Goal: Task Accomplishment & Management: Manage account settings

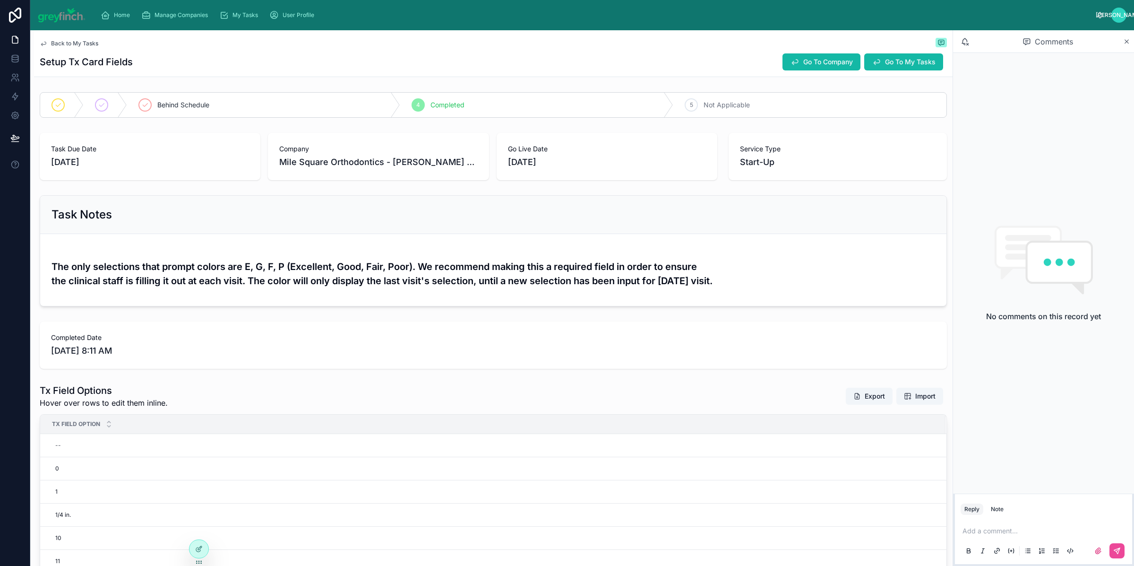
scroll to position [81, 0]
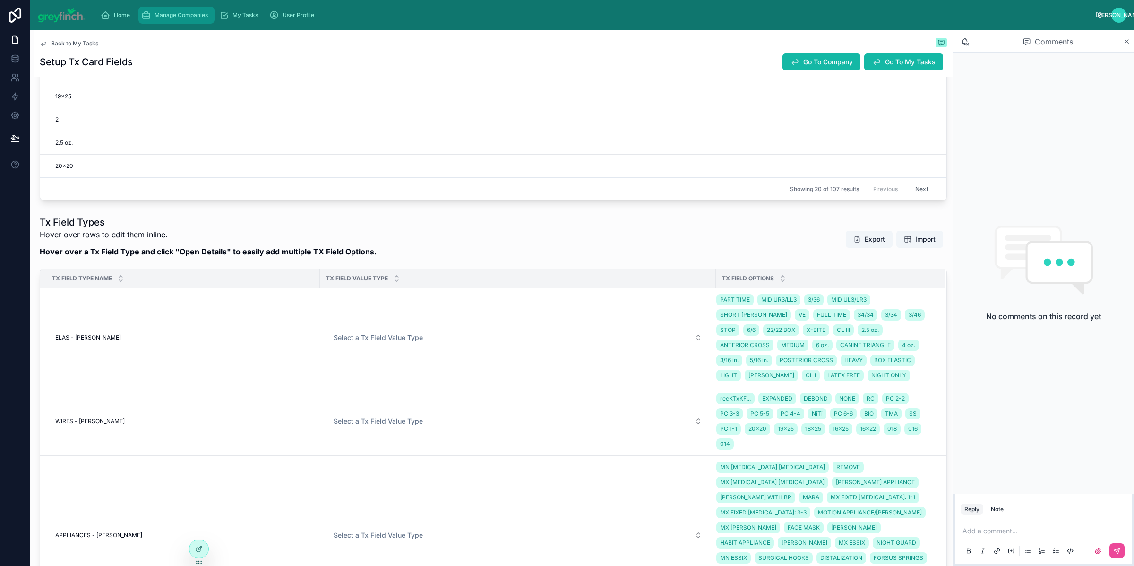
click at [200, 10] on div "Manage Companies" at bounding box center [176, 15] width 70 height 15
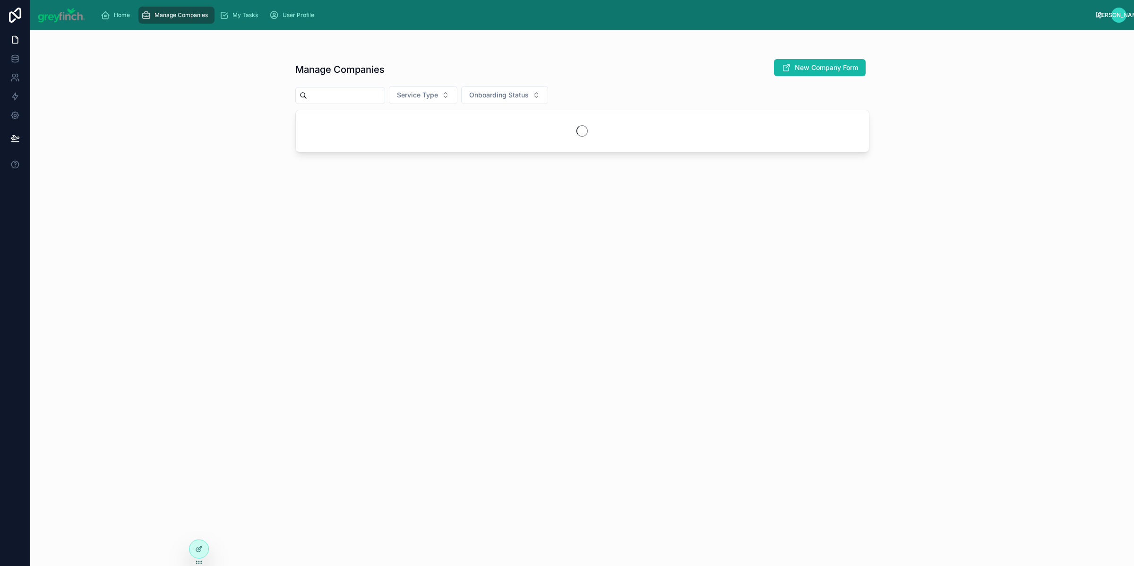
click at [358, 99] on input "text" at bounding box center [346, 95] width 78 height 13
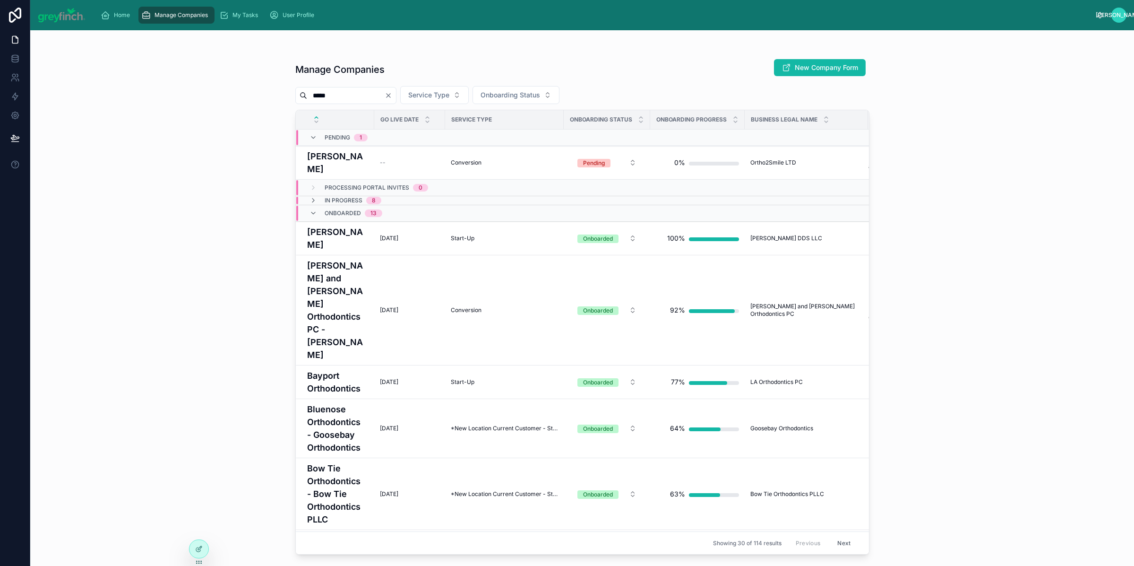
type input "*****"
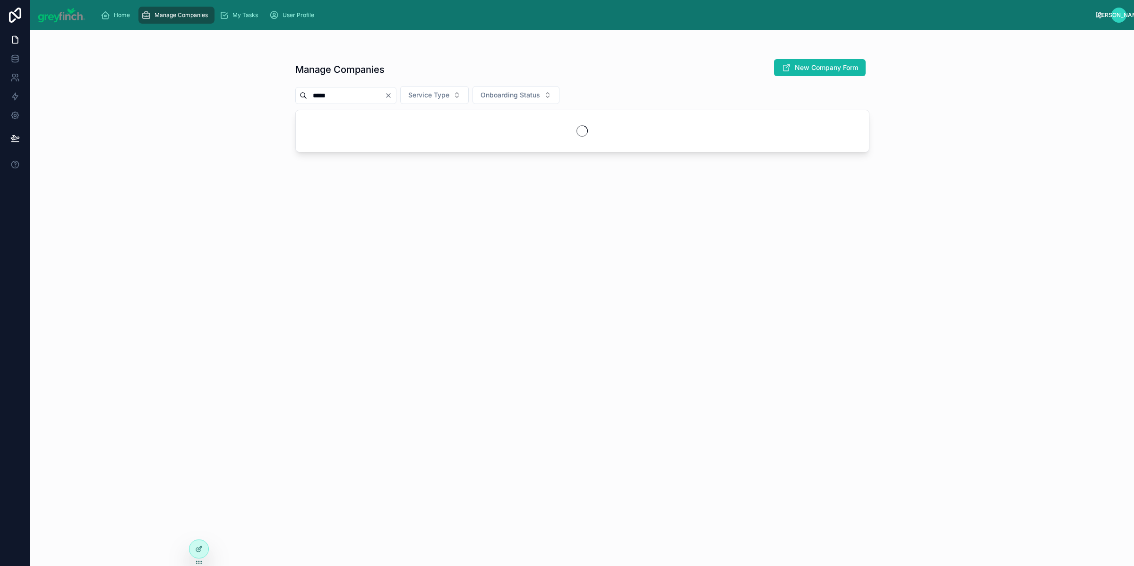
click at [336, 178] on div "Manage Companies New Company Form ***** Service Type Onboarding Status" at bounding box center [582, 303] width 574 height 501
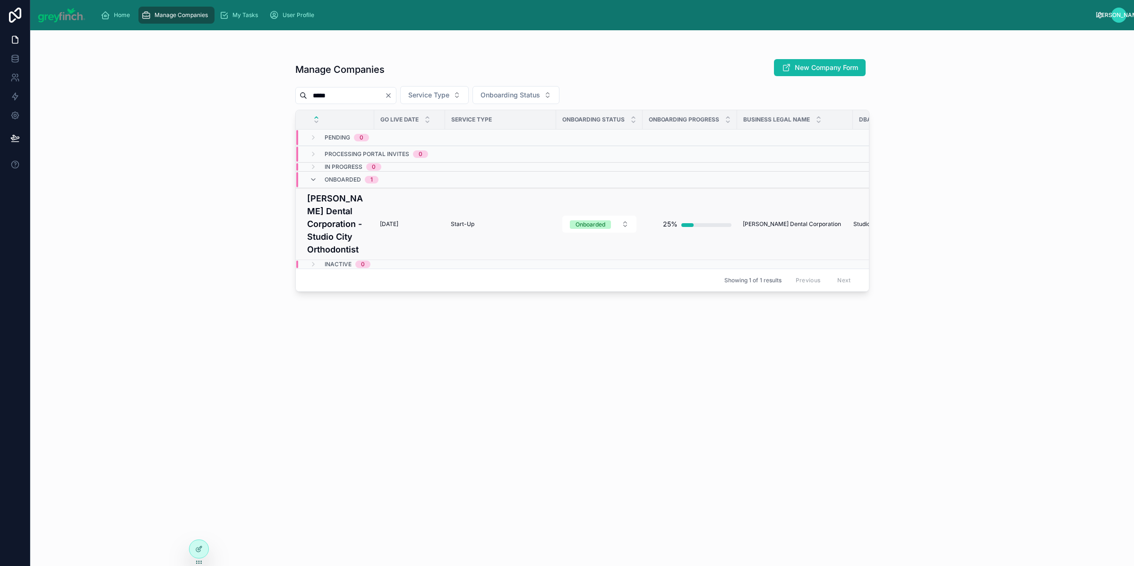
click at [340, 210] on h4 "[PERSON_NAME] Dental Corporation - Studio City Orthodontist" at bounding box center [337, 224] width 61 height 64
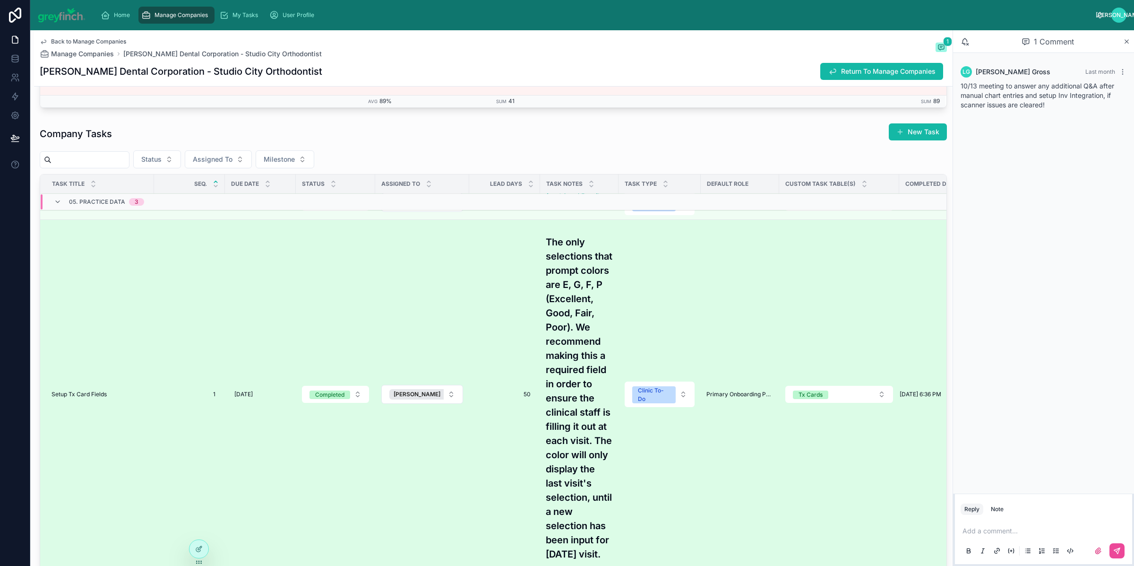
scroll to position [497, 0]
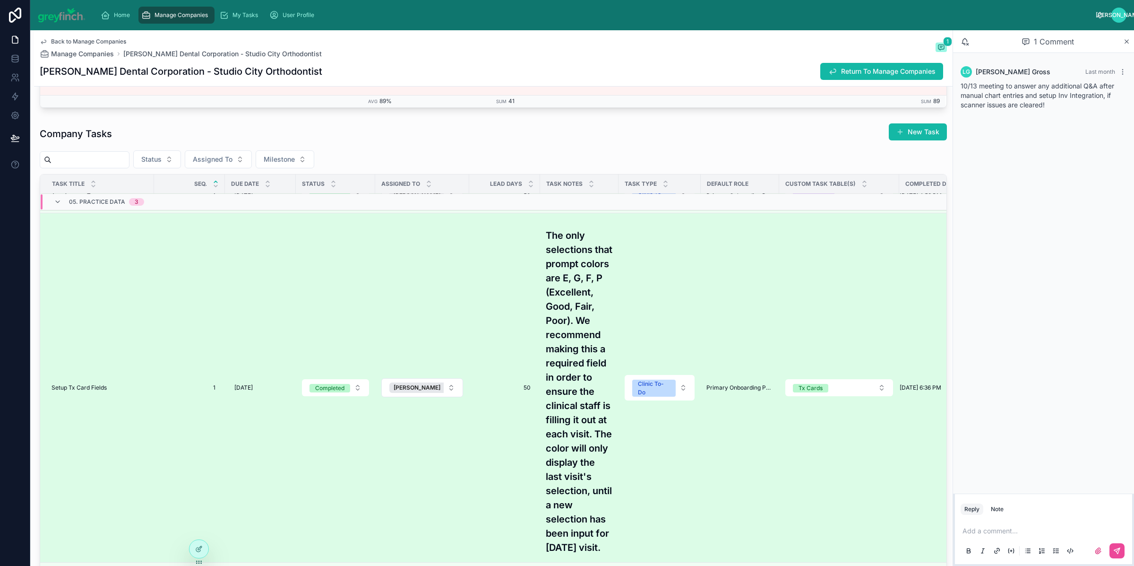
drag, startPoint x: 89, startPoint y: 467, endPoint x: 86, endPoint y: 456, distance: 11.1
click at [89, 466] on td "Setup Tx Card Fields Setup Tx Card Fields" at bounding box center [97, 387] width 114 height 349
click at [86, 455] on td "Setup Tx Card Fields Setup Tx Card Fields" at bounding box center [97, 387] width 114 height 349
click at [85, 391] on span "Setup Tx Card Fields" at bounding box center [79, 388] width 55 height 8
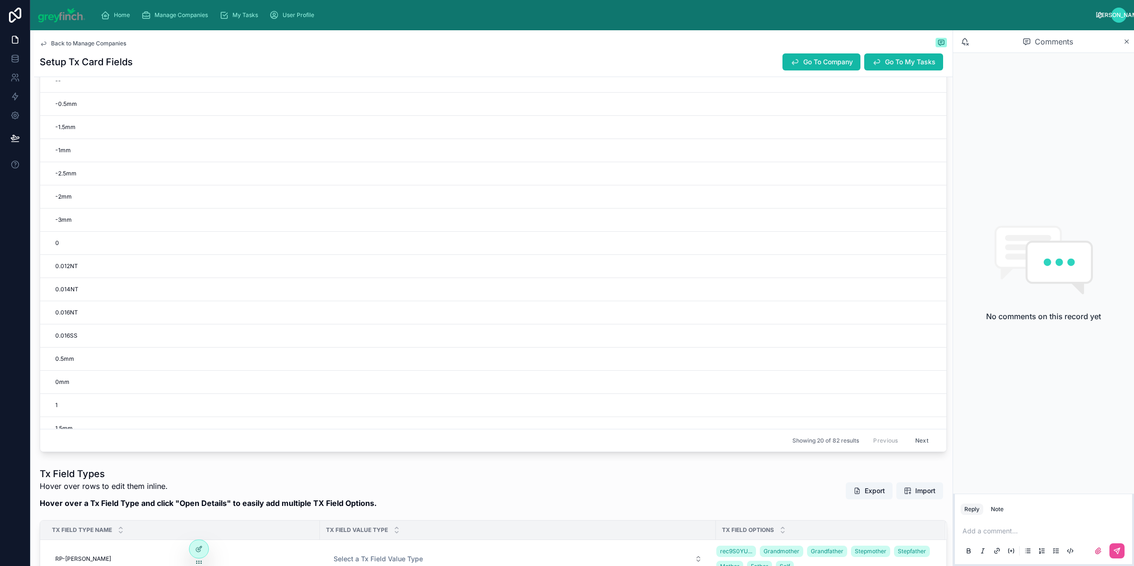
scroll to position [789, 0]
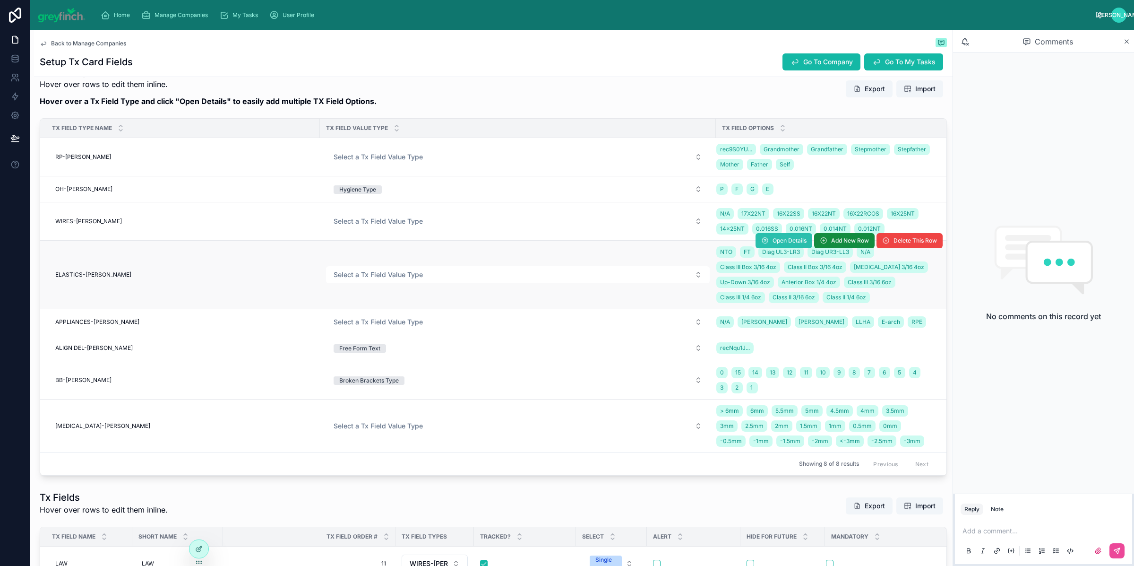
click at [761, 244] on icon at bounding box center [765, 241] width 8 height 8
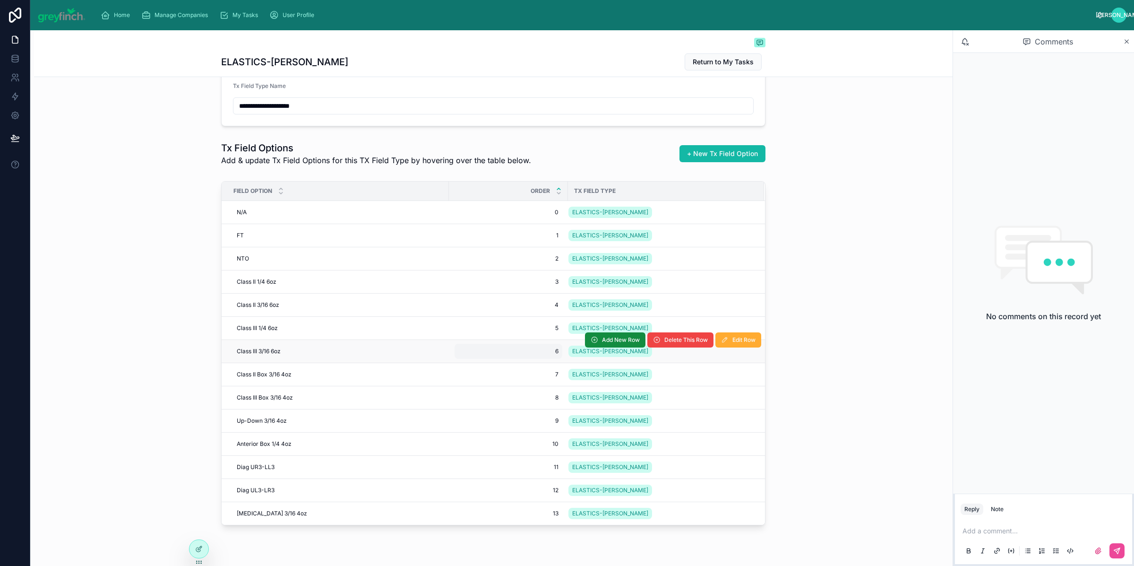
scroll to position [51, 0]
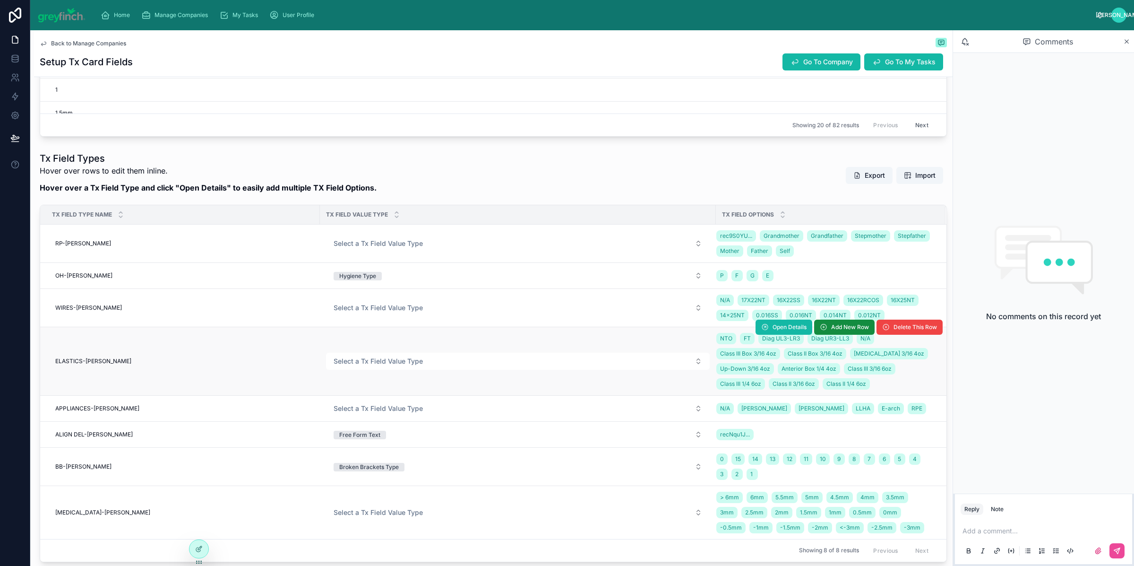
scroll to position [759, 0]
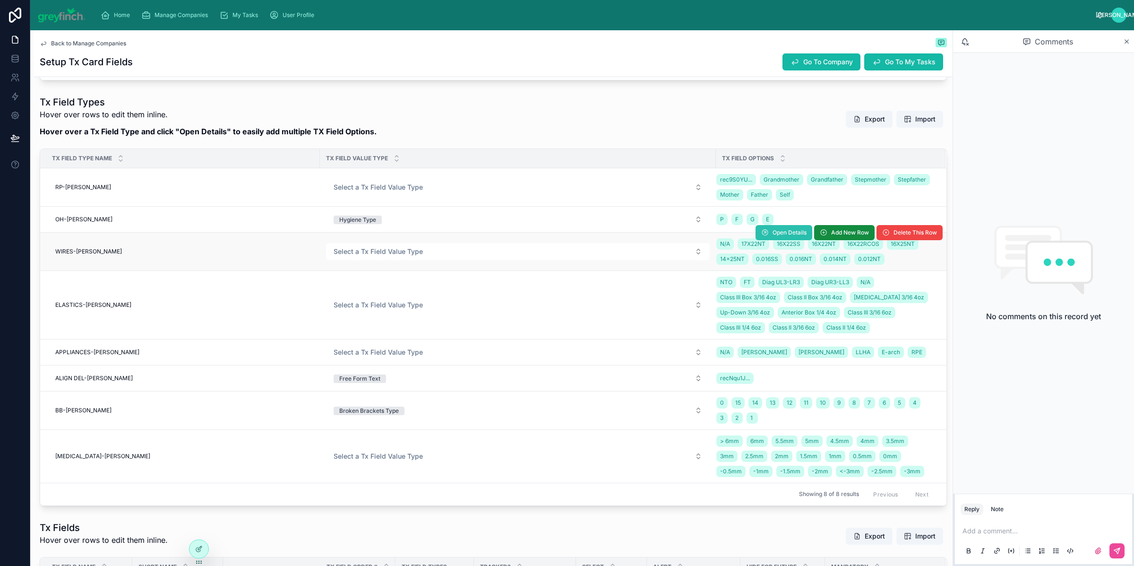
click at [781, 236] on span "Open Details" at bounding box center [790, 233] width 34 height 8
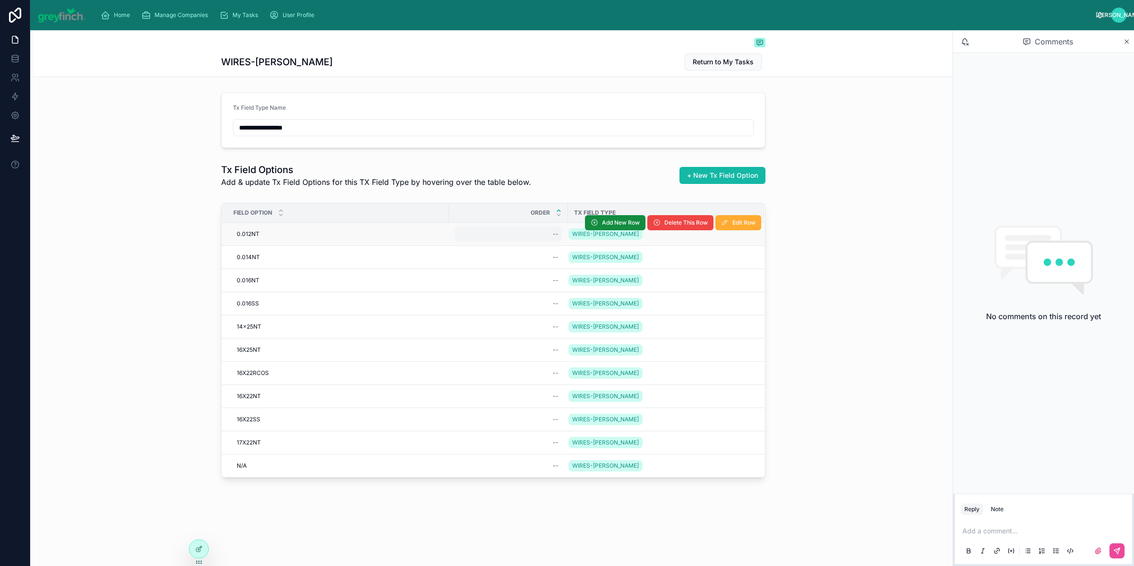
click at [545, 238] on div "--" at bounding box center [509, 233] width 108 height 15
type input "**"
click button "submit" at bounding box center [669, 247] width 11 height 11
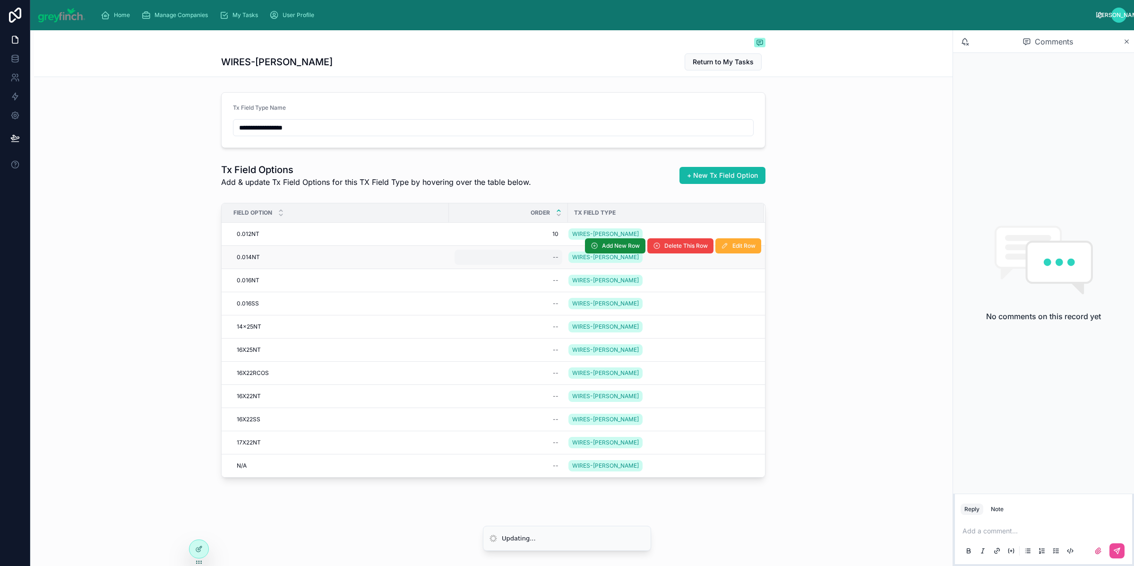
click at [554, 259] on div "--" at bounding box center [556, 257] width 6 height 8
type input "*"
click button "submit" at bounding box center [669, 270] width 11 height 11
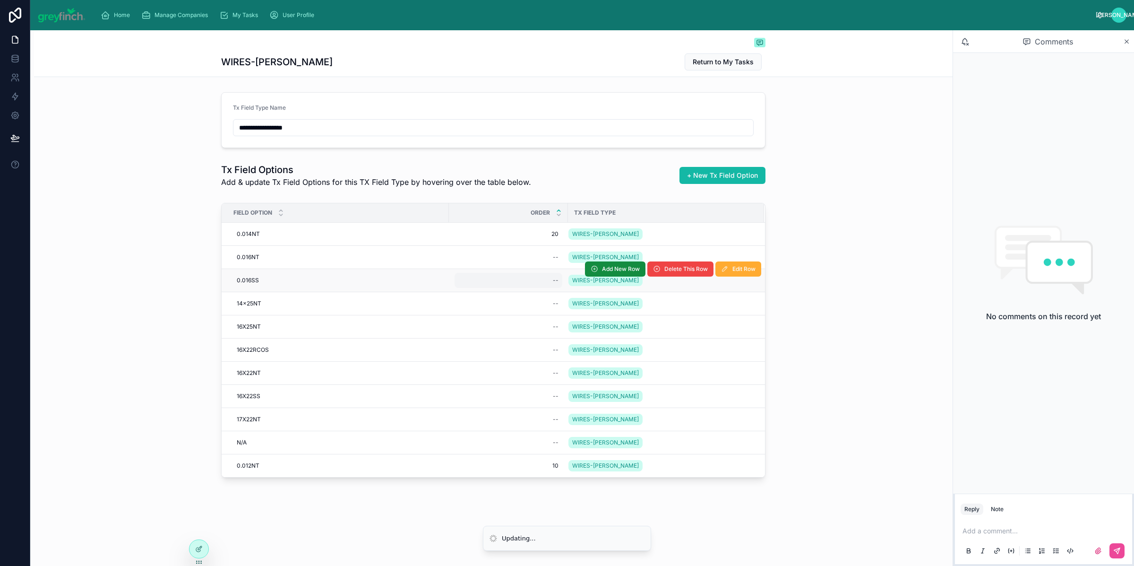
click at [553, 279] on div "--" at bounding box center [556, 280] width 6 height 8
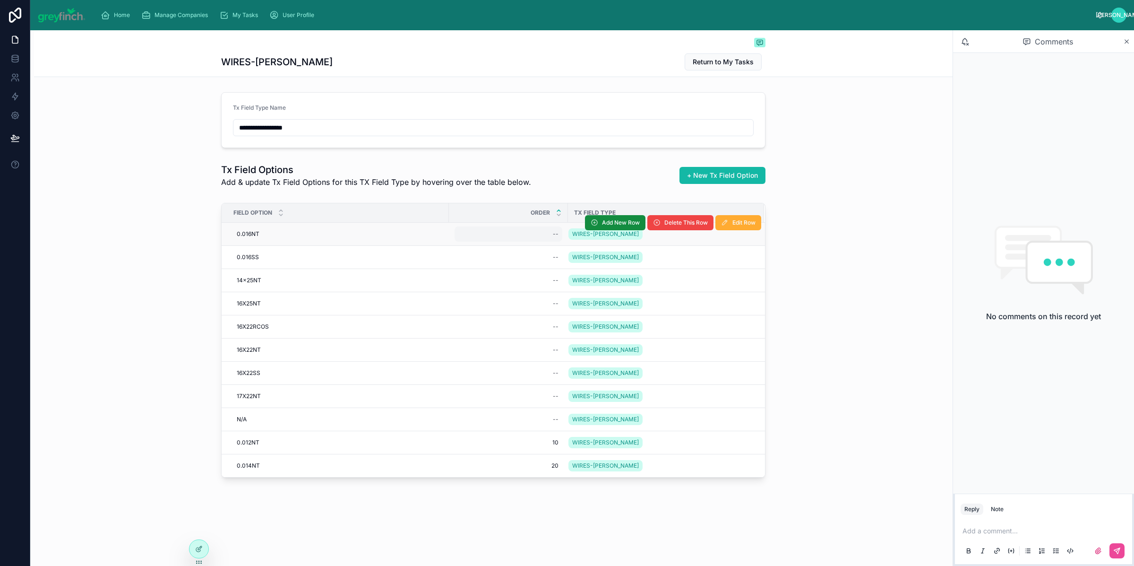
click at [549, 241] on div "--" at bounding box center [509, 233] width 108 height 15
type input "**"
click button "submit" at bounding box center [669, 247] width 11 height 11
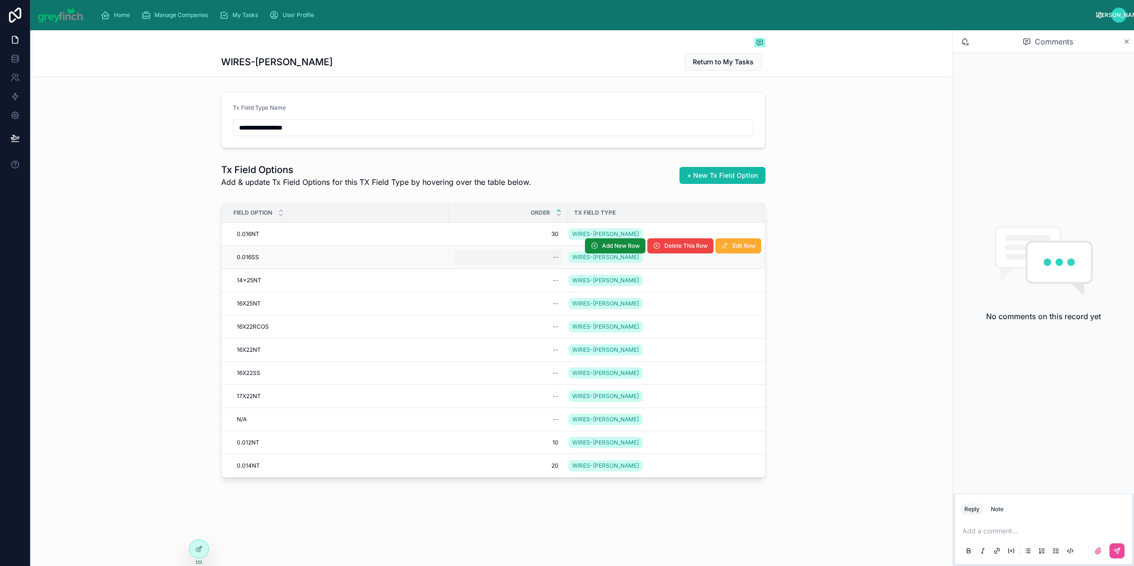
click at [551, 258] on div "--" at bounding box center [509, 257] width 108 height 15
type input "*"
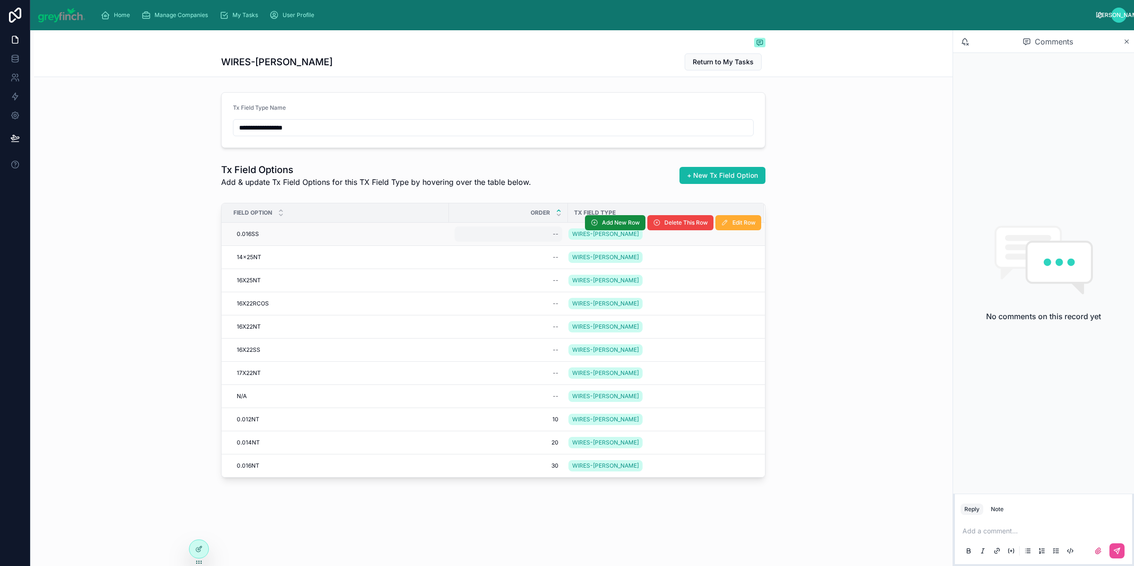
click at [546, 232] on div "--" at bounding box center [509, 233] width 108 height 15
click button "submit" at bounding box center [669, 247] width 11 height 11
click at [550, 233] on div "--" at bounding box center [509, 233] width 108 height 15
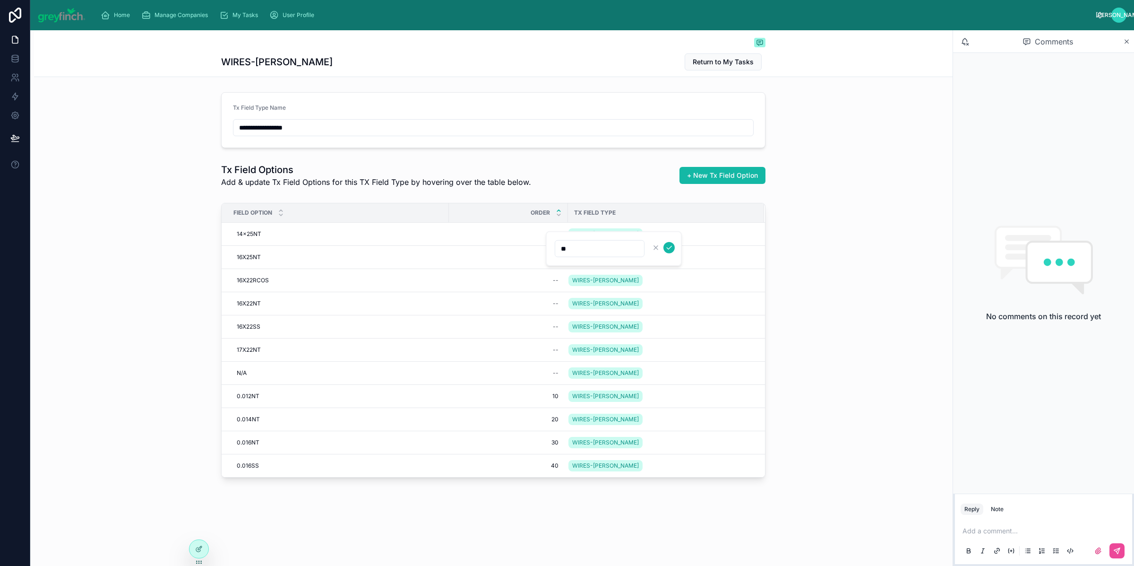
type input "**"
click button "submit" at bounding box center [669, 247] width 11 height 11
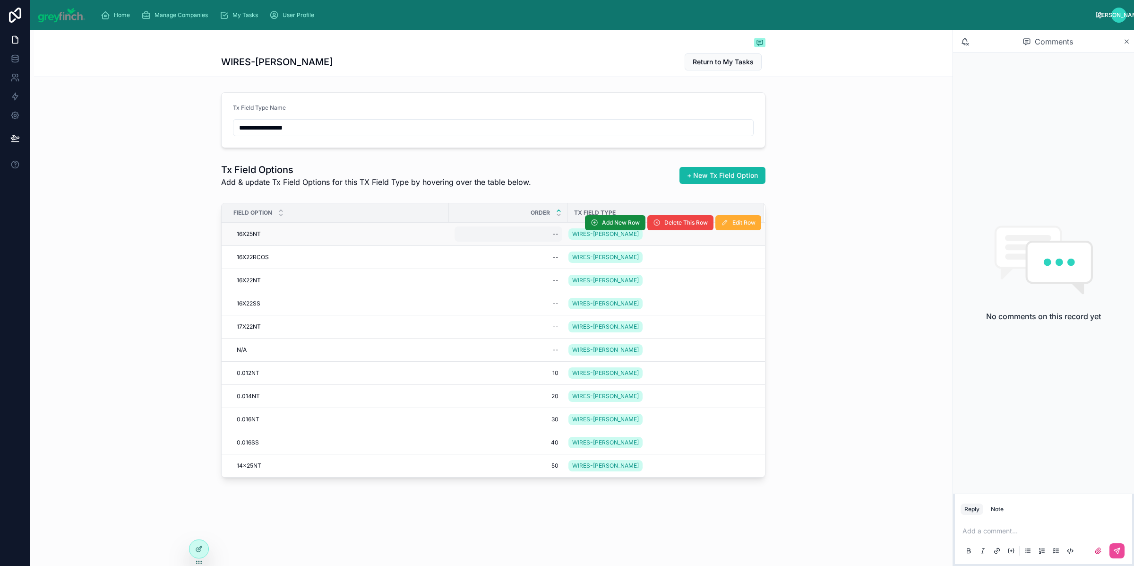
click at [553, 233] on div "--" at bounding box center [509, 233] width 108 height 15
type input "**"
click button "submit" at bounding box center [669, 247] width 11 height 11
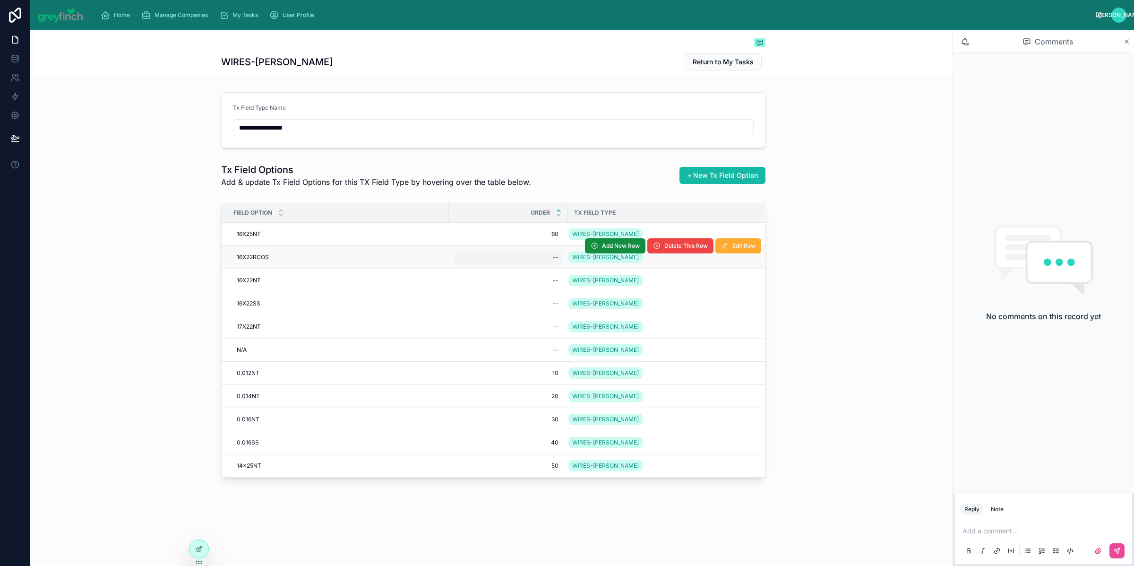
click at [542, 265] on div "--" at bounding box center [509, 257] width 108 height 15
type input "**"
click button "submit" at bounding box center [669, 270] width 11 height 11
click at [550, 260] on div "--" at bounding box center [509, 257] width 108 height 15
type input "*"
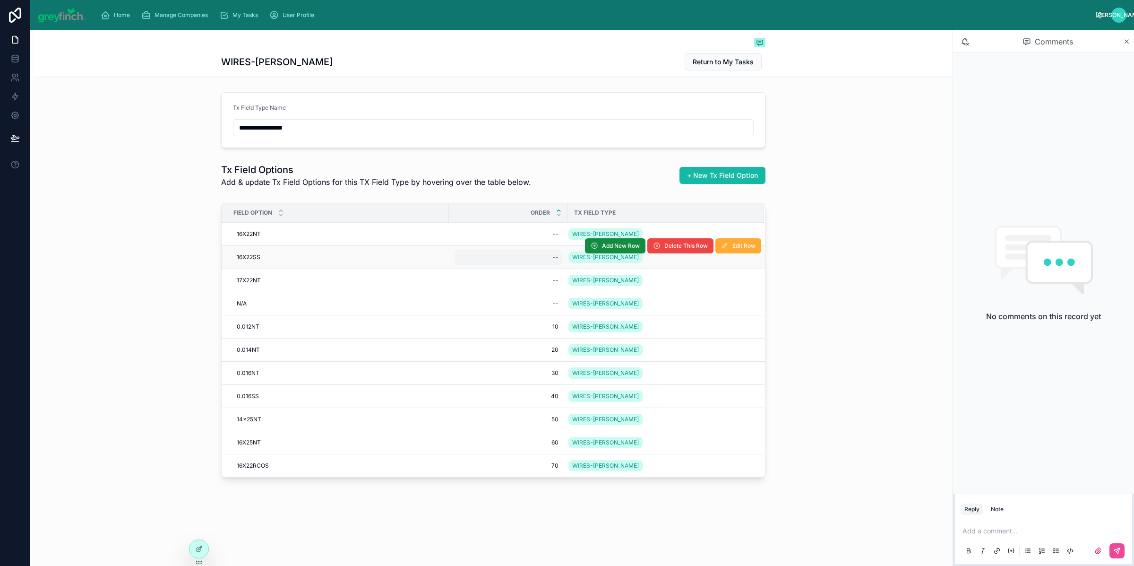
click at [550, 260] on div "--" at bounding box center [509, 257] width 108 height 15
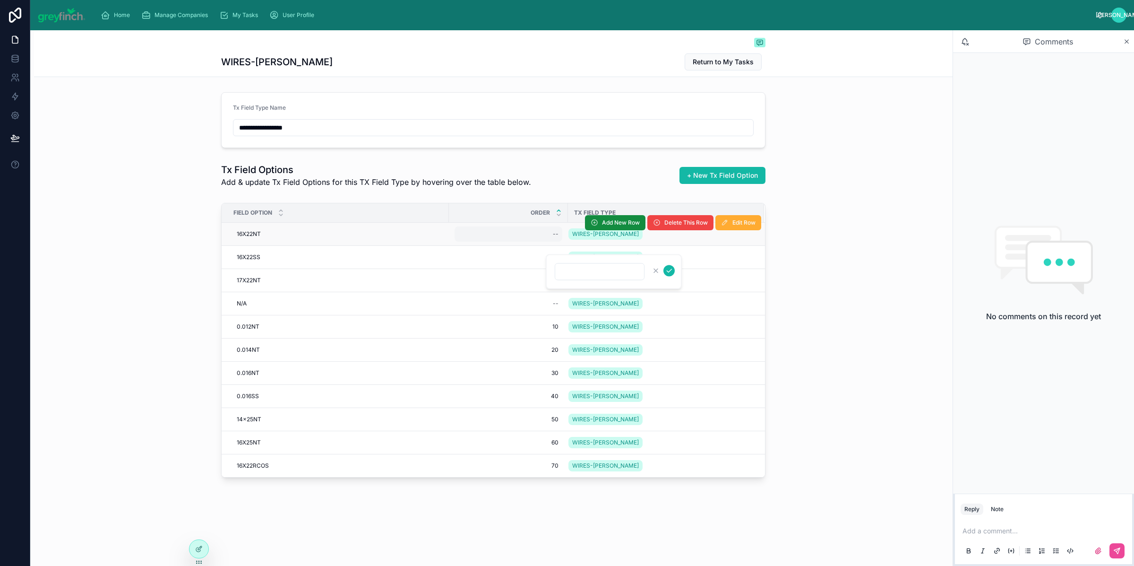
click at [544, 241] on div "--" at bounding box center [509, 233] width 108 height 15
type input "**"
click button "submit" at bounding box center [669, 247] width 11 height 11
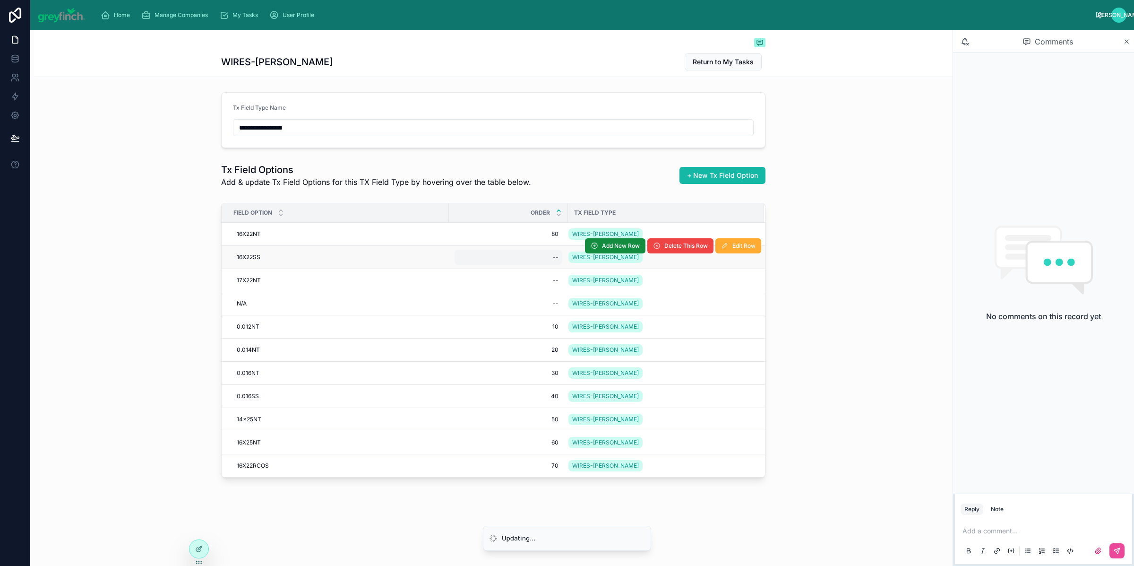
click at [545, 259] on div "--" at bounding box center [509, 257] width 108 height 15
type input "**"
click button "submit" at bounding box center [669, 270] width 11 height 11
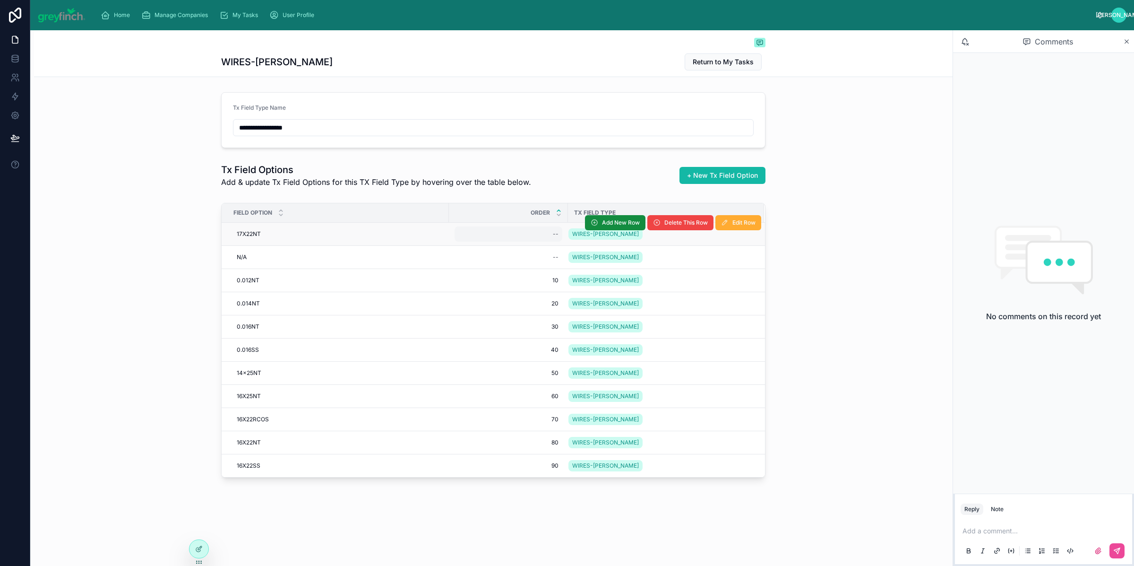
drag, startPoint x: 549, startPoint y: 253, endPoint x: 548, endPoint y: 236, distance: 17.0
click at [548, 236] on div "--" at bounding box center [509, 233] width 108 height 15
type input "***"
click button "submit" at bounding box center [669, 247] width 11 height 11
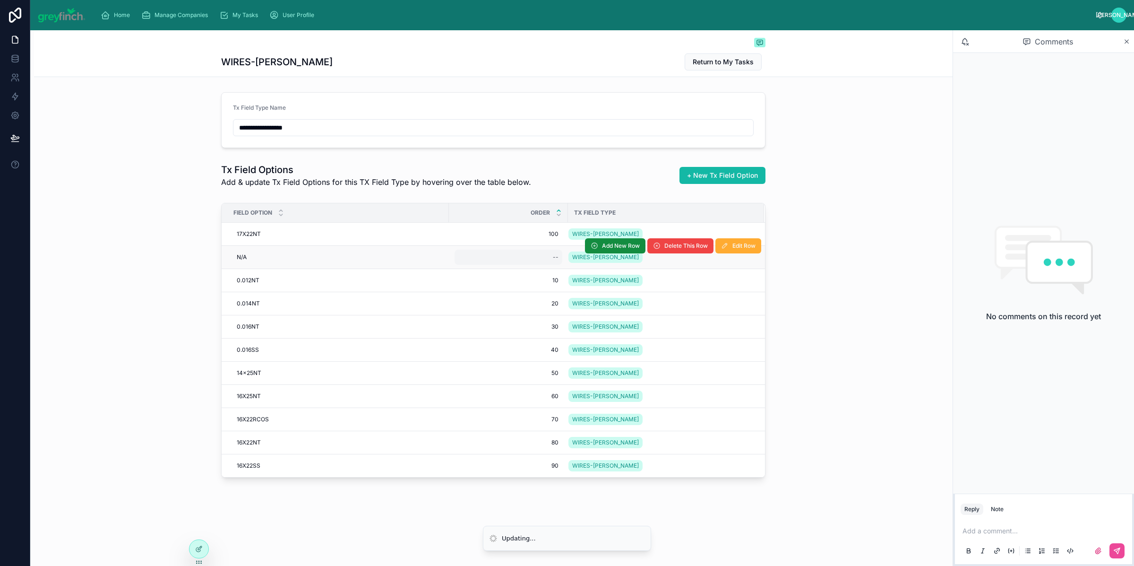
click at [544, 254] on div "--" at bounding box center [509, 257] width 108 height 15
type input "***"
click button "submit" at bounding box center [669, 270] width 11 height 11
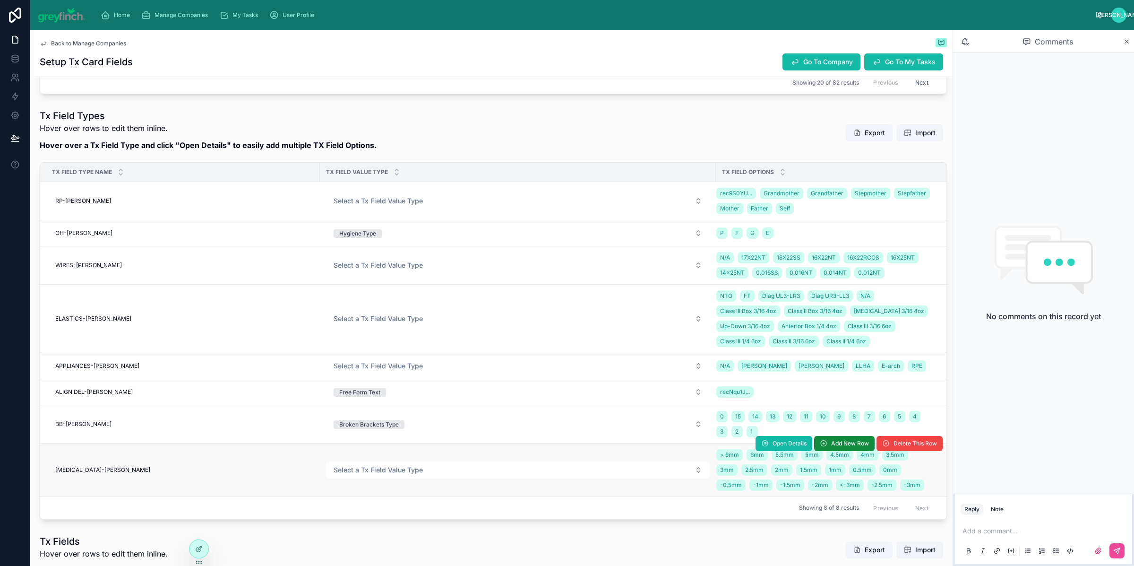
scroll to position [882, 0]
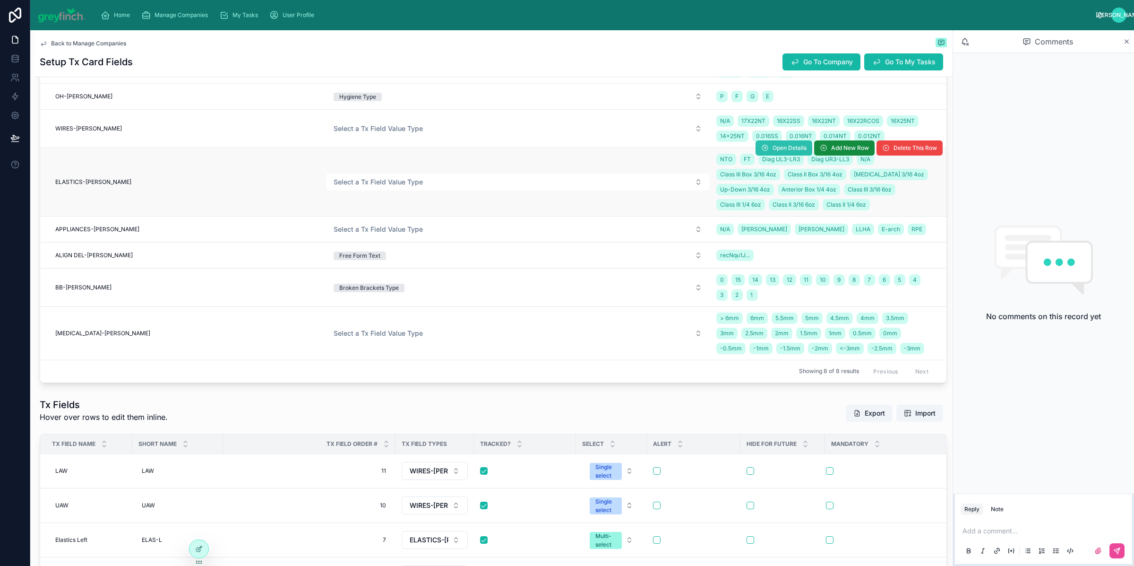
click at [775, 151] on span "Open Details" at bounding box center [790, 148] width 34 height 8
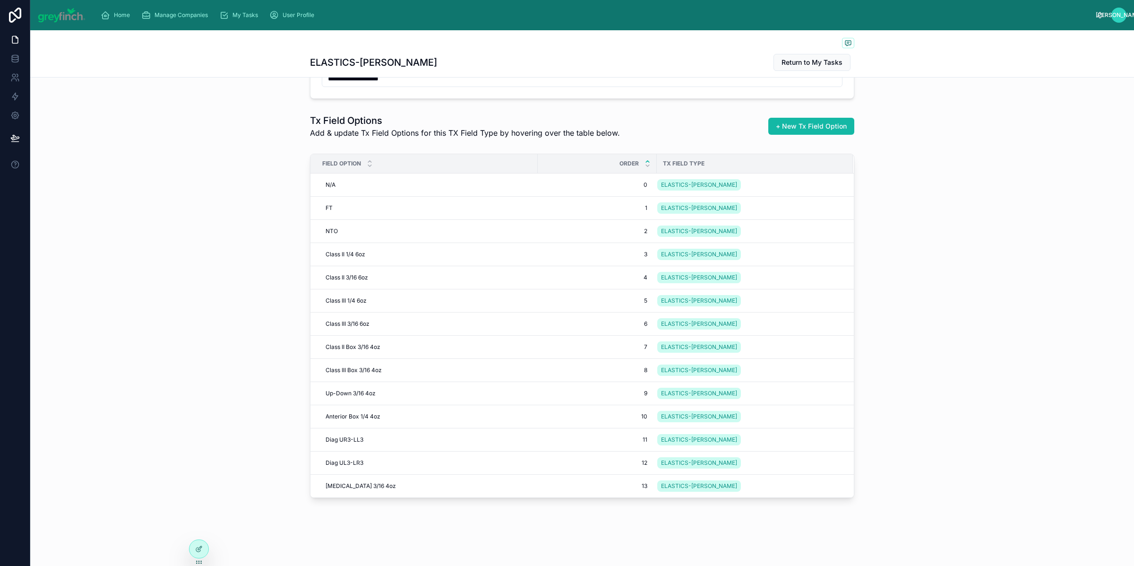
scroll to position [31, 0]
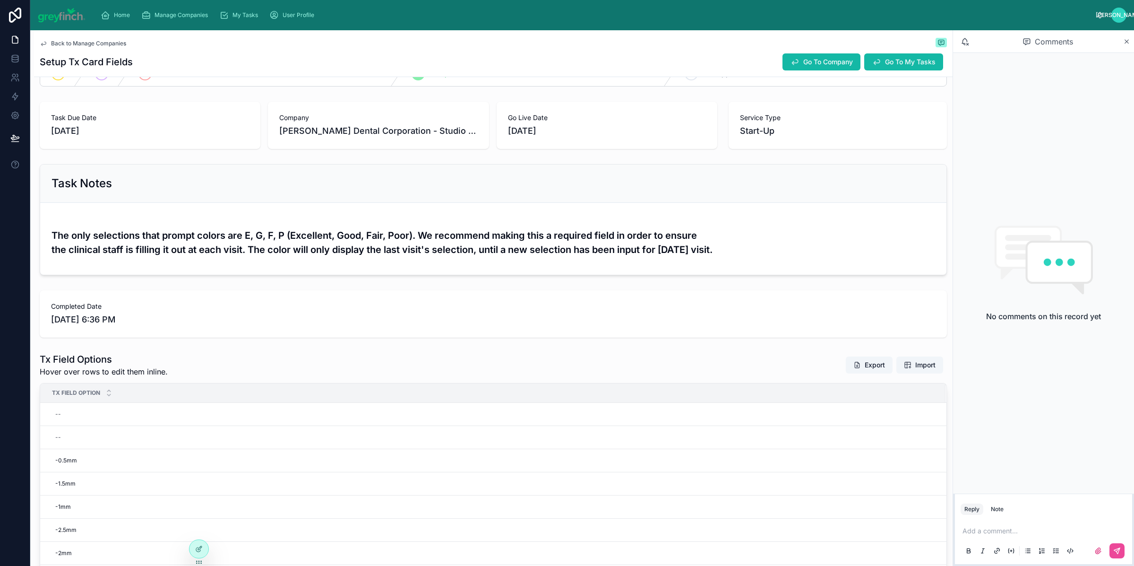
scroll to position [838, 0]
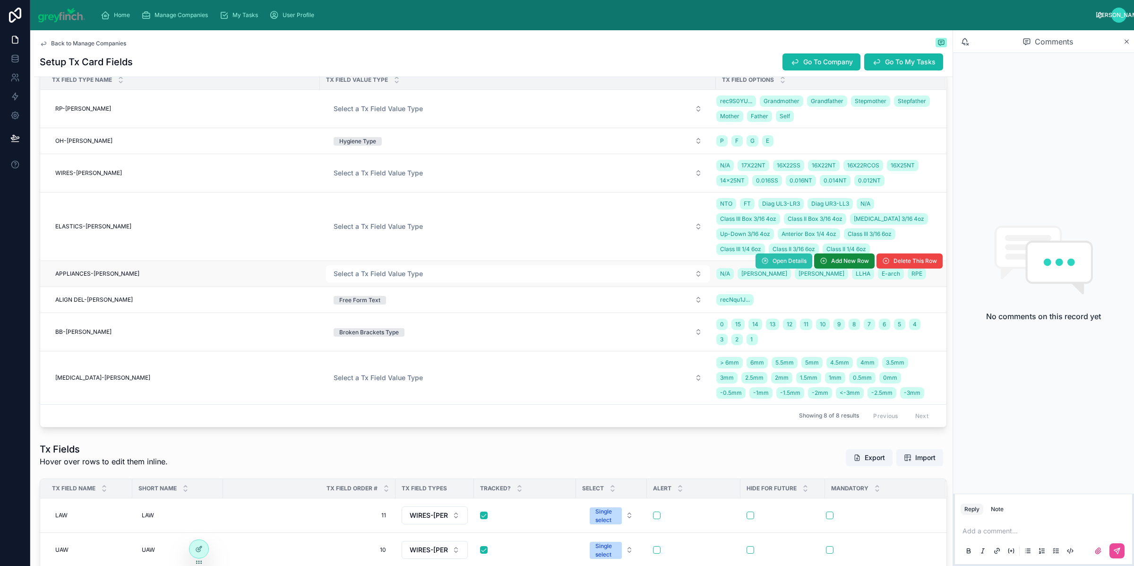
click at [760, 262] on button "Open Details" at bounding box center [784, 260] width 57 height 15
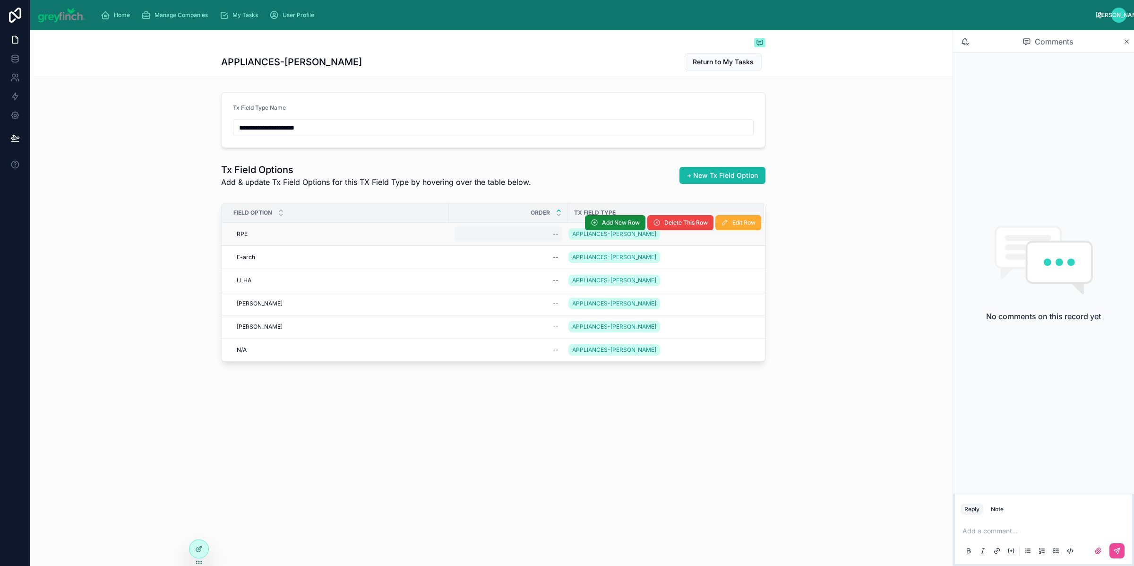
click at [544, 232] on div "--" at bounding box center [509, 233] width 108 height 15
type input "*"
click button "submit" at bounding box center [669, 247] width 11 height 11
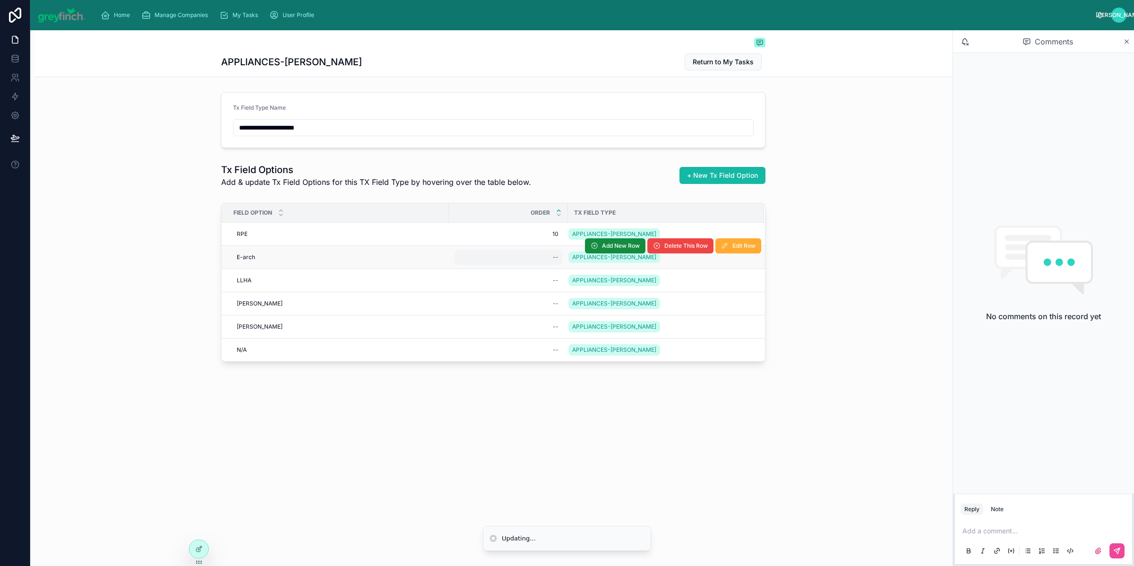
click at [545, 260] on div "--" at bounding box center [509, 257] width 108 height 15
type input "*"
click button "submit" at bounding box center [669, 270] width 11 height 11
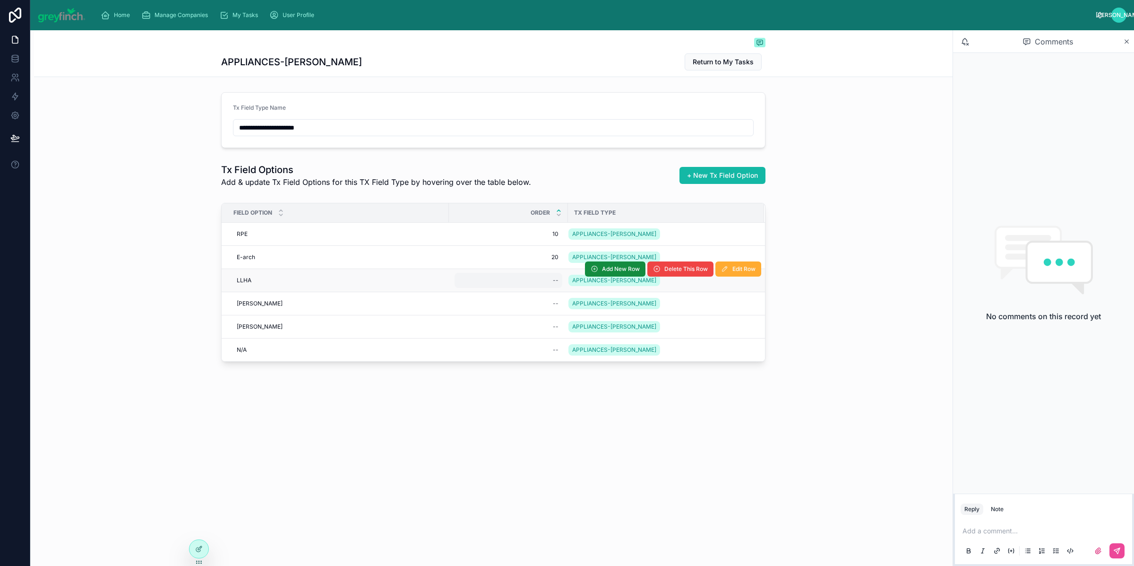
click at [543, 286] on div "--" at bounding box center [509, 280] width 108 height 15
click button "submit" at bounding box center [669, 293] width 11 height 11
click at [544, 285] on div "3 3" at bounding box center [509, 280] width 108 height 15
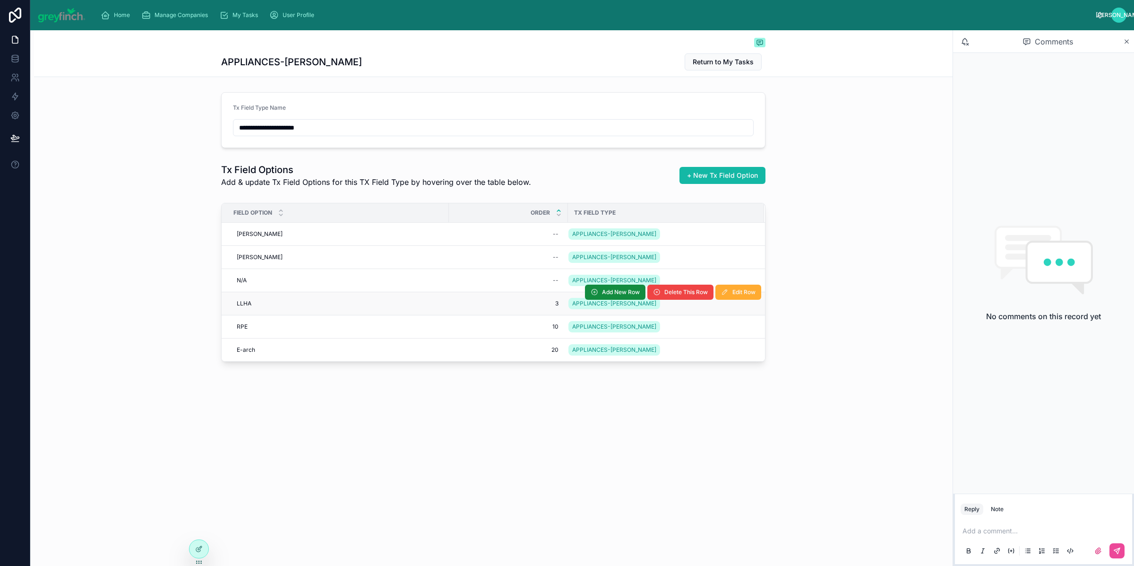
click at [540, 312] on td "3 3" at bounding box center [508, 303] width 119 height 23
click at [545, 309] on div "3 3" at bounding box center [509, 303] width 108 height 15
type input "**"
click button "submit" at bounding box center [574, 316] width 11 height 11
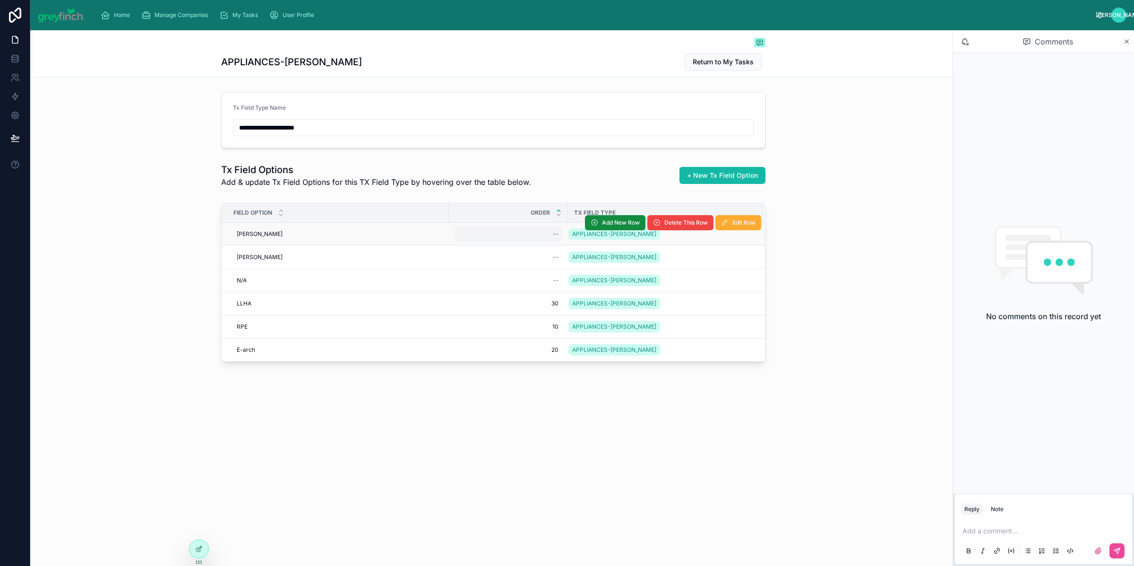
click at [541, 238] on div "--" at bounding box center [509, 233] width 108 height 15
type input "**"
click button "submit" at bounding box center [669, 247] width 11 height 11
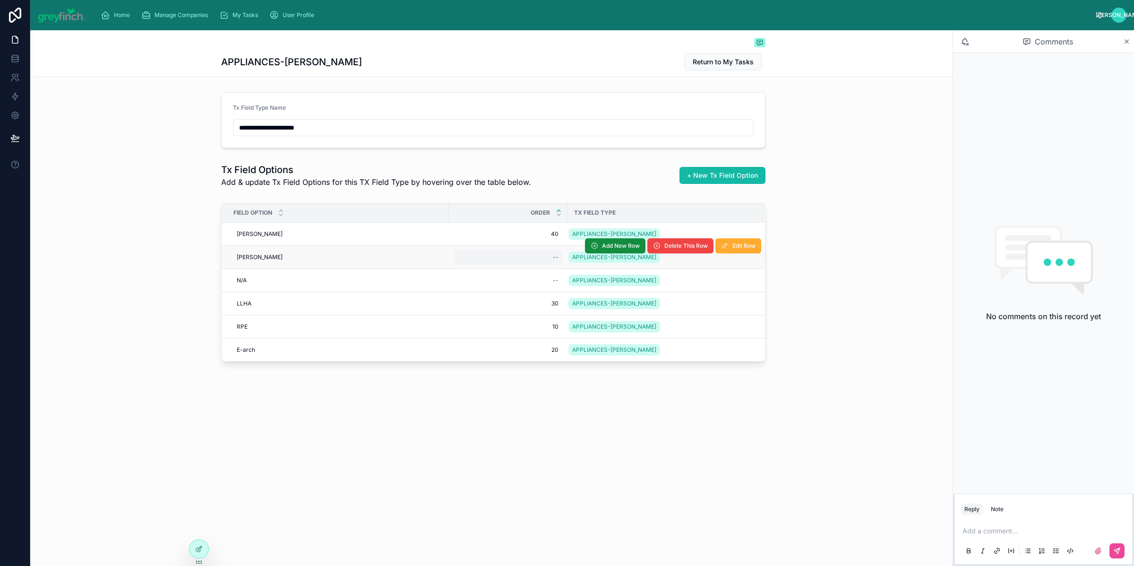
click at [544, 256] on div "--" at bounding box center [509, 257] width 108 height 15
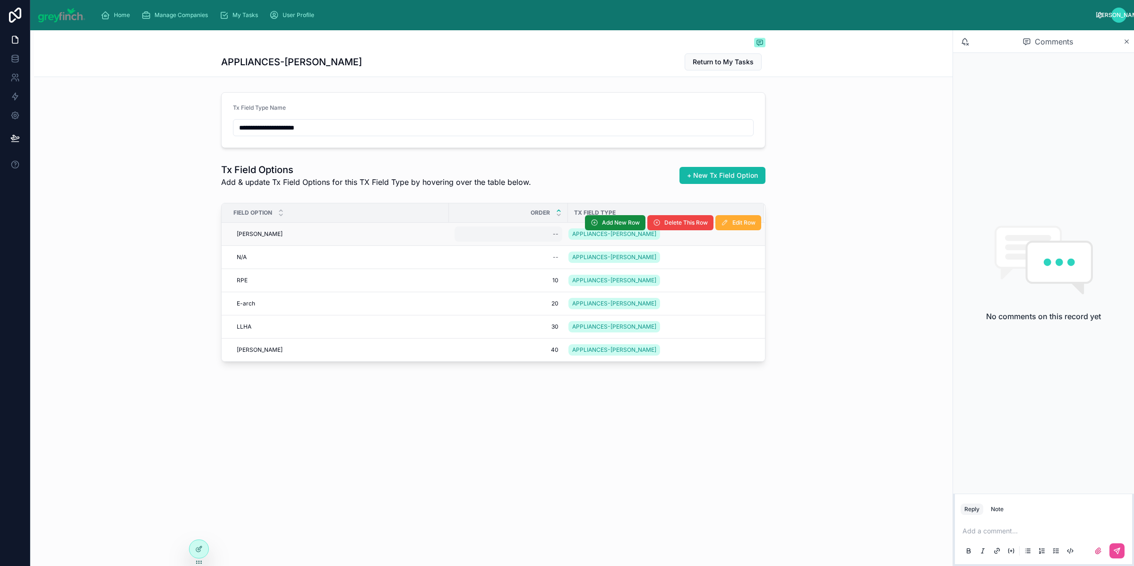
click at [552, 238] on div "--" at bounding box center [509, 233] width 108 height 15
type input "*"
click button "submit" at bounding box center [669, 247] width 11 height 11
click at [543, 236] on div "--" at bounding box center [509, 233] width 108 height 15
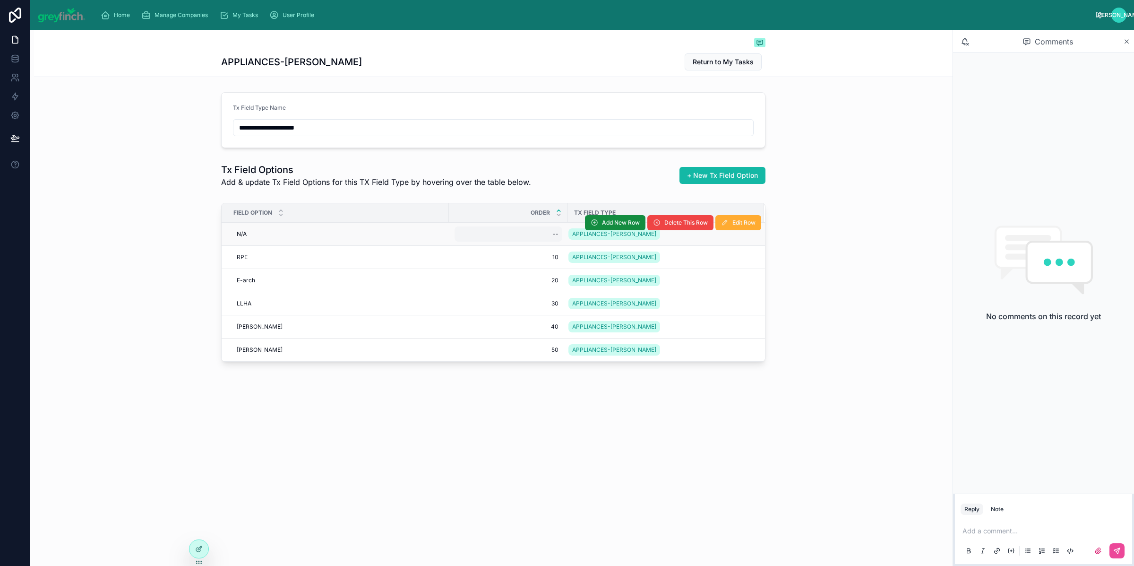
click at [543, 237] on div "--" at bounding box center [509, 233] width 108 height 15
type input "**"
click button "submit" at bounding box center [669, 247] width 11 height 11
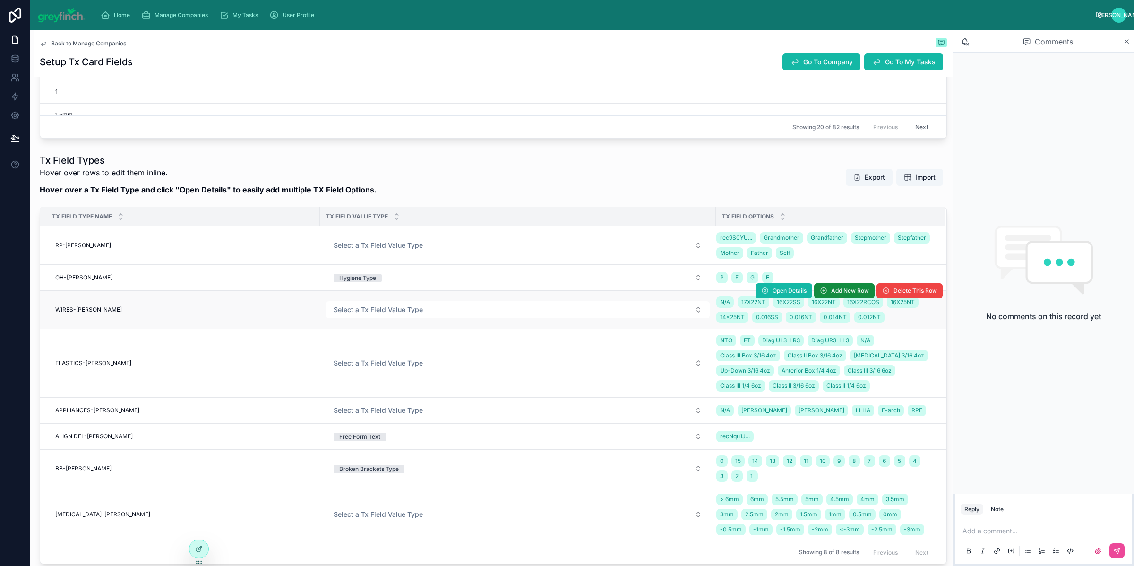
scroll to position [774, 0]
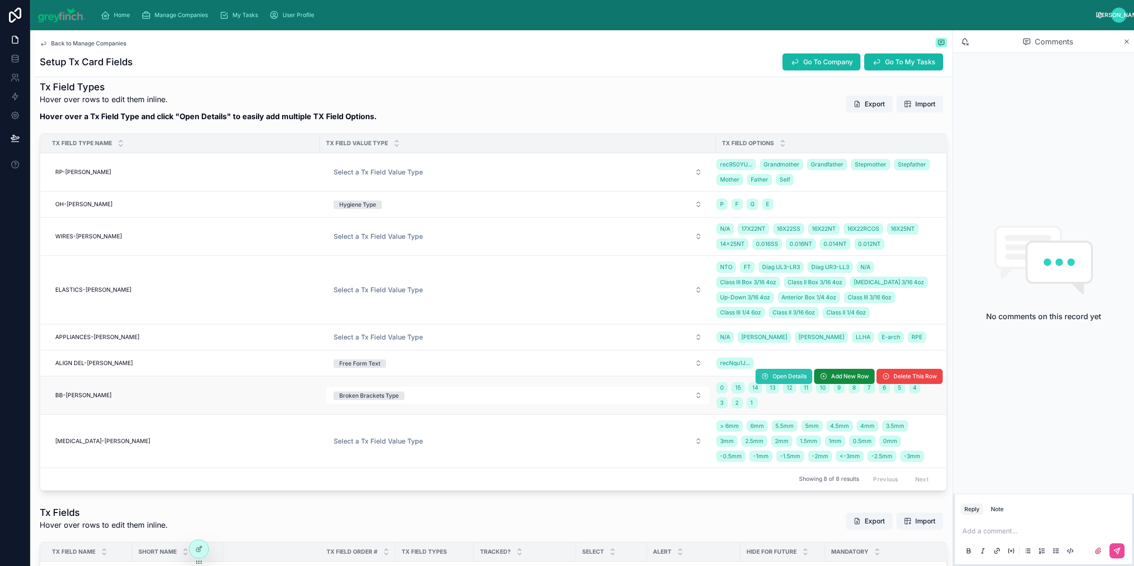
click at [773, 380] on span "Open Details" at bounding box center [790, 376] width 34 height 8
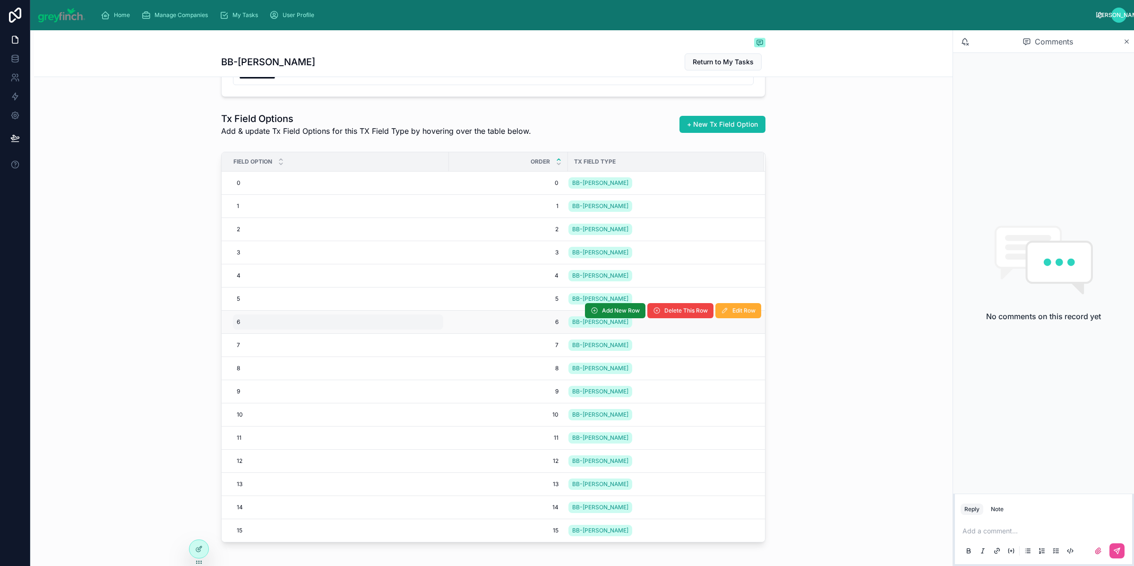
scroll to position [97, 0]
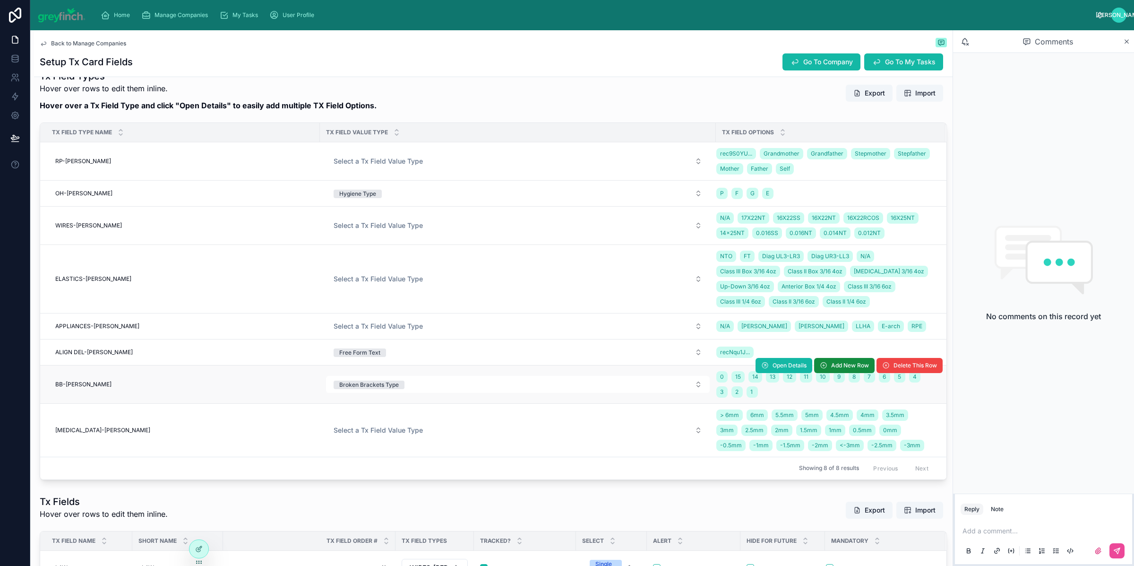
scroll to position [785, 0]
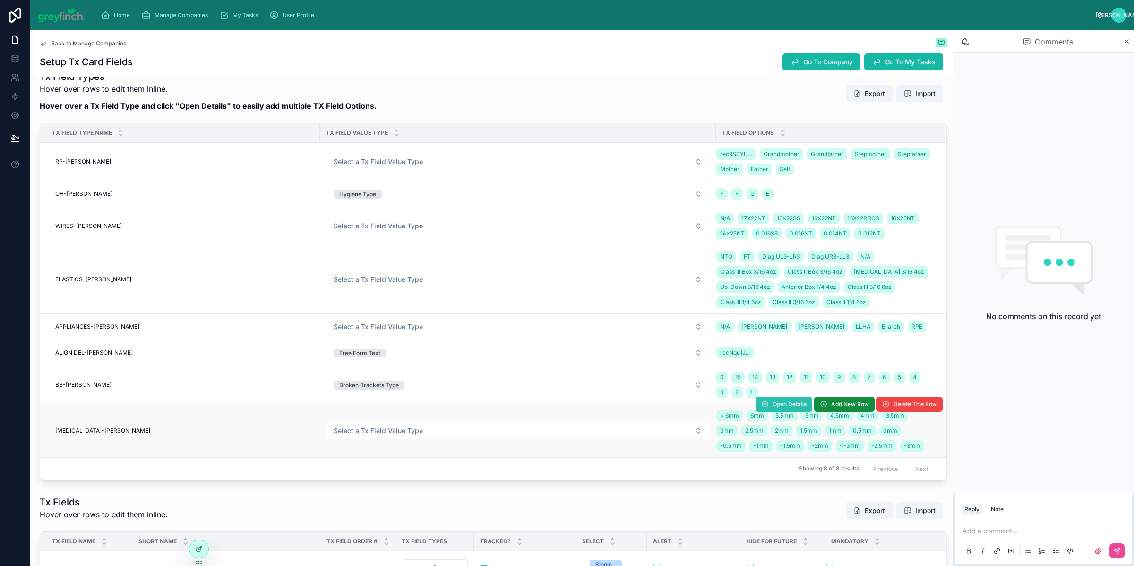
click at [778, 408] on span "Open Details" at bounding box center [790, 404] width 34 height 8
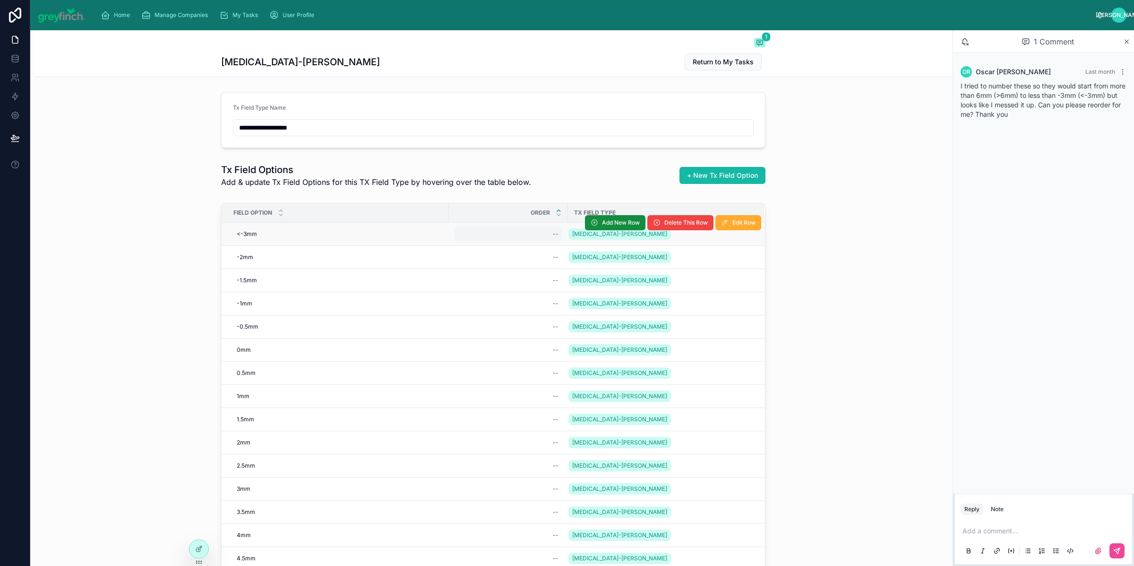
click at [537, 233] on div "--" at bounding box center [509, 233] width 108 height 15
type input "*"
click button "submit" at bounding box center [664, 247] width 11 height 11
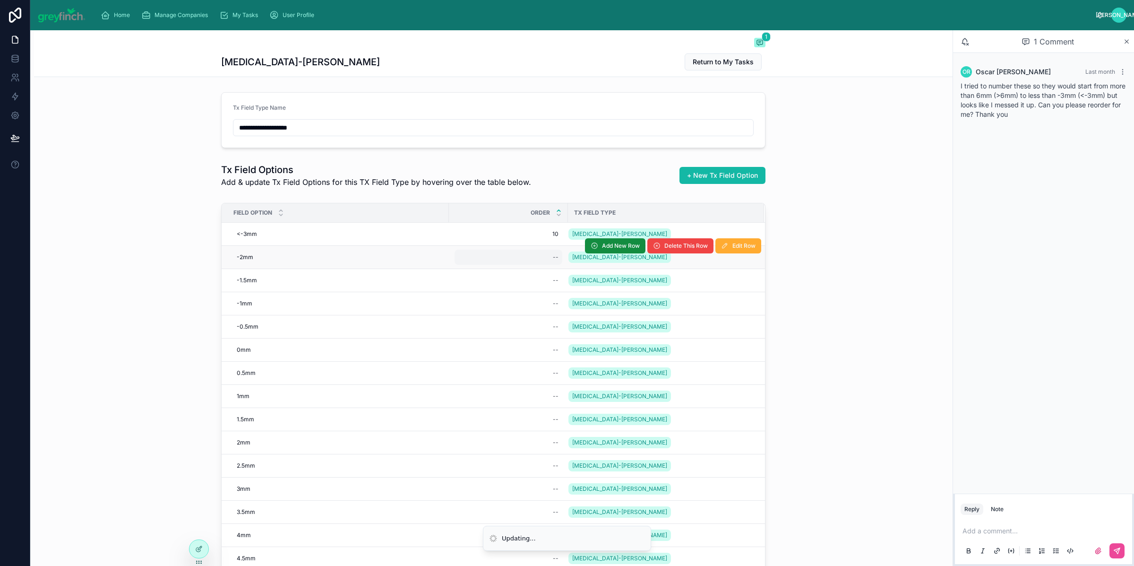
click at [541, 263] on div "--" at bounding box center [509, 257] width 108 height 15
type input "**"
click button "submit" at bounding box center [664, 270] width 11 height 11
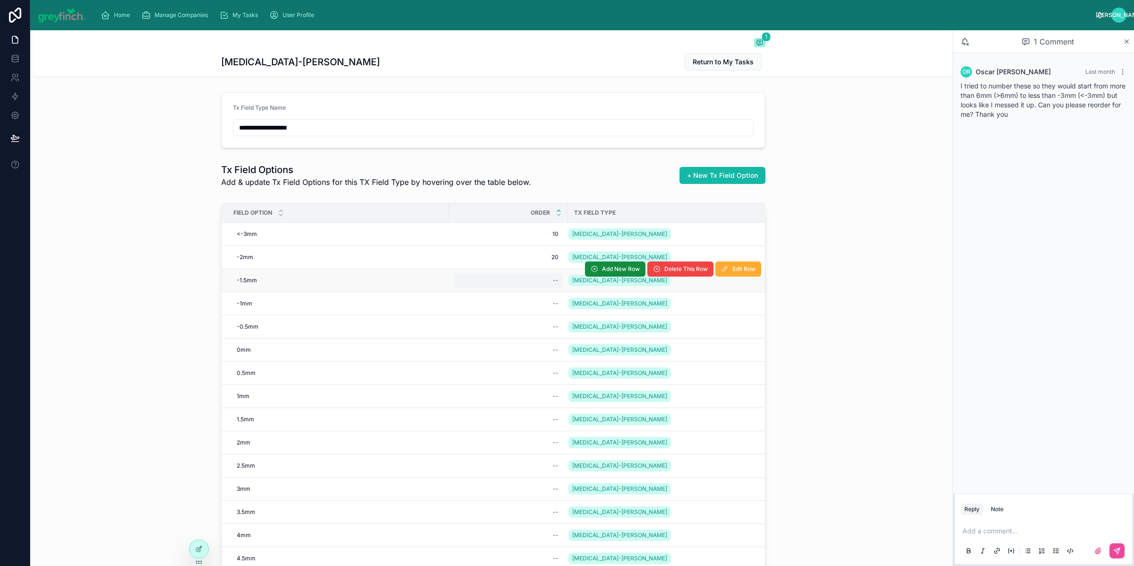
click at [541, 283] on div "--" at bounding box center [509, 280] width 108 height 15
type input "**"
click button "submit" at bounding box center [664, 293] width 11 height 11
click at [547, 263] on div "--" at bounding box center [509, 257] width 108 height 15
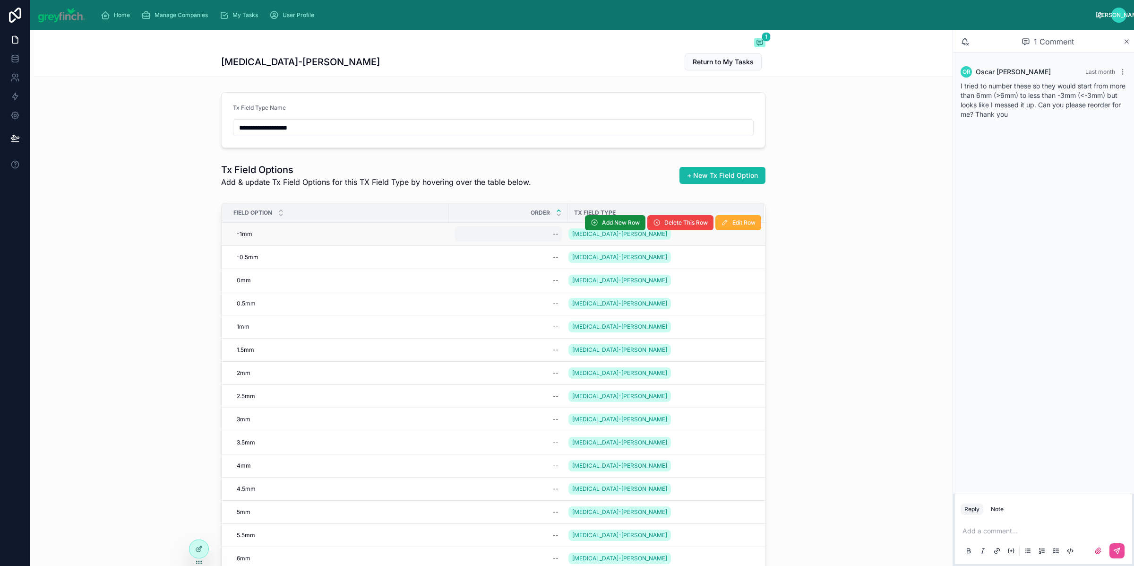
click at [543, 233] on div "--" at bounding box center [509, 233] width 108 height 15
click at [543, 234] on div "--" at bounding box center [509, 233] width 108 height 15
type input "**"
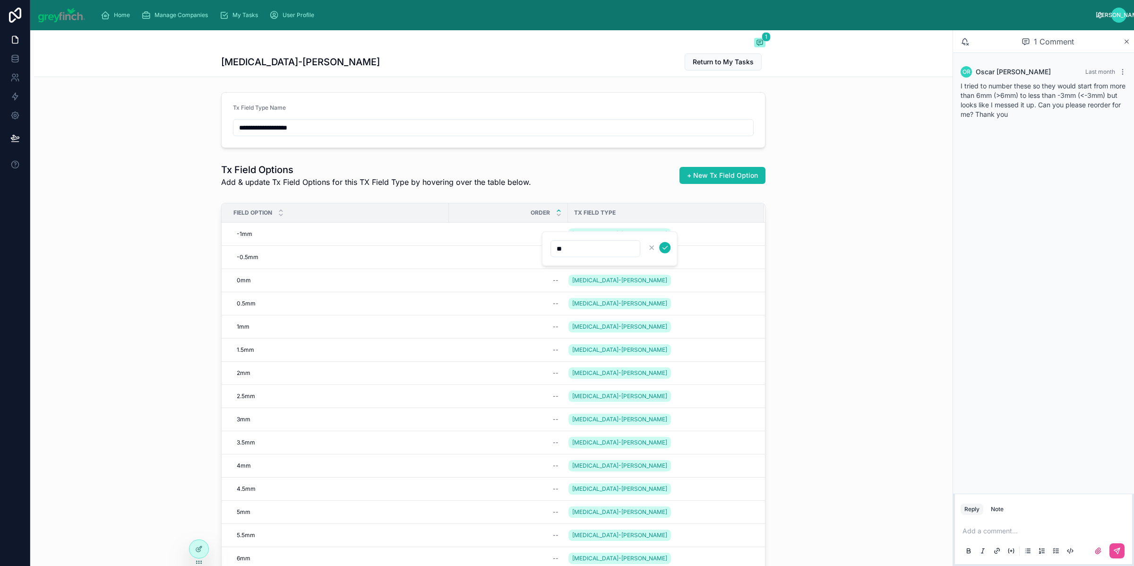
click button "submit" at bounding box center [664, 247] width 11 height 11
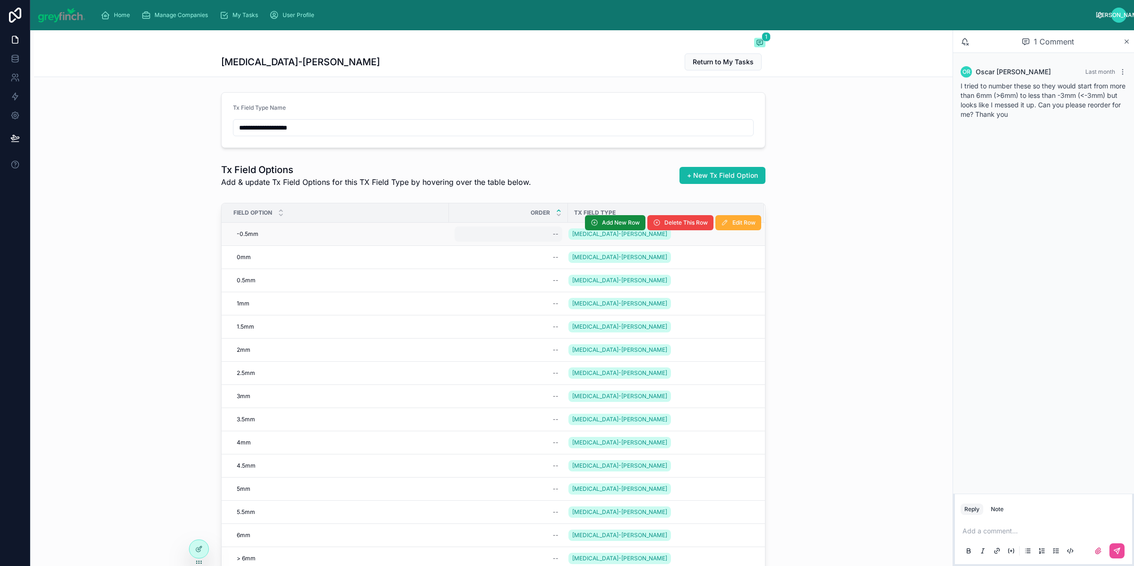
click at [545, 233] on div "--" at bounding box center [509, 233] width 108 height 15
type input "*"
click button "submit" at bounding box center [664, 247] width 11 height 11
click at [544, 234] on div "--" at bounding box center [509, 233] width 108 height 15
type input "**"
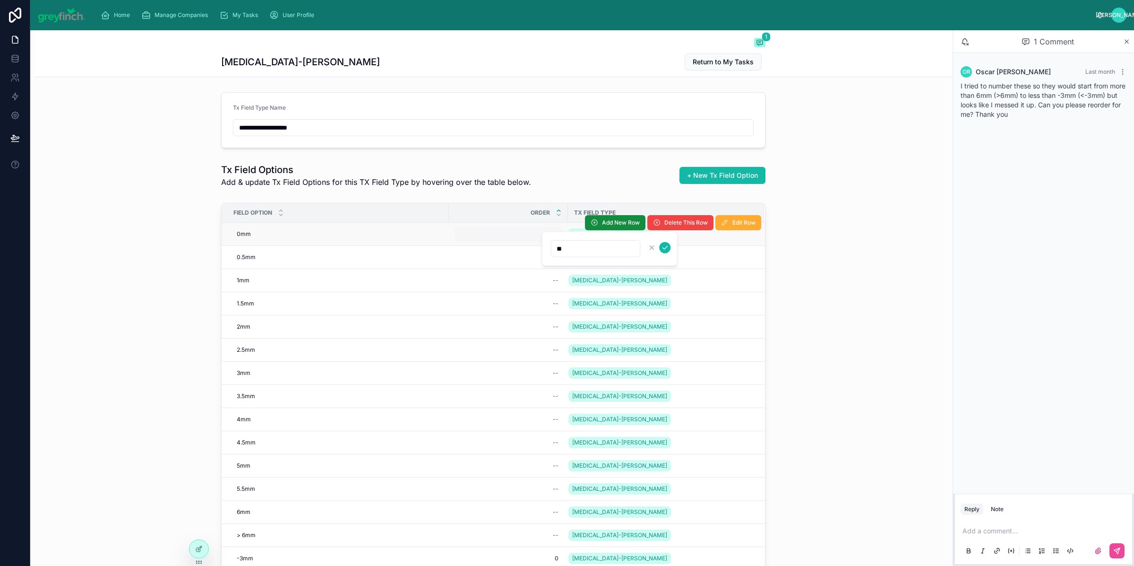
click button "submit" at bounding box center [664, 247] width 11 height 11
click at [546, 237] on div "--" at bounding box center [509, 233] width 108 height 15
click at [546, 236] on div "--" at bounding box center [509, 233] width 108 height 15
type input "*"
click button "submit" at bounding box center [664, 247] width 11 height 11
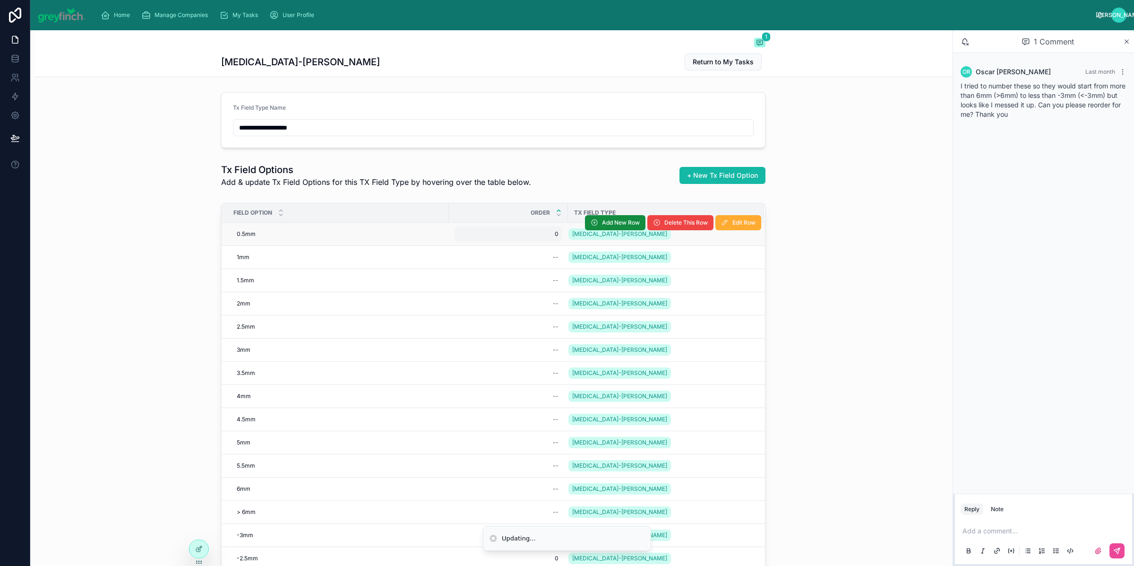
click at [546, 237] on span "0" at bounding box center [508, 234] width 100 height 8
type input "**"
click button "submit" at bounding box center [569, 247] width 11 height 11
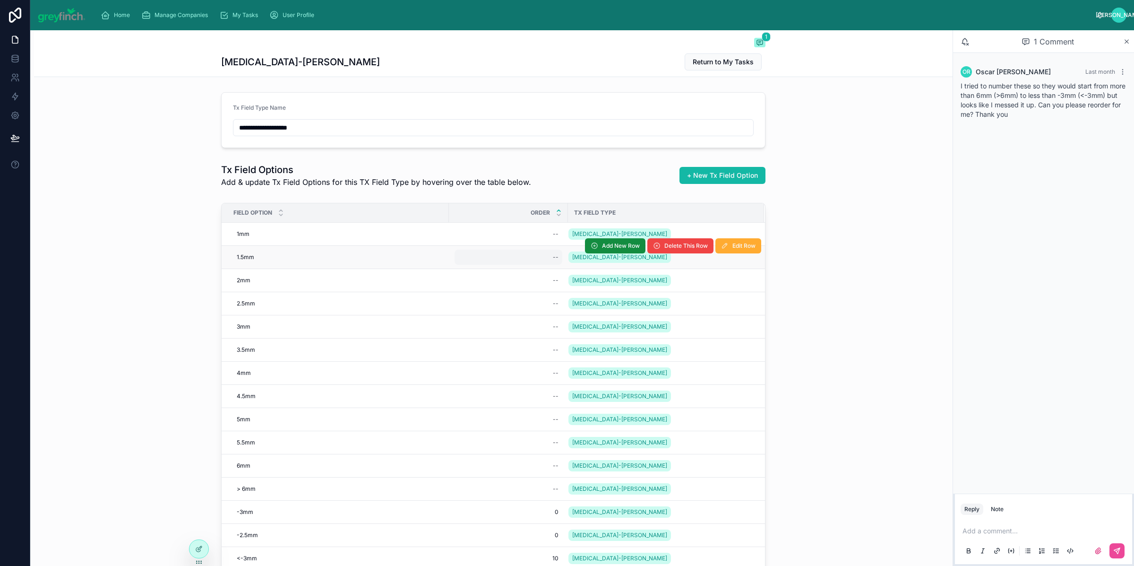
click at [544, 259] on div "--" at bounding box center [509, 257] width 108 height 15
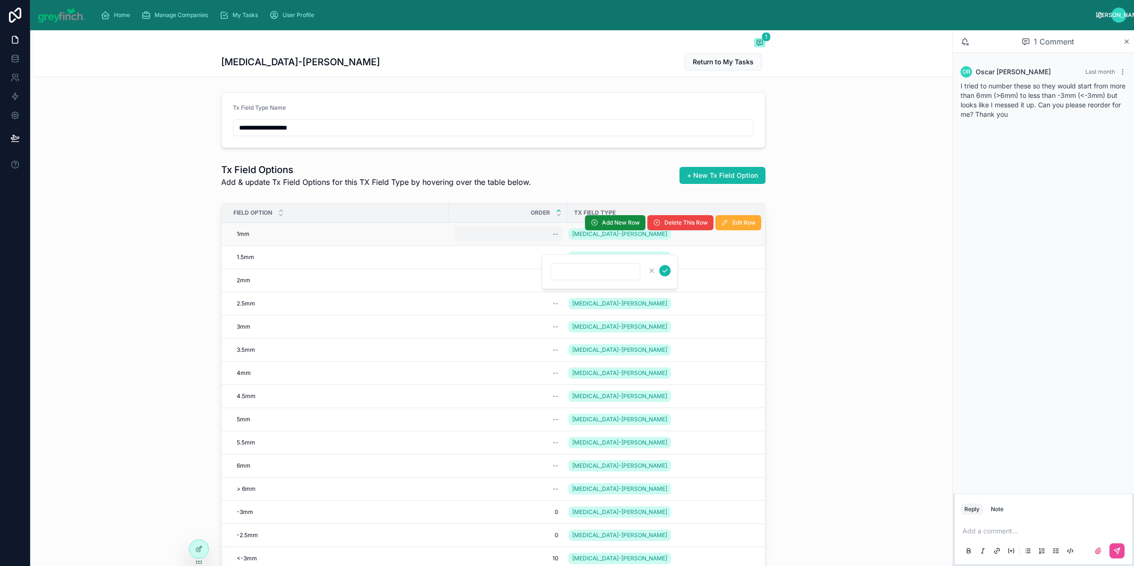
click at [542, 239] on div "--" at bounding box center [509, 233] width 108 height 15
click at [541, 239] on div "--" at bounding box center [509, 233] width 108 height 15
type input "***"
click button "submit" at bounding box center [664, 247] width 11 height 11
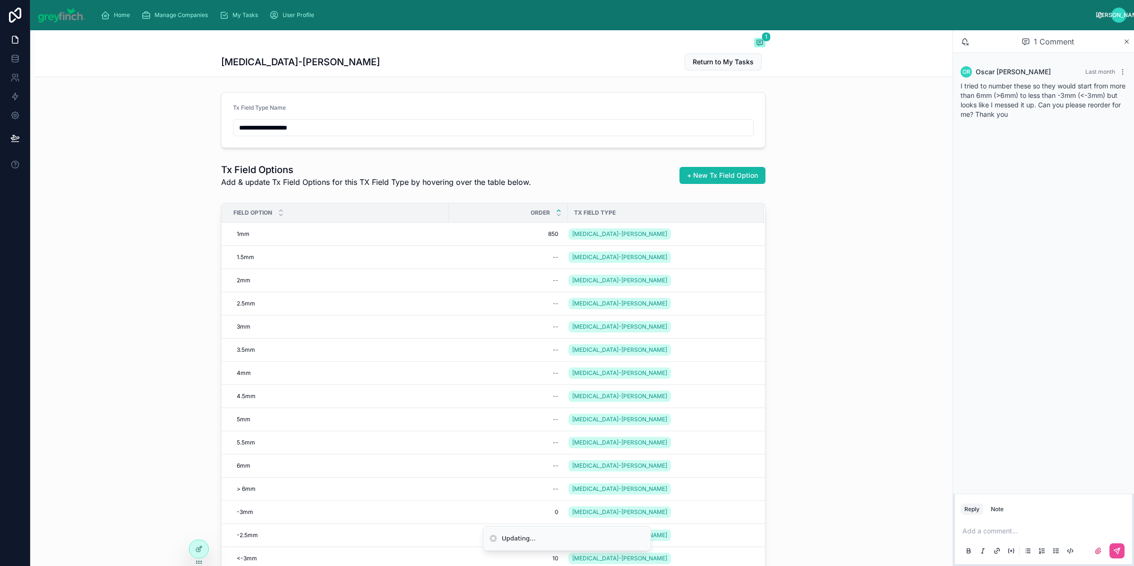
click at [542, 238] on div "850 850" at bounding box center [509, 233] width 108 height 15
type input "**"
click button "submit" at bounding box center [569, 247] width 11 height 11
click at [546, 261] on div "--" at bounding box center [509, 257] width 108 height 15
type input "*"
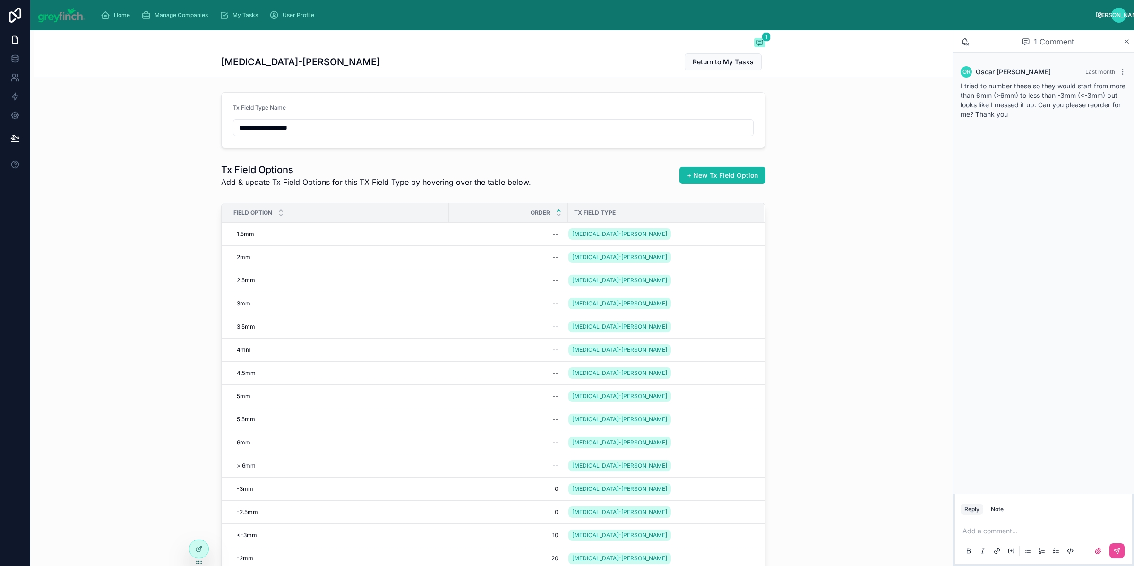
click at [547, 229] on div "--" at bounding box center [509, 233] width 108 height 15
type input "**"
click button "submit" at bounding box center [664, 247] width 11 height 11
click at [545, 251] on div "--" at bounding box center [509, 257] width 108 height 15
type input "***"
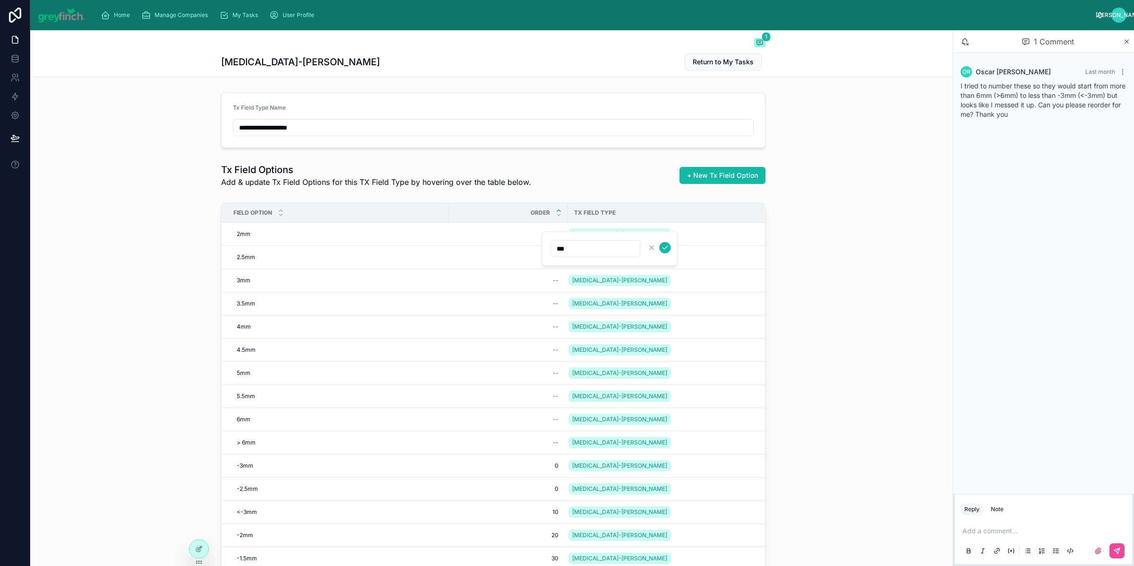
click button "submit" at bounding box center [664, 247] width 11 height 11
click at [542, 259] on div "--" at bounding box center [509, 257] width 108 height 15
type input "*"
click at [542, 259] on div "--" at bounding box center [509, 257] width 108 height 15
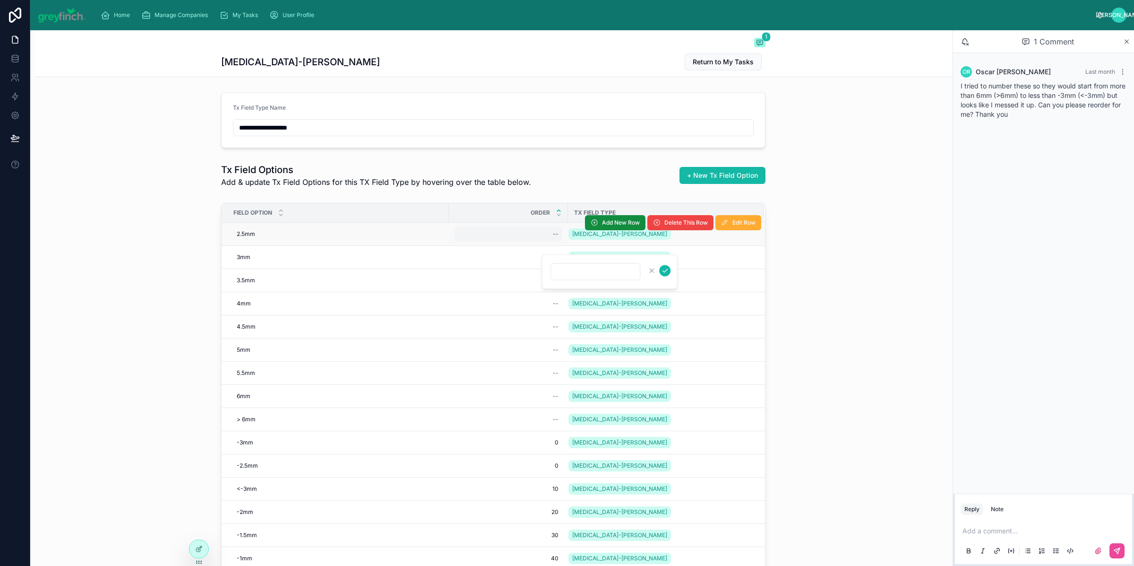
click at [544, 237] on div "--" at bounding box center [509, 233] width 108 height 15
type input "***"
click button "submit" at bounding box center [664, 247] width 11 height 11
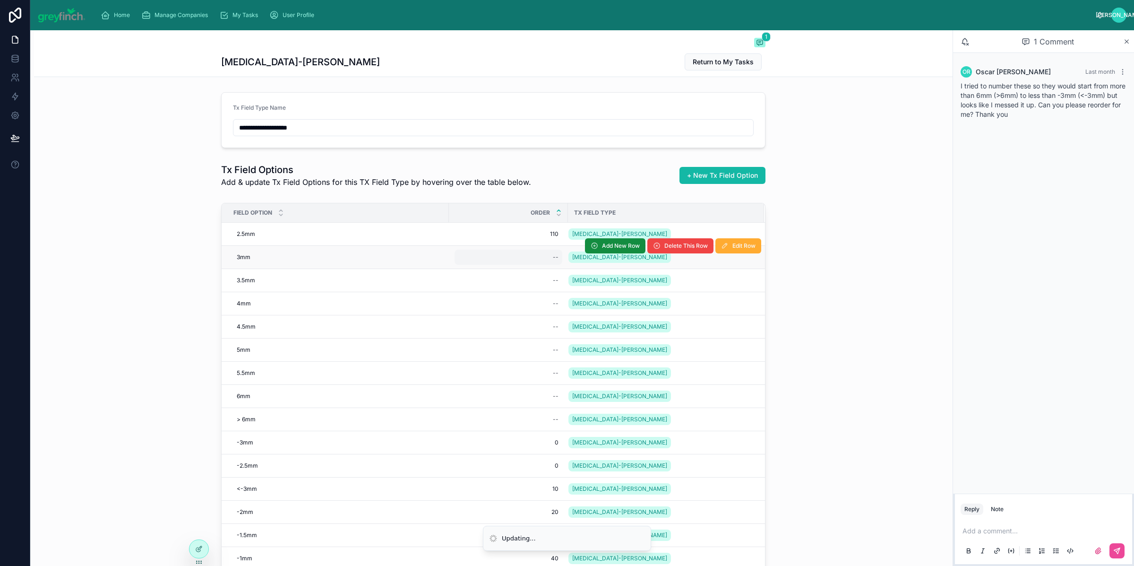
click at [542, 255] on div "--" at bounding box center [509, 257] width 108 height 15
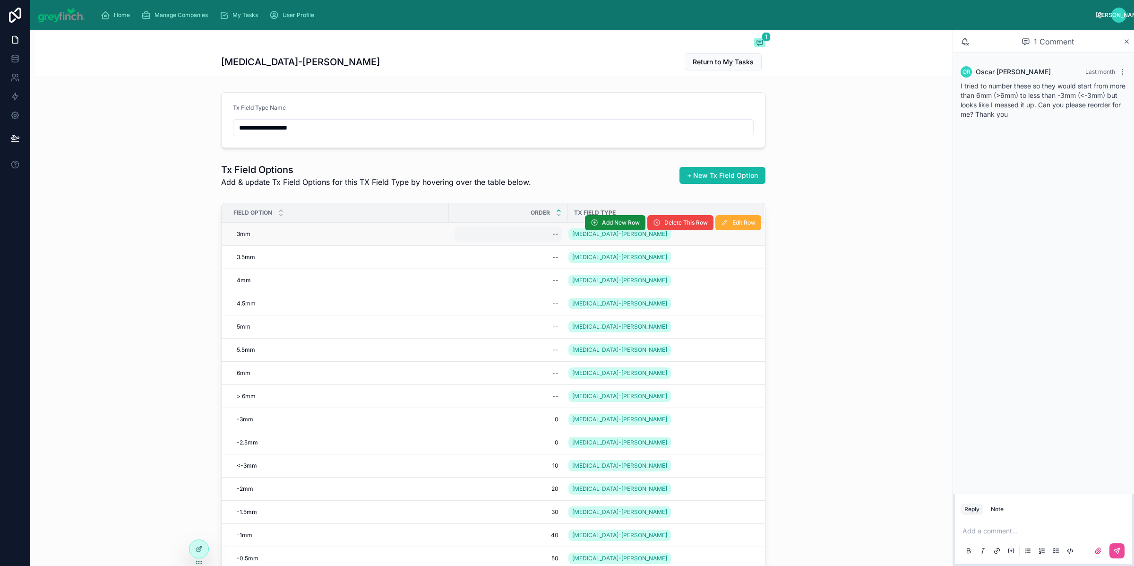
click at [538, 236] on div "--" at bounding box center [509, 233] width 108 height 15
type input "**"
click button "submit" at bounding box center [664, 247] width 11 height 11
click at [538, 236] on span "12" at bounding box center [508, 234] width 100 height 8
type input "***"
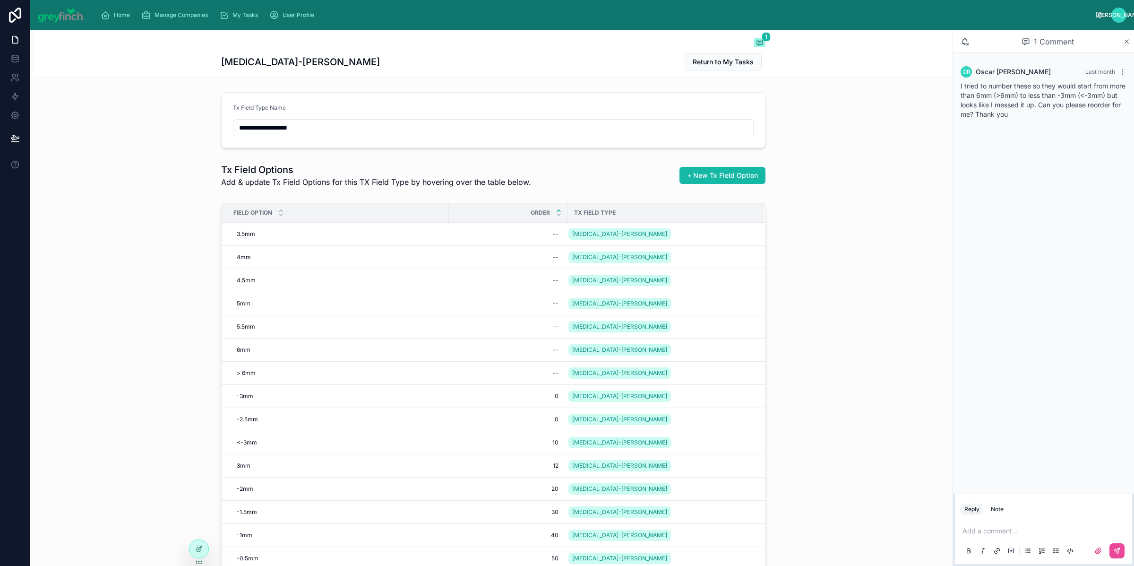
click at [538, 236] on div "--" at bounding box center [509, 233] width 108 height 15
click at [527, 468] on span "12" at bounding box center [508, 466] width 100 height 8
type input "***"
click button "submit" at bounding box center [569, 479] width 11 height 11
click at [537, 235] on div "--" at bounding box center [509, 233] width 108 height 15
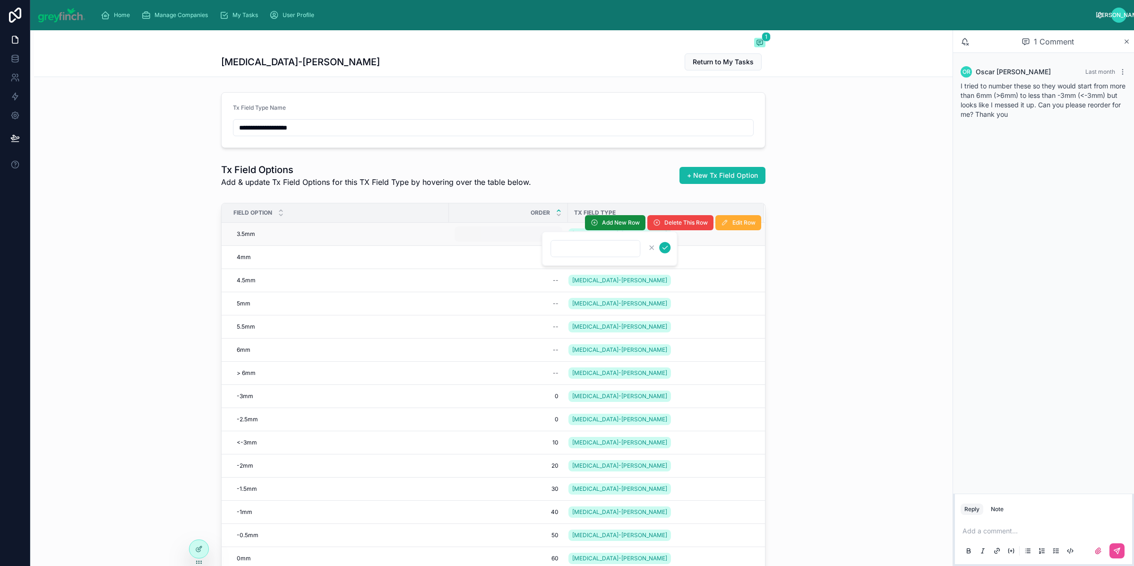
type input "*"
type input "***"
click button "submit" at bounding box center [664, 247] width 11 height 11
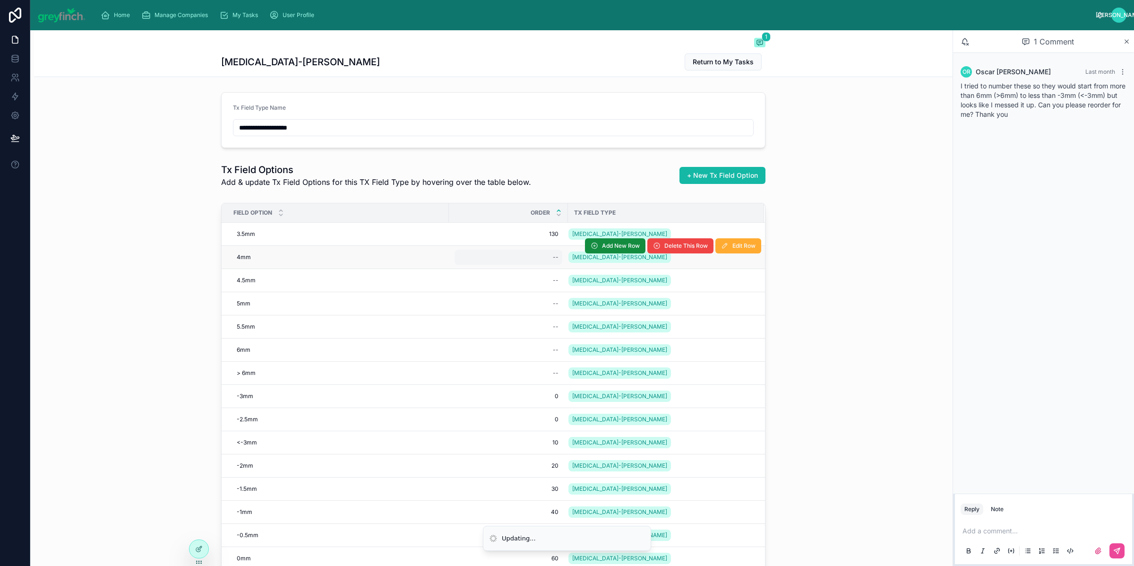
click at [534, 256] on div "--" at bounding box center [509, 257] width 108 height 15
type input "***"
click button "submit" at bounding box center [664, 270] width 11 height 11
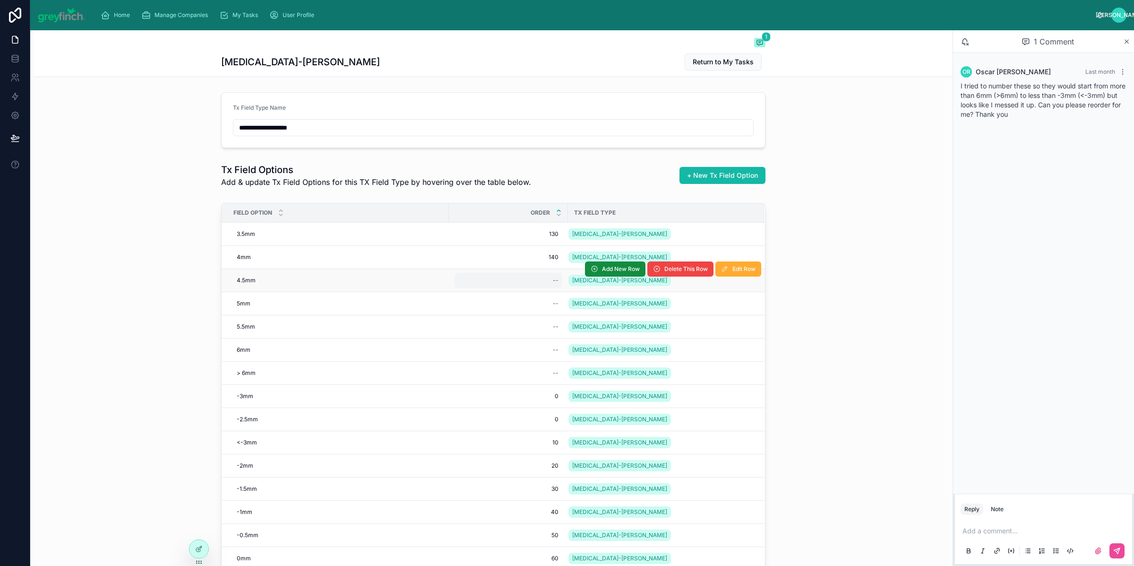
click at [533, 282] on div "--" at bounding box center [509, 280] width 108 height 15
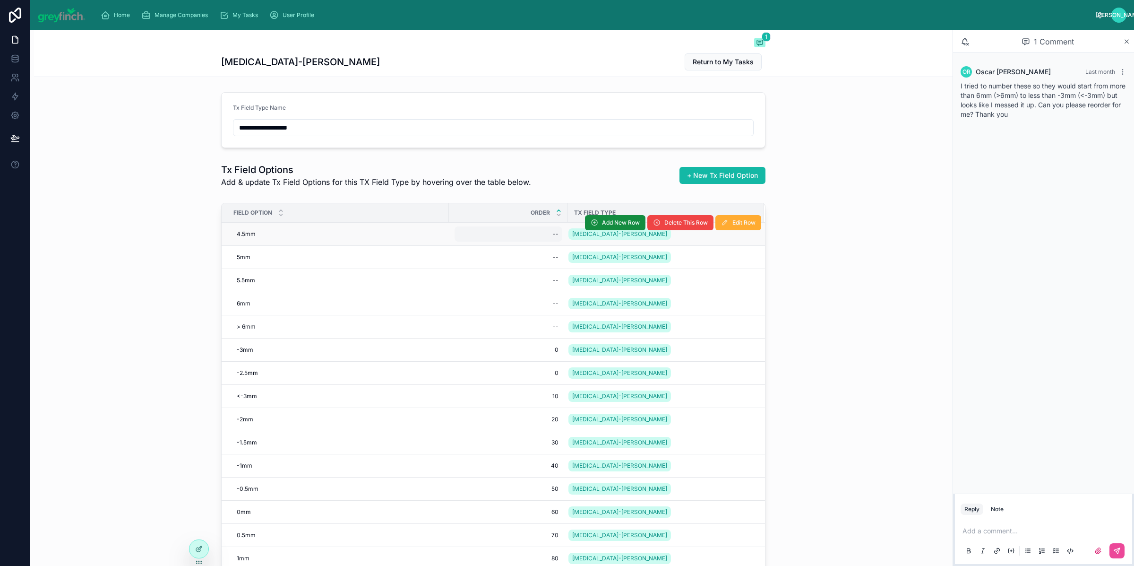
click at [531, 231] on div "--" at bounding box center [509, 233] width 108 height 15
click at [529, 232] on div "--" at bounding box center [509, 233] width 108 height 15
type input "***"
click button "submit" at bounding box center [664, 247] width 11 height 11
click at [534, 239] on div "--" at bounding box center [509, 233] width 108 height 15
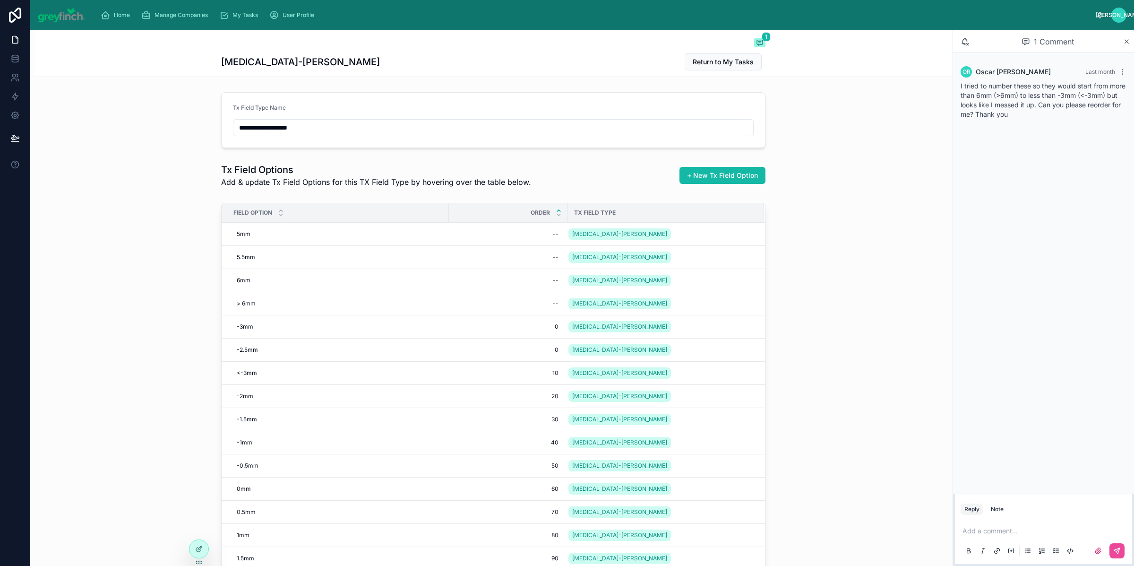
click at [534, 239] on div "--" at bounding box center [509, 233] width 108 height 15
type input "***"
click button "submit" at bounding box center [664, 247] width 11 height 11
click at [553, 256] on div "--" at bounding box center [556, 257] width 6 height 8
type input "***"
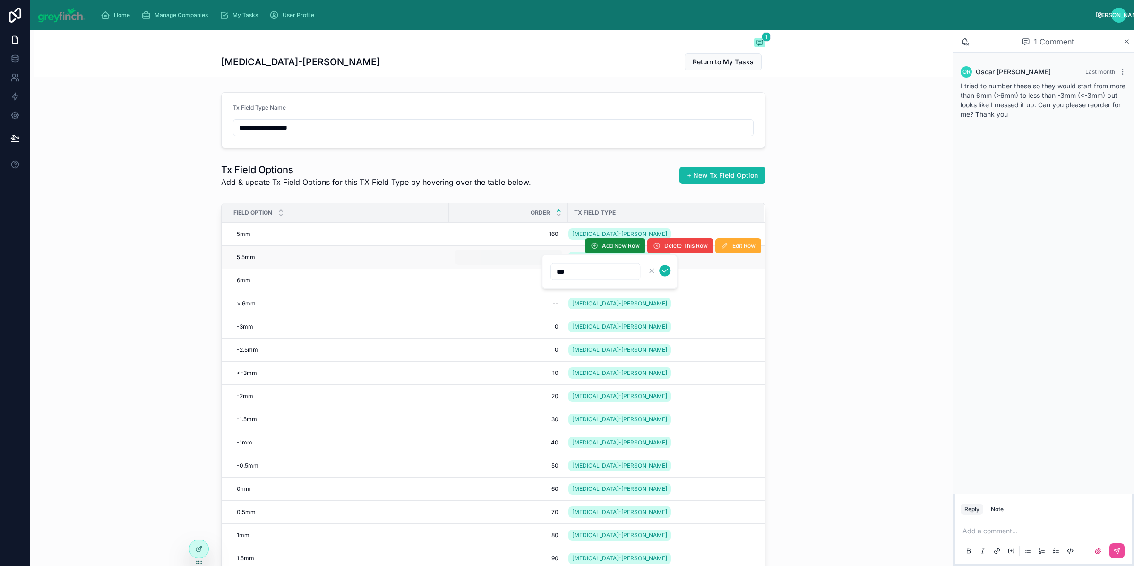
click button "submit" at bounding box center [664, 270] width 11 height 11
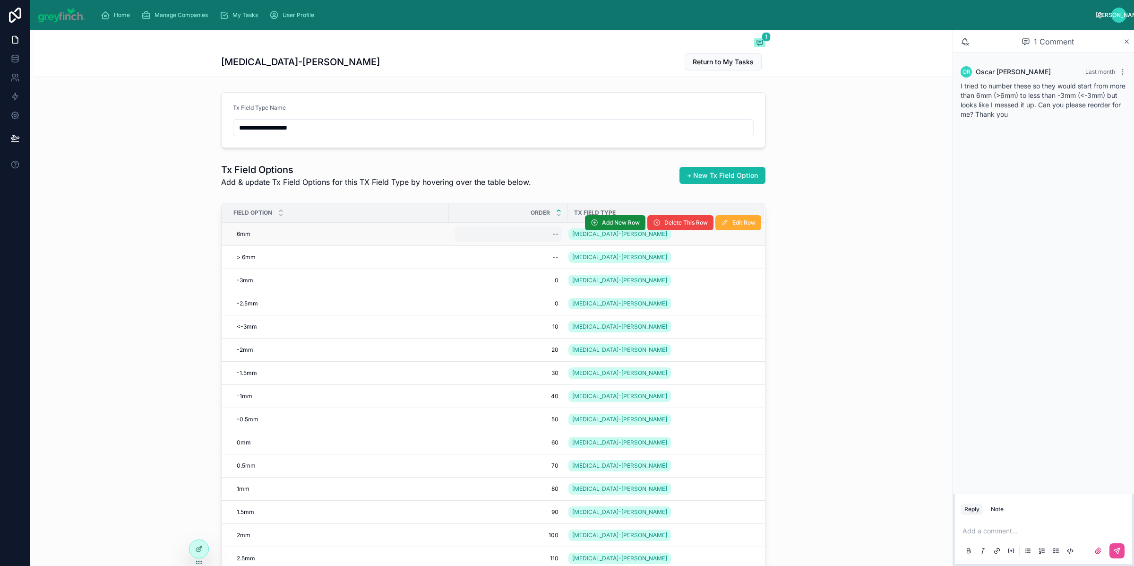
click at [544, 235] on div "--" at bounding box center [509, 233] width 108 height 15
type input "***"
click button "submit" at bounding box center [664, 247] width 11 height 11
click at [541, 234] on div "--" at bounding box center [509, 233] width 108 height 15
click at [540, 234] on div "--" at bounding box center [509, 233] width 108 height 15
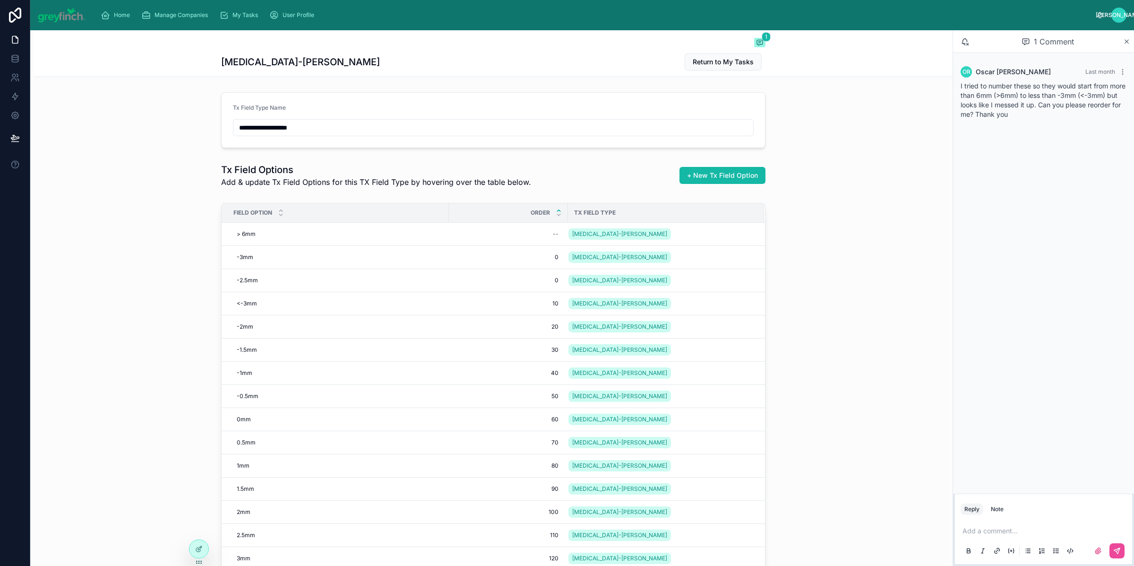
click at [540, 234] on div "--" at bounding box center [509, 233] width 108 height 15
type input "***"
click button "submit" at bounding box center [664, 247] width 11 height 11
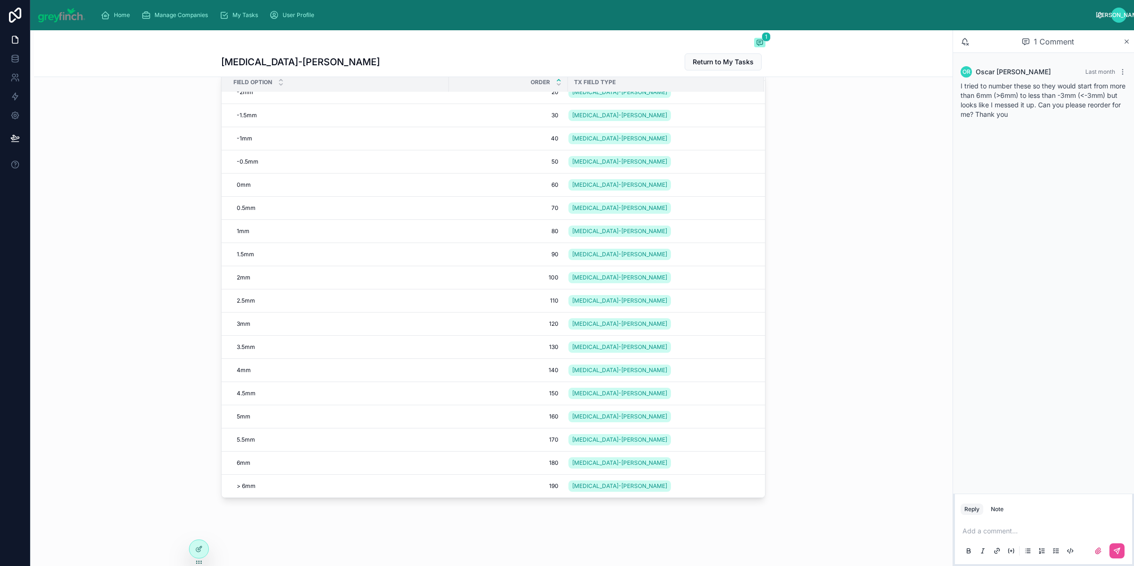
scroll to position [91, 0]
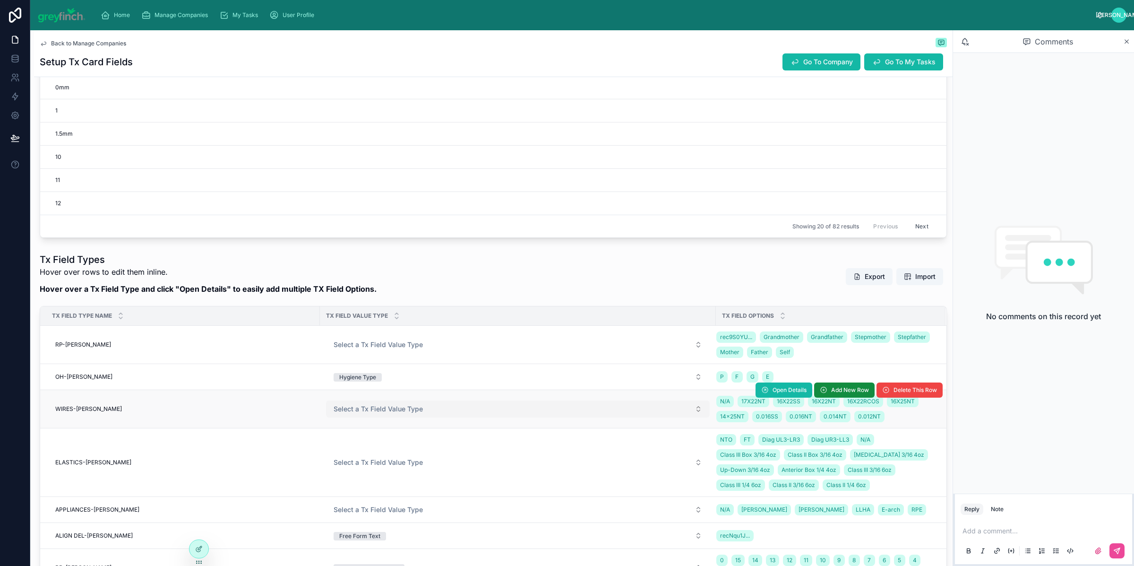
scroll to position [701, 0]
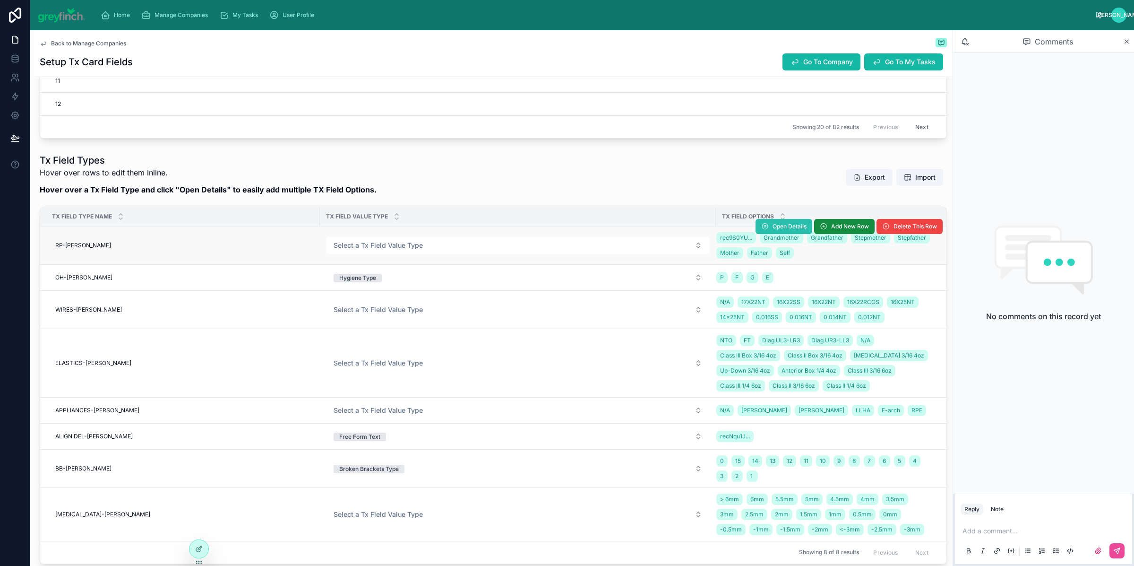
click at [791, 229] on span "Open Details" at bounding box center [790, 227] width 34 height 8
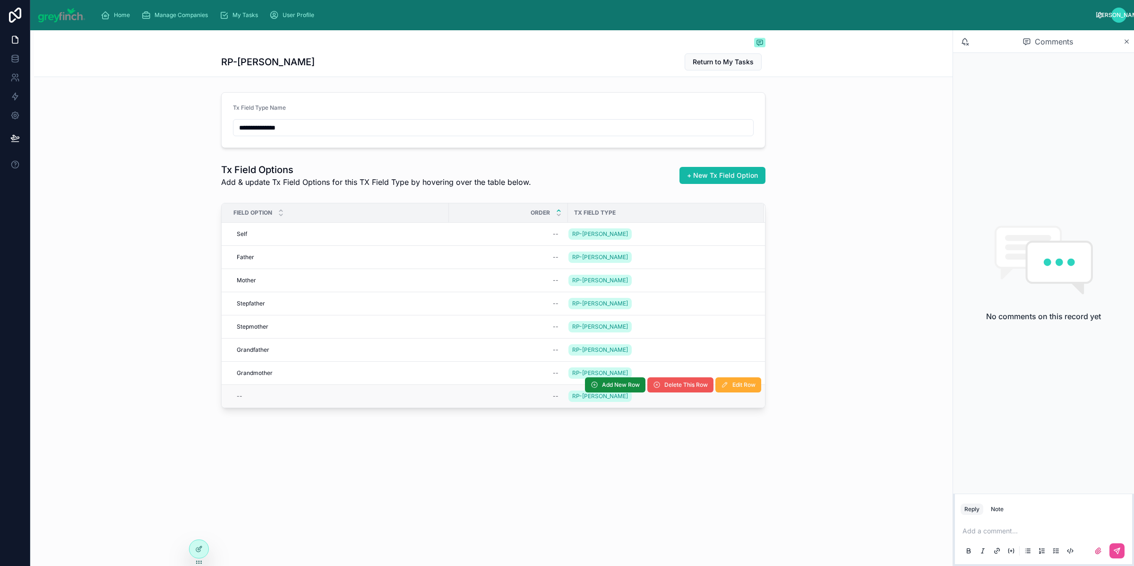
click at [671, 387] on span "Delete This Row" at bounding box center [686, 385] width 43 height 8
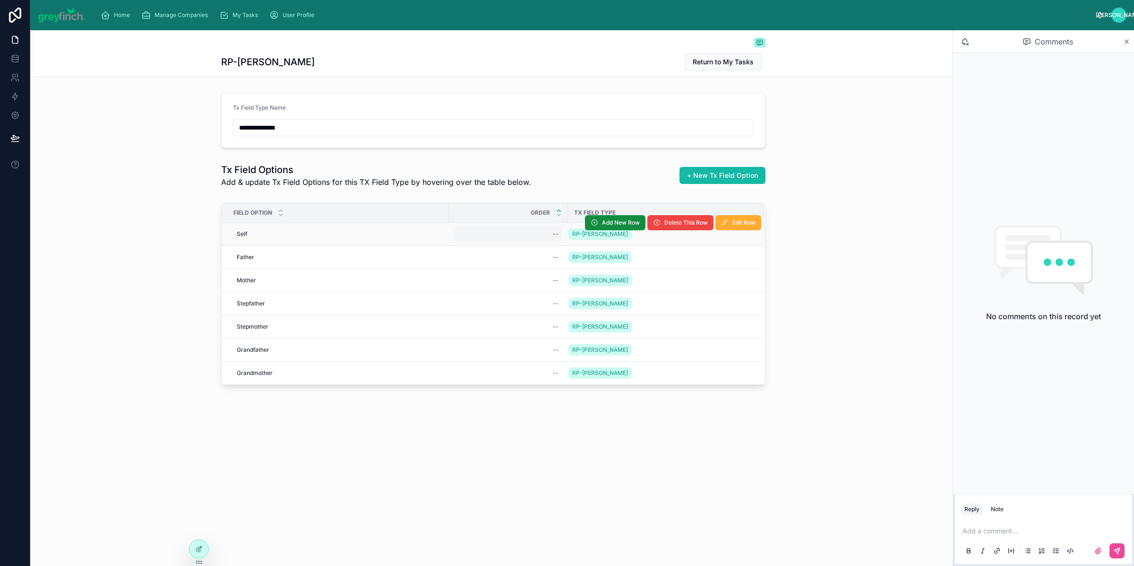
click at [535, 234] on div "--" at bounding box center [509, 233] width 108 height 15
type input "**"
click button "submit" at bounding box center [669, 247] width 11 height 11
click at [541, 259] on div "--" at bounding box center [509, 257] width 108 height 15
click at [547, 237] on div "--" at bounding box center [509, 233] width 108 height 15
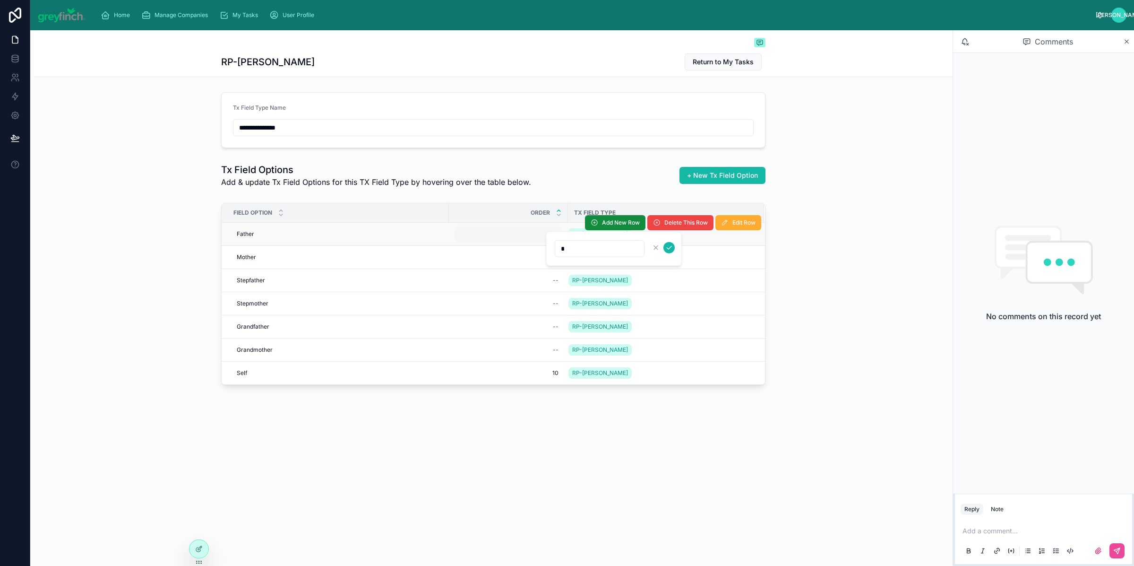
type input "**"
click button "submit" at bounding box center [669, 247] width 11 height 11
click at [550, 239] on div "--" at bounding box center [509, 233] width 108 height 15
click at [549, 239] on div "--" at bounding box center [509, 233] width 108 height 15
type input "*"
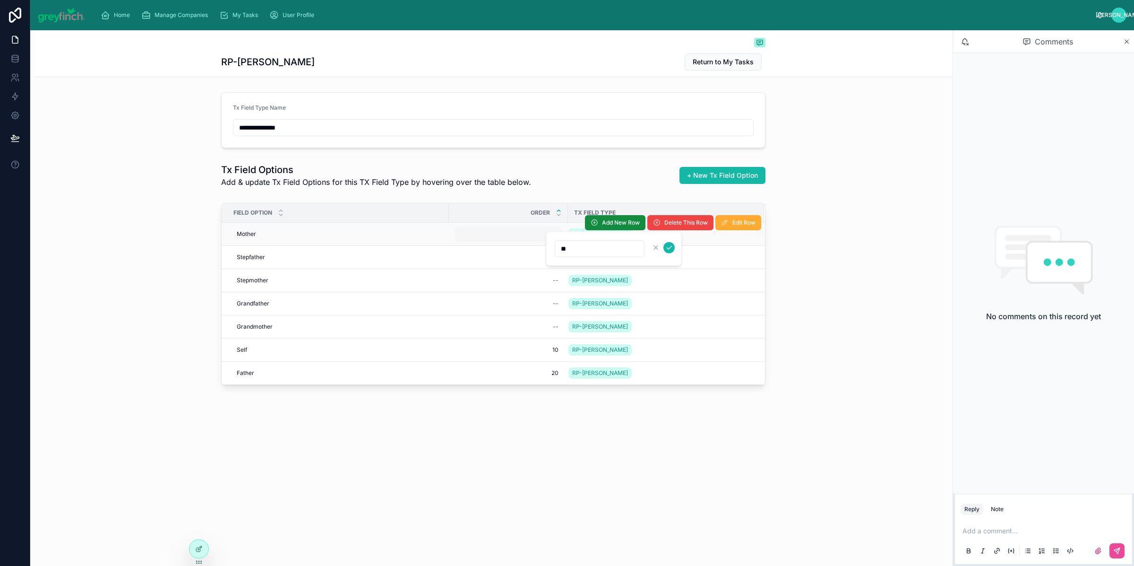
click button "submit" at bounding box center [669, 247] width 11 height 11
click at [551, 237] on div "--" at bounding box center [509, 233] width 108 height 15
type input "**"
click button "submit" at bounding box center [669, 247] width 11 height 11
click at [548, 233] on div "--" at bounding box center [509, 233] width 108 height 15
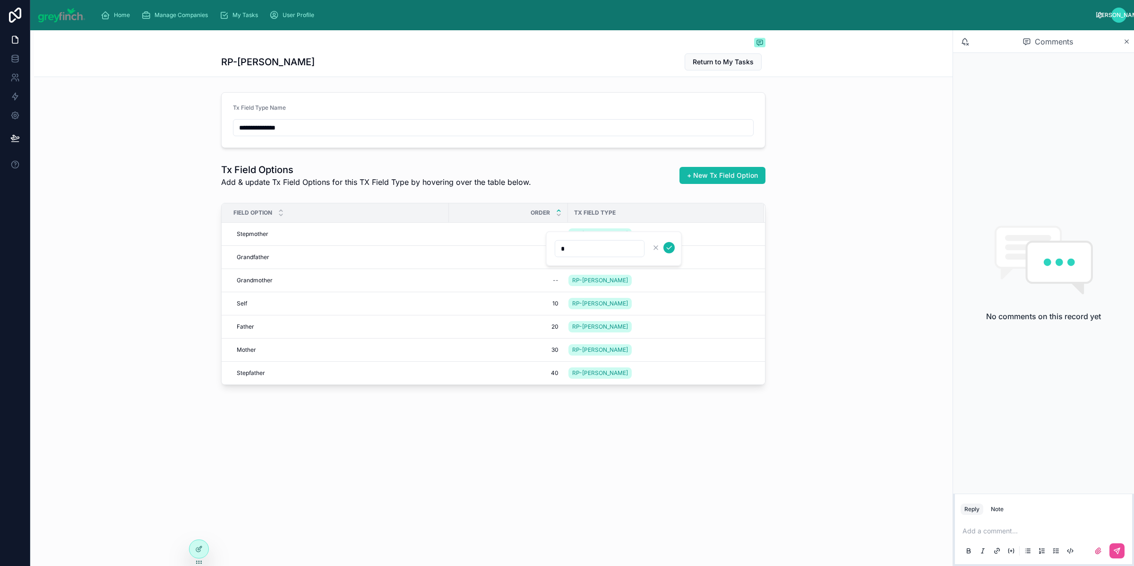
type input "**"
click button "submit" at bounding box center [669, 247] width 11 height 11
click at [549, 237] on div "--" at bounding box center [509, 233] width 108 height 15
type input "**"
click button "submit" at bounding box center [669, 247] width 11 height 11
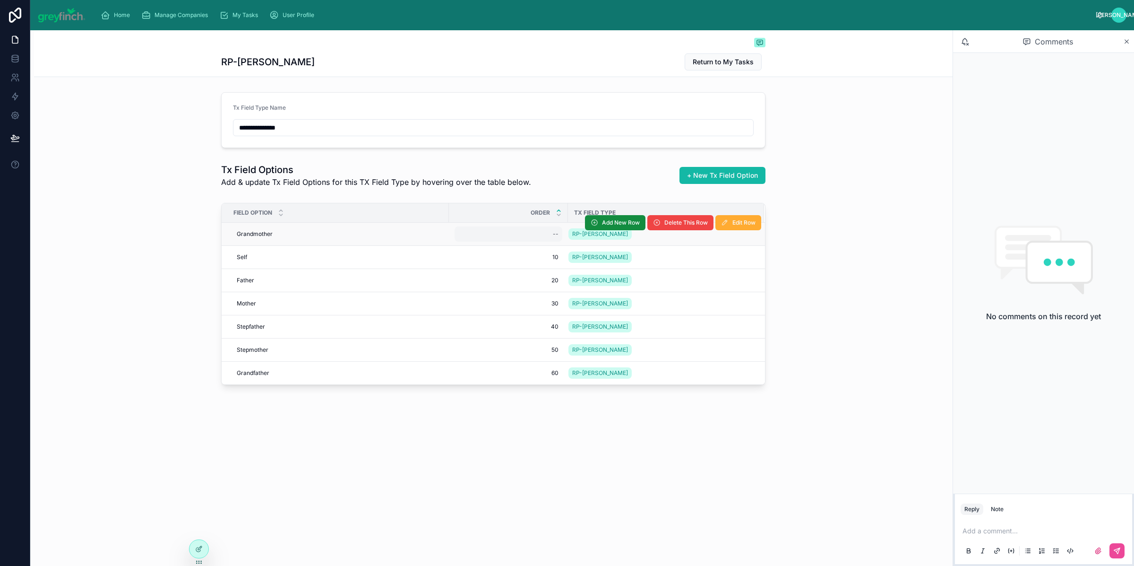
click at [550, 232] on div "--" at bounding box center [509, 233] width 108 height 15
type input "**"
click button "submit" at bounding box center [669, 247] width 11 height 11
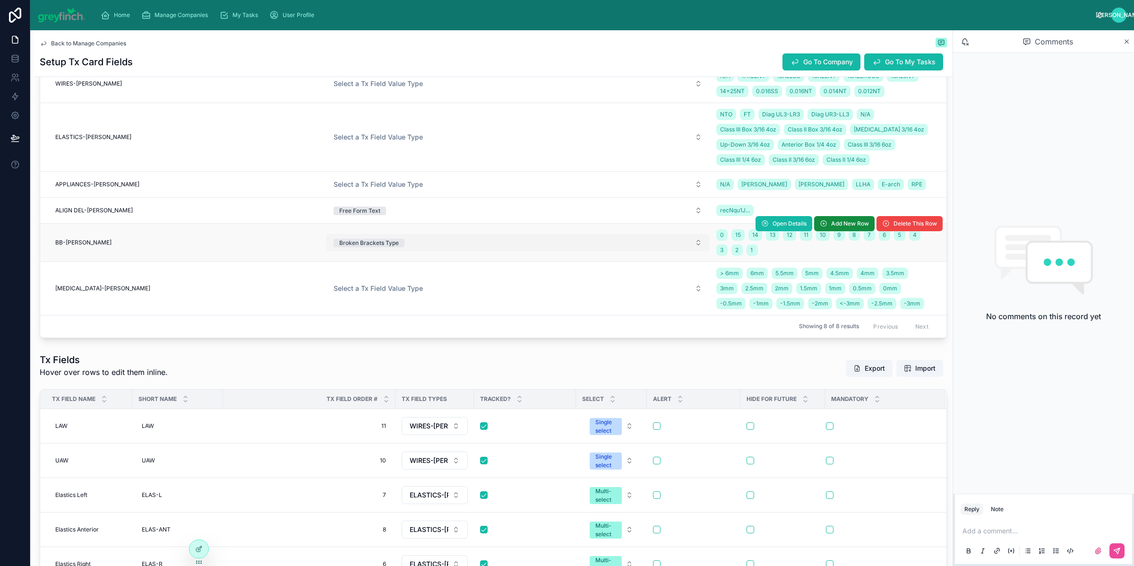
scroll to position [839, 0]
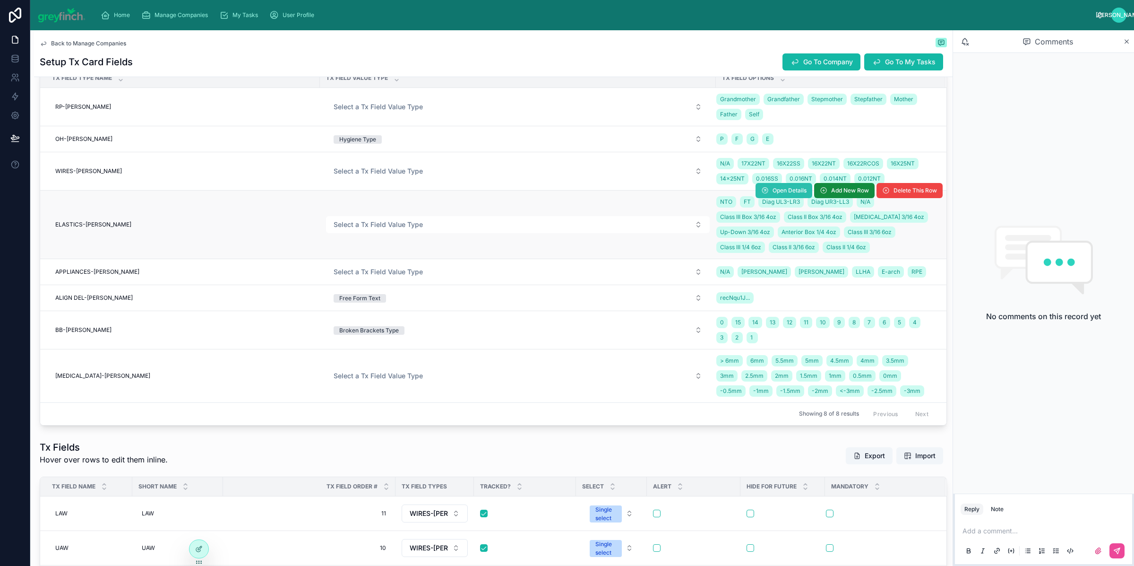
click at [775, 191] on span "Open Details" at bounding box center [790, 191] width 34 height 8
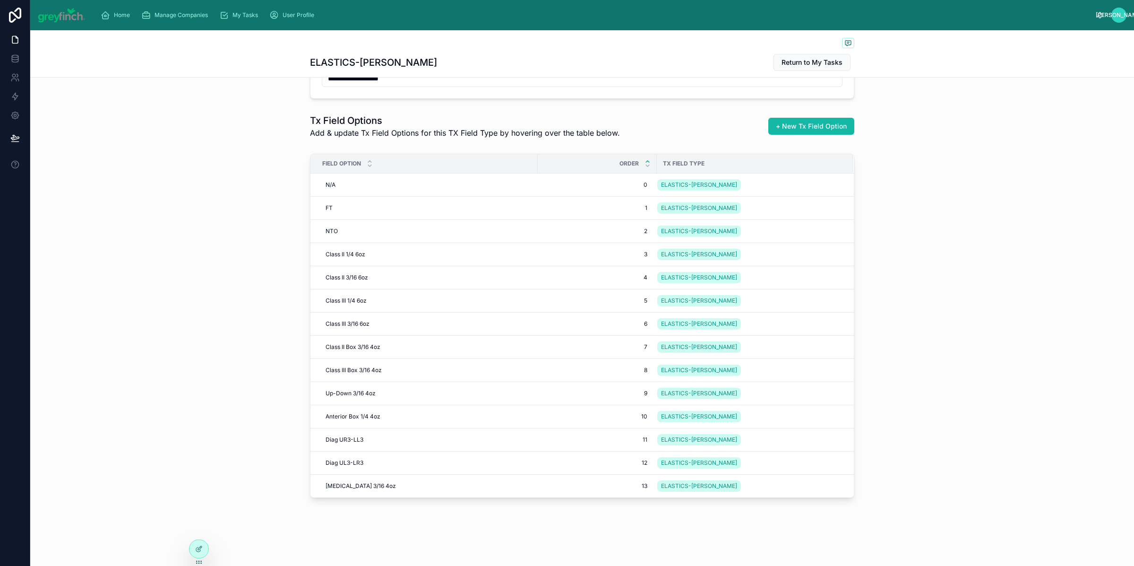
scroll to position [31, 0]
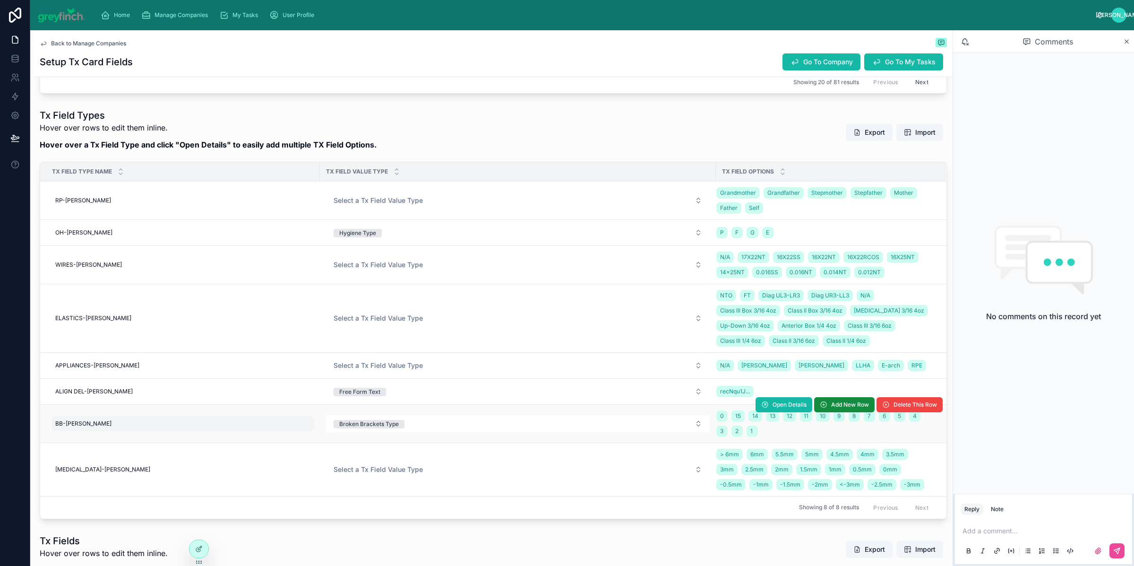
scroll to position [792, 0]
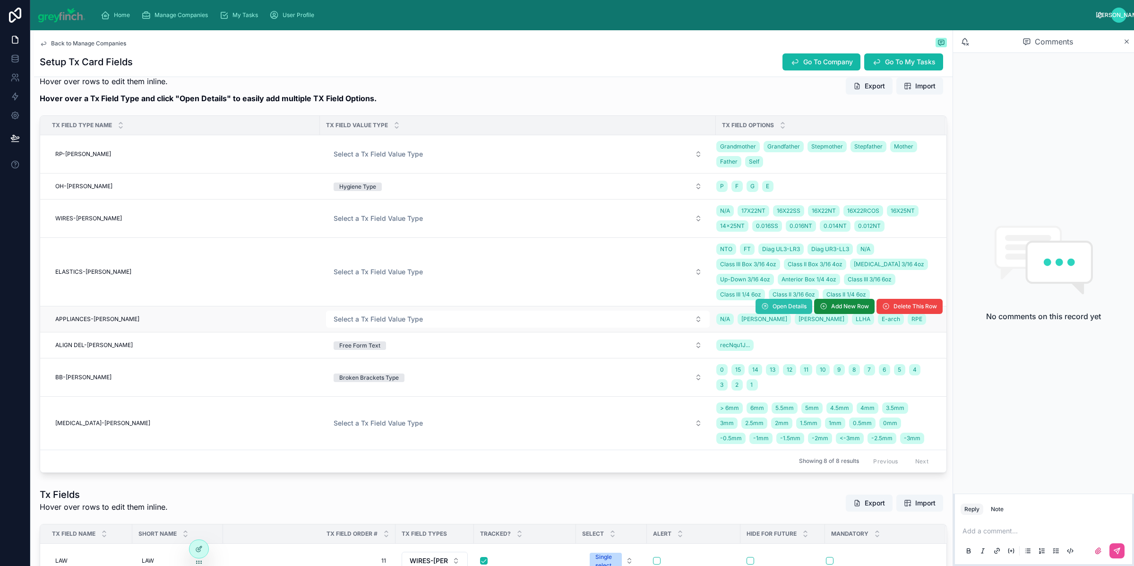
click at [773, 307] on span "Open Details" at bounding box center [790, 306] width 34 height 8
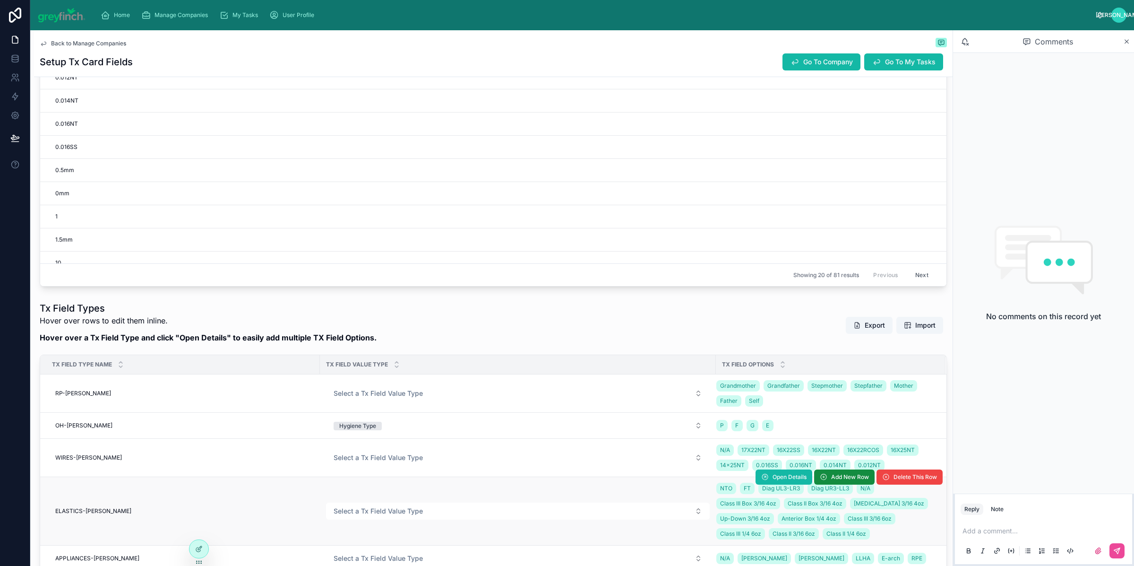
scroll to position [797, 0]
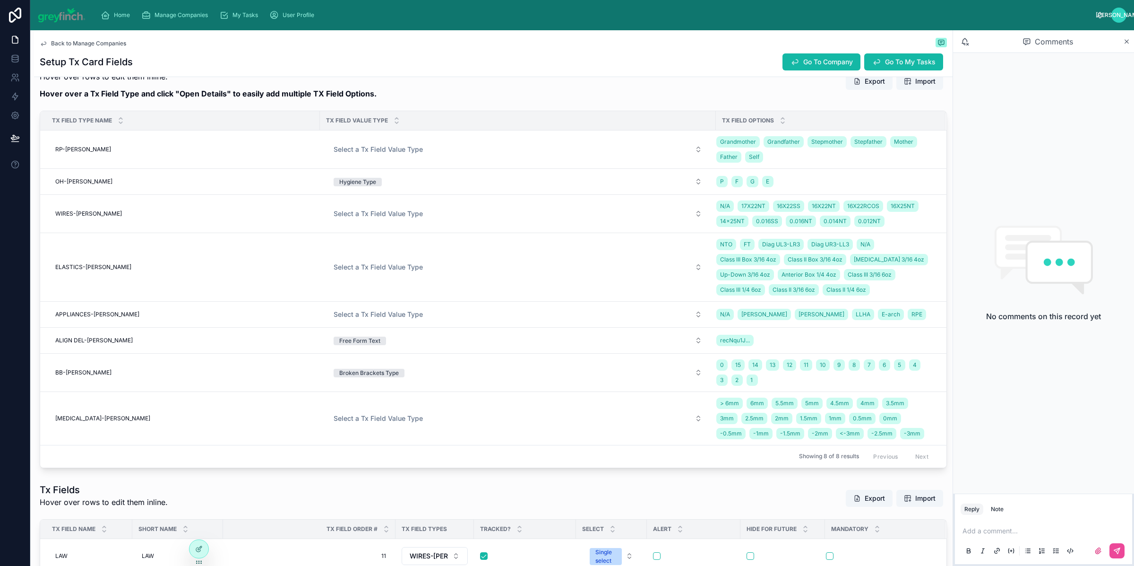
click at [741, 86] on div "Tx Field Types Hover over rows to edit them inline. Hover over a Tx Field Type …" at bounding box center [493, 81] width 907 height 47
click at [736, 87] on div "Tx Field Types Hover over rows to edit them inline. Hover over a Tx Field Type …" at bounding box center [493, 81] width 907 height 47
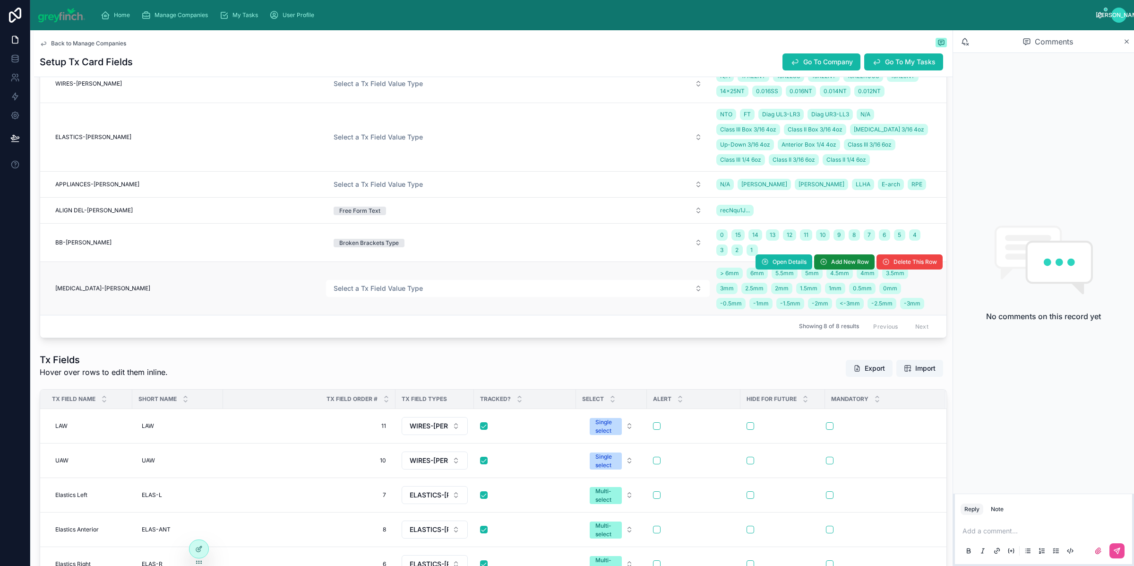
scroll to position [856, 0]
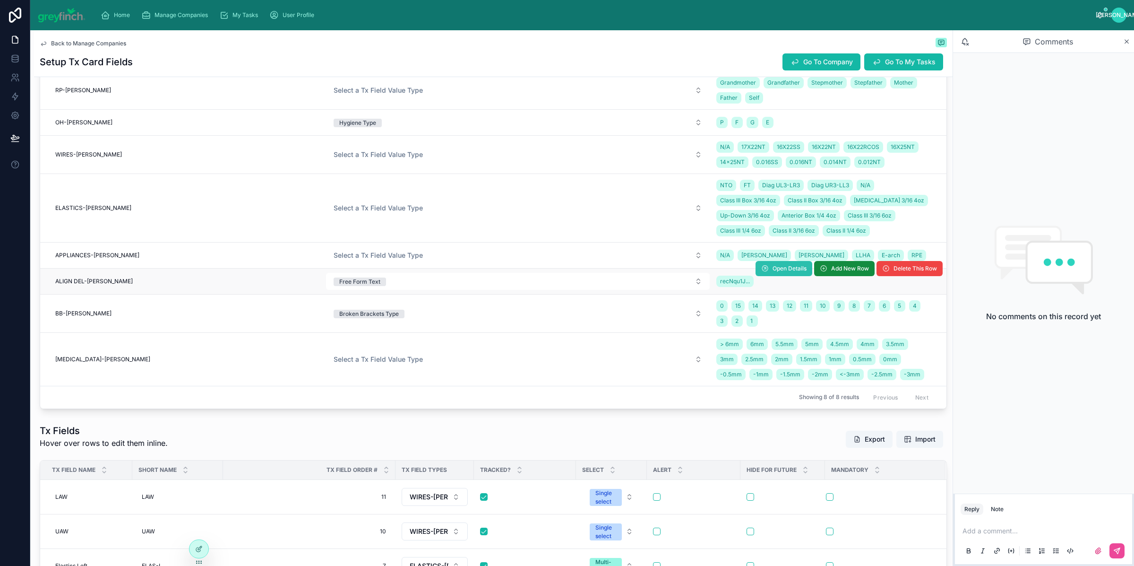
click at [779, 269] on span "Open Details" at bounding box center [790, 269] width 34 height 8
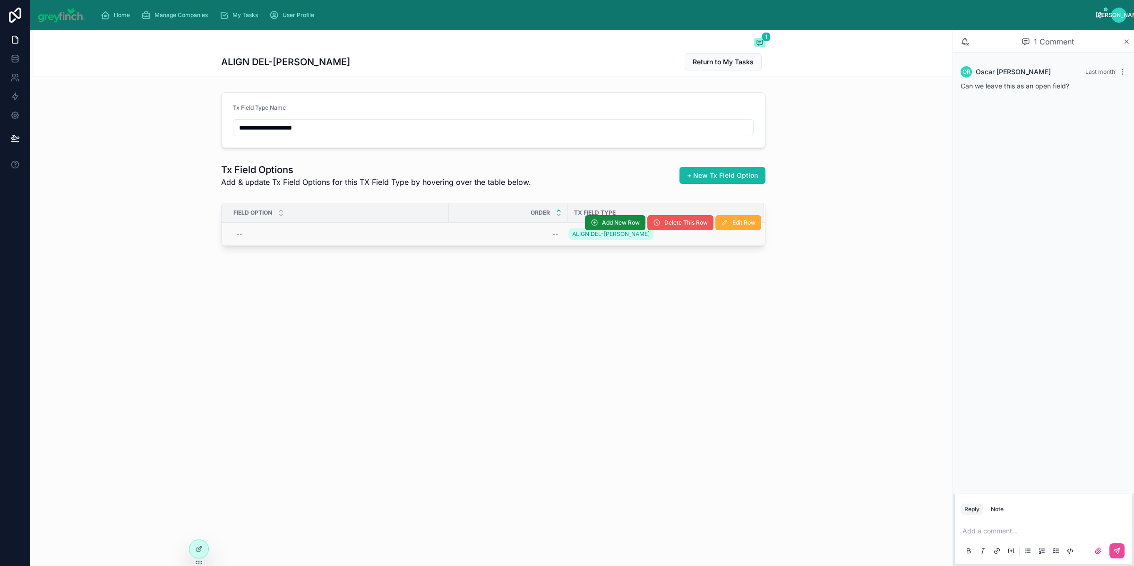
click at [684, 226] on span "Delete This Row" at bounding box center [686, 223] width 43 height 8
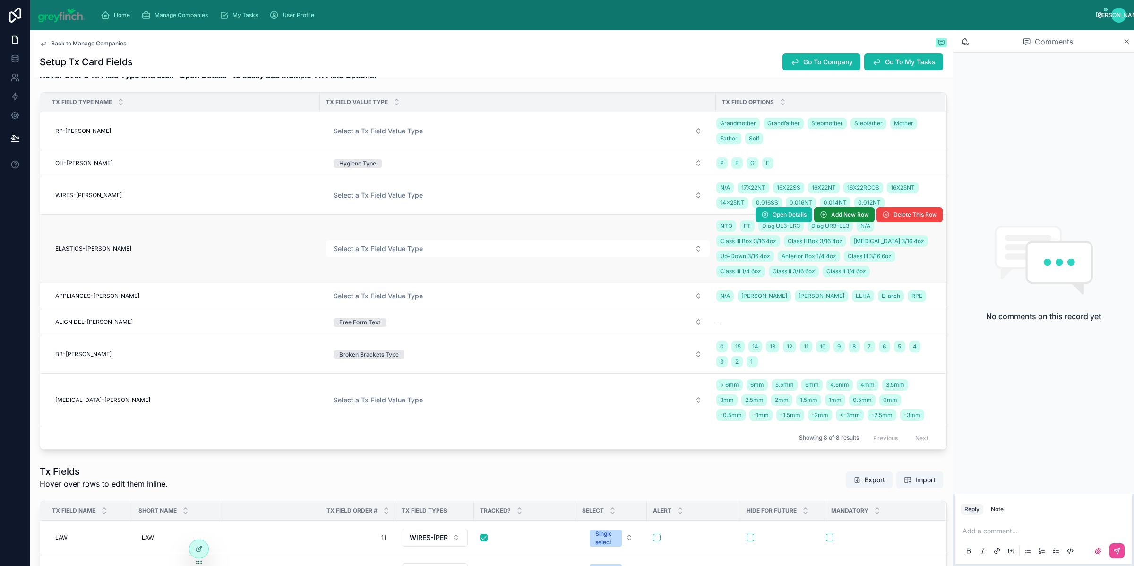
scroll to position [809, 0]
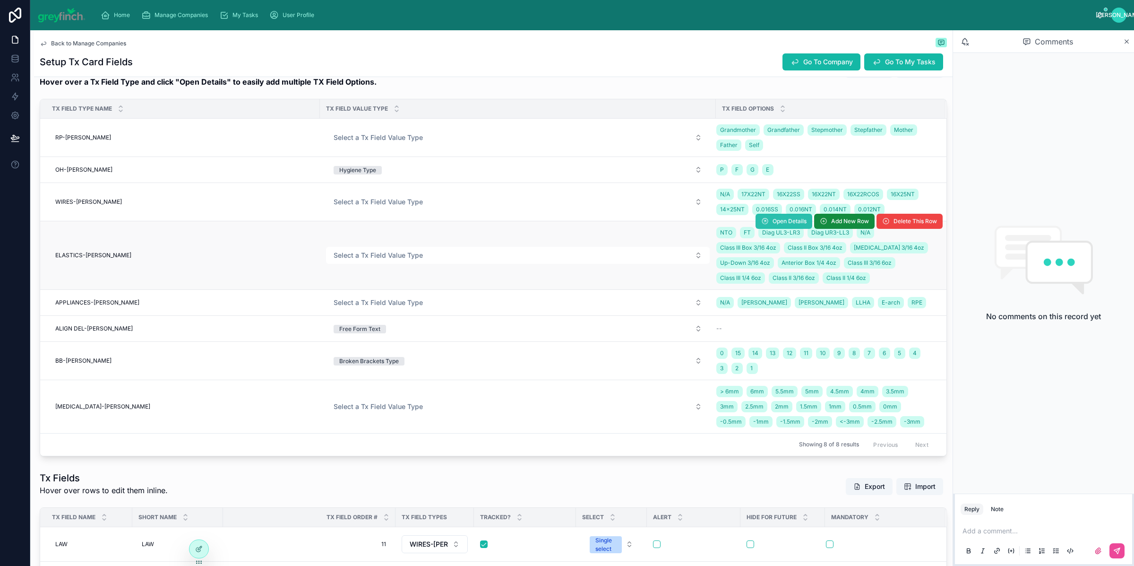
click at [777, 225] on span "Open Details" at bounding box center [790, 221] width 34 height 8
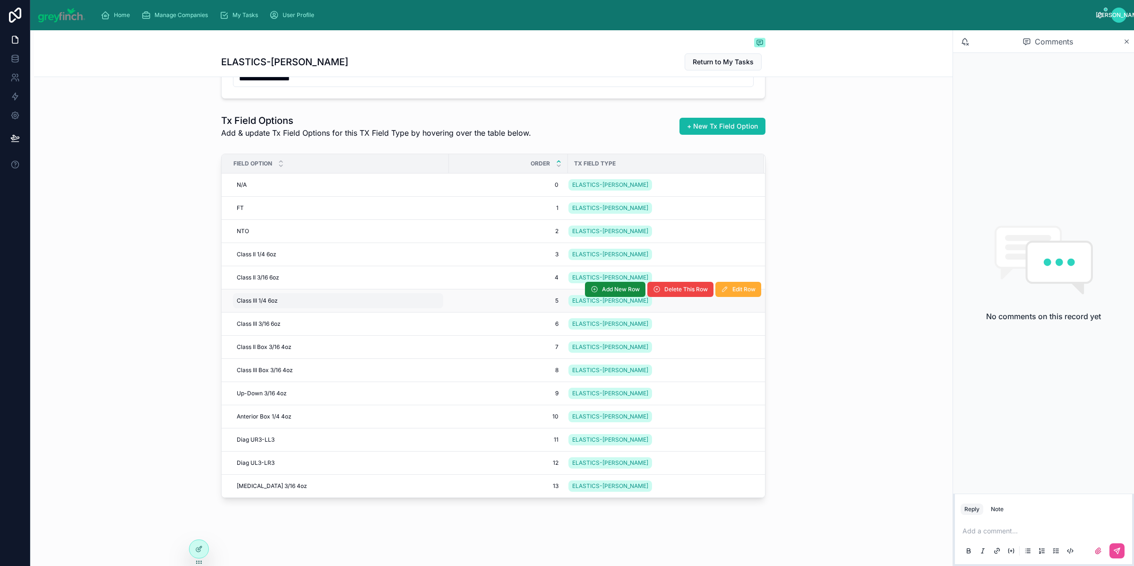
scroll to position [51, 0]
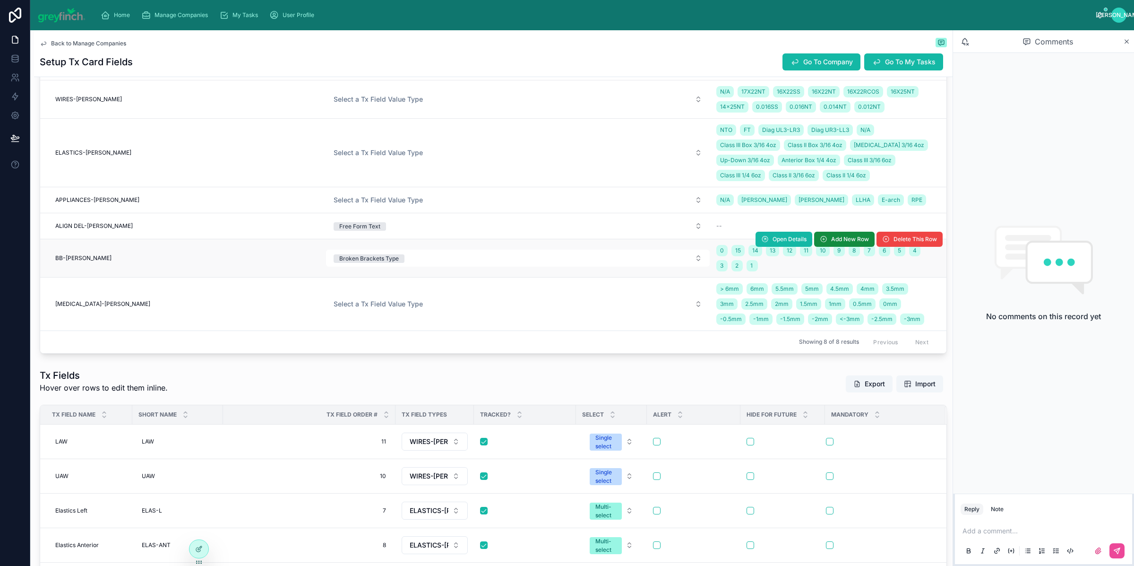
scroll to position [894, 0]
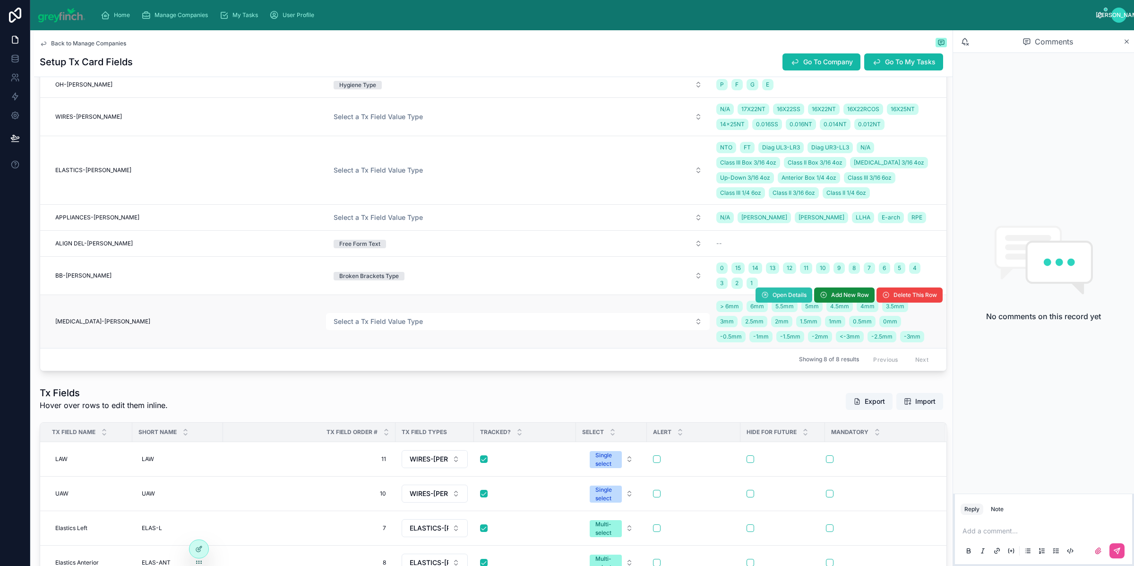
click at [788, 298] on span "Open Details" at bounding box center [790, 295] width 34 height 8
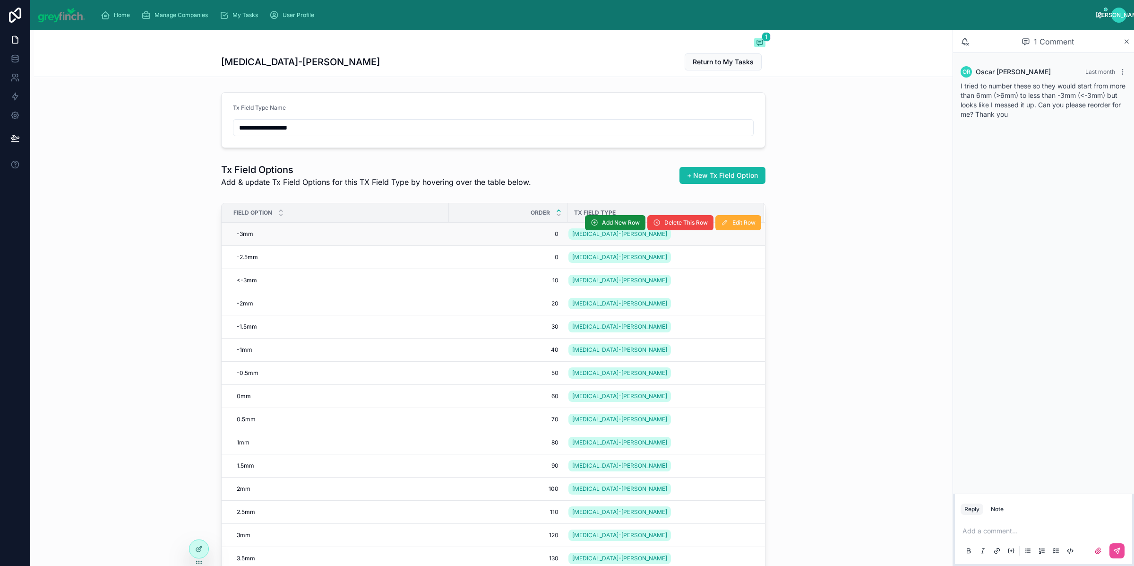
click at [531, 243] on td "0 0" at bounding box center [508, 234] width 119 height 23
click at [533, 240] on div "0 0" at bounding box center [509, 233] width 108 height 15
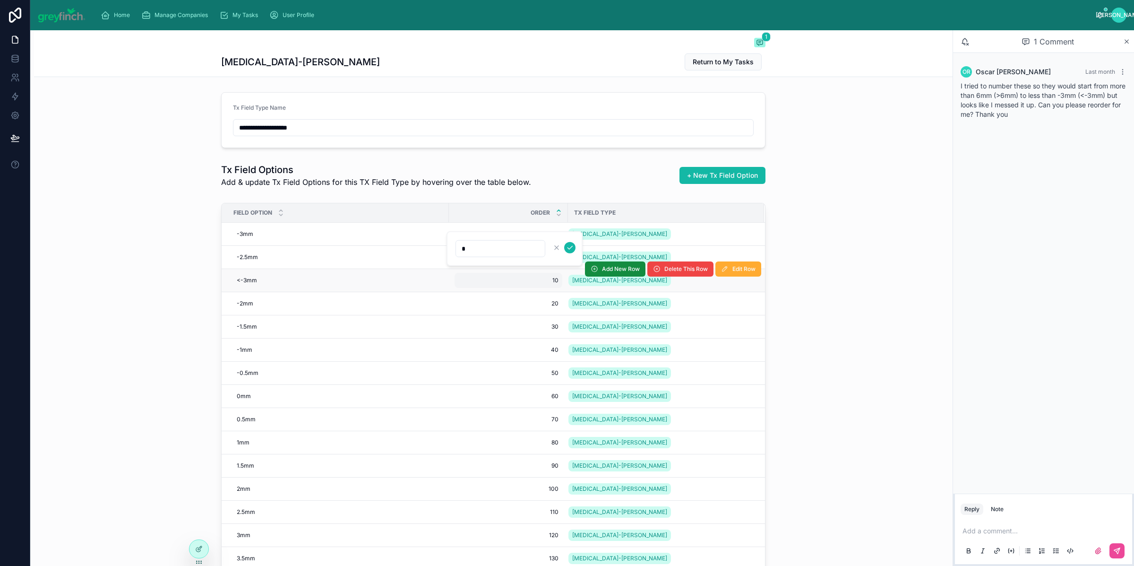
click at [521, 277] on span "10" at bounding box center [508, 280] width 100 height 8
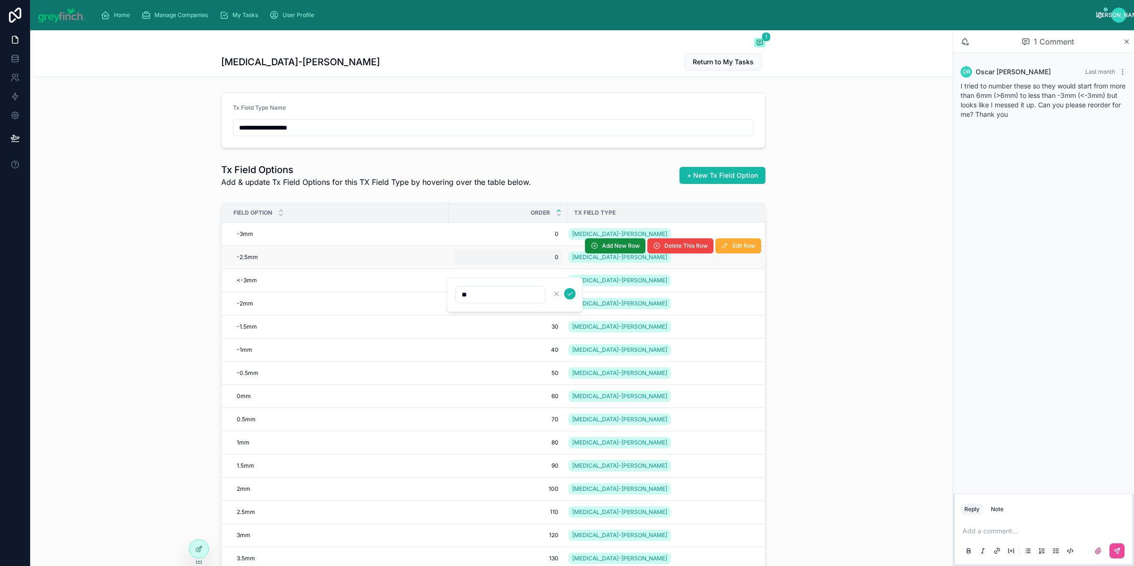
click at [527, 258] on span "0" at bounding box center [508, 257] width 100 height 8
click at [144, 245] on div "Field Option Order Tx Field Type -3mm -3mm 0 0 Overjet-REYNA BLANCO Add New Row…" at bounding box center [493, 417] width 919 height 437
click at [546, 256] on span "0" at bounding box center [508, 257] width 100 height 8
type input "*"
click button "submit" at bounding box center [569, 270] width 11 height 11
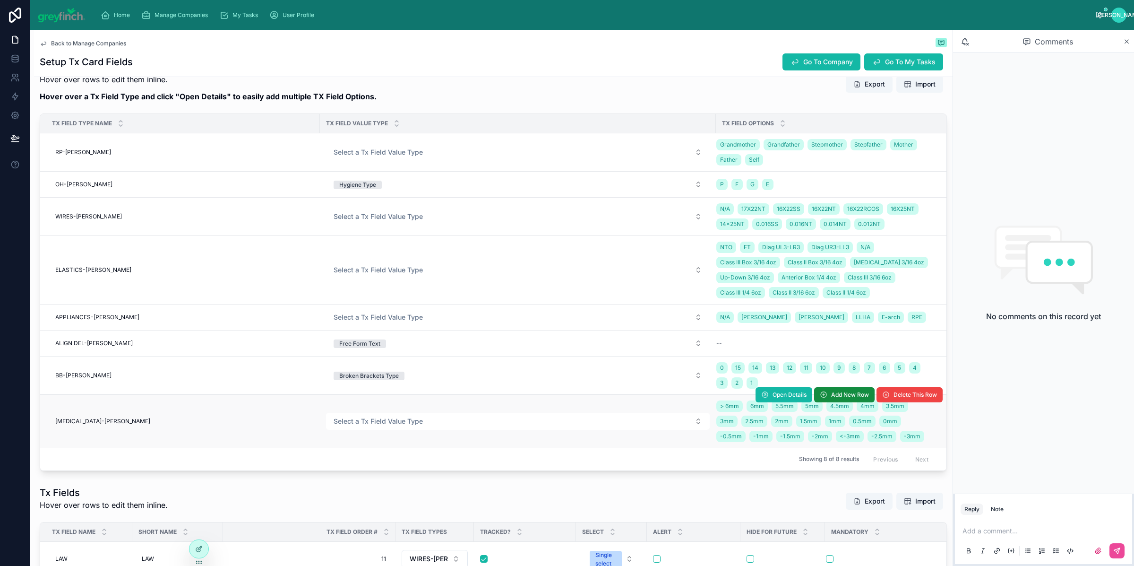
scroll to position [786, 0]
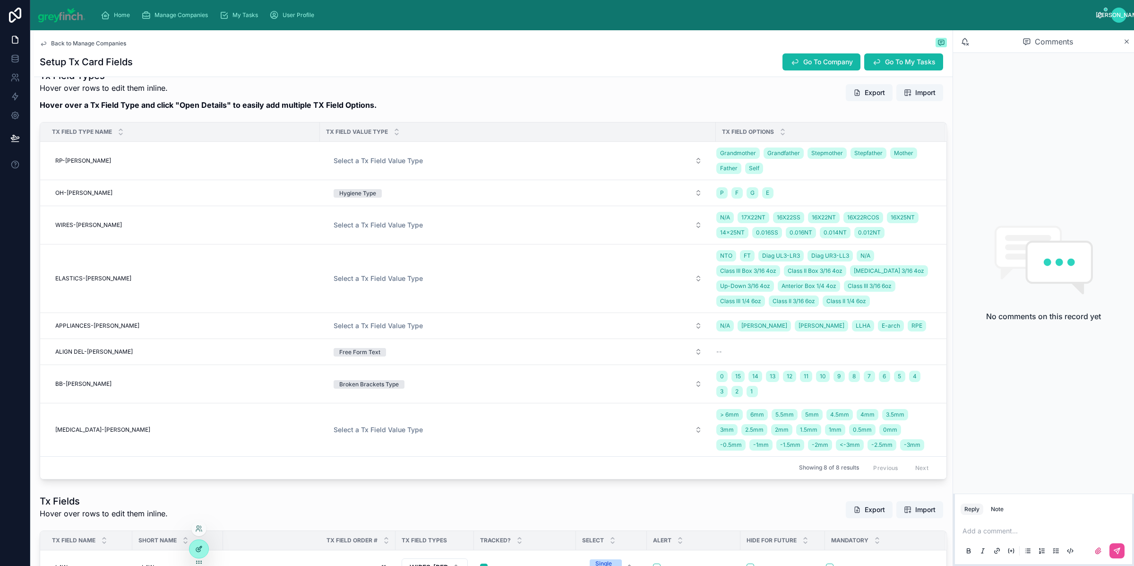
click at [203, 548] on icon at bounding box center [199, 549] width 8 height 8
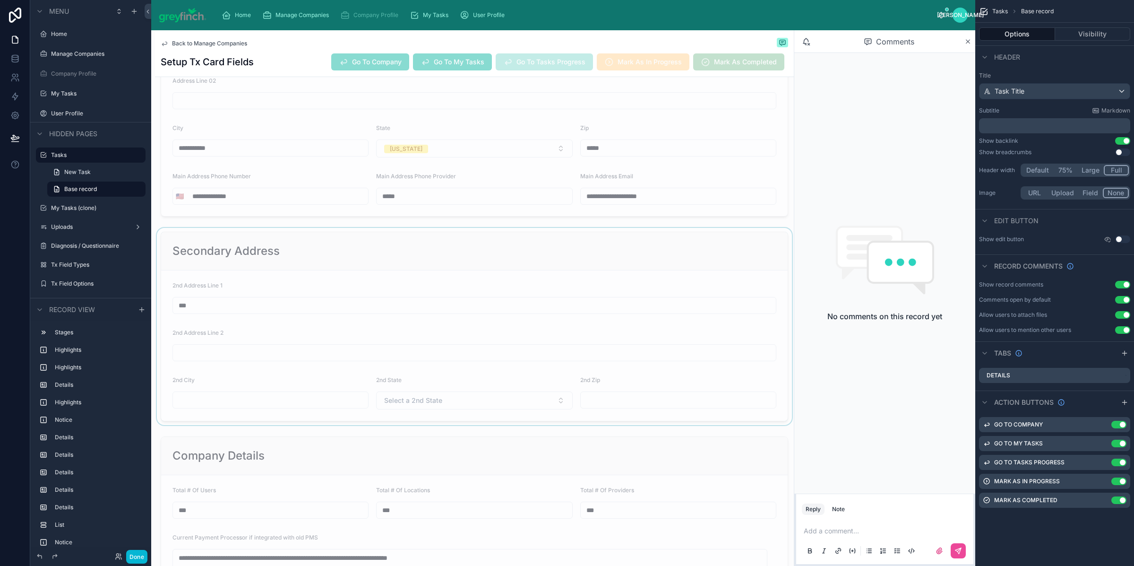
scroll to position [3540, 0]
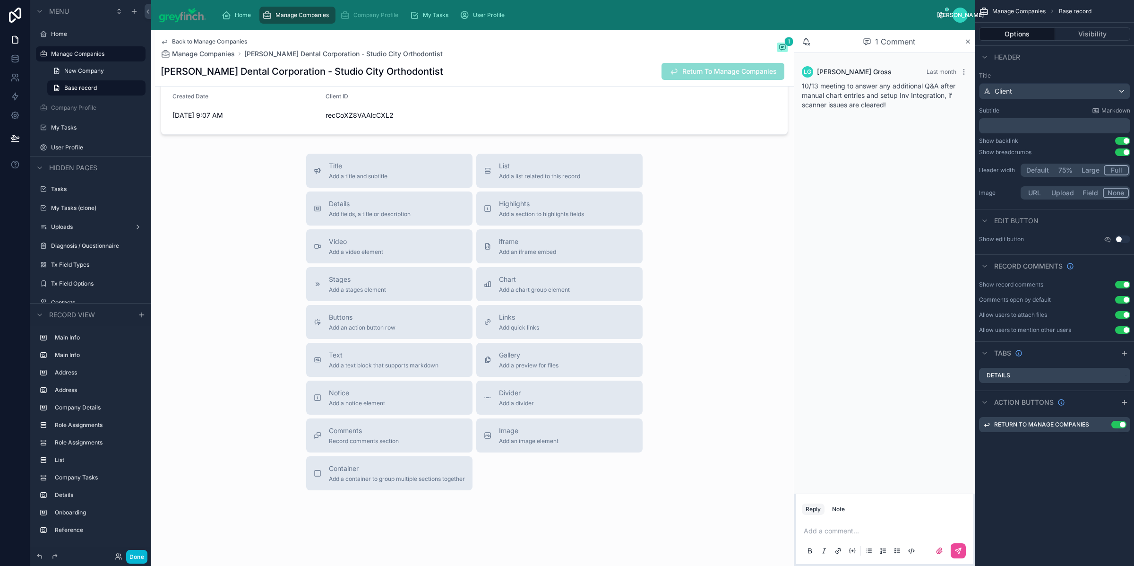
scroll to position [3589, 0]
click at [130, 557] on button "Done" at bounding box center [136, 557] width 21 height 14
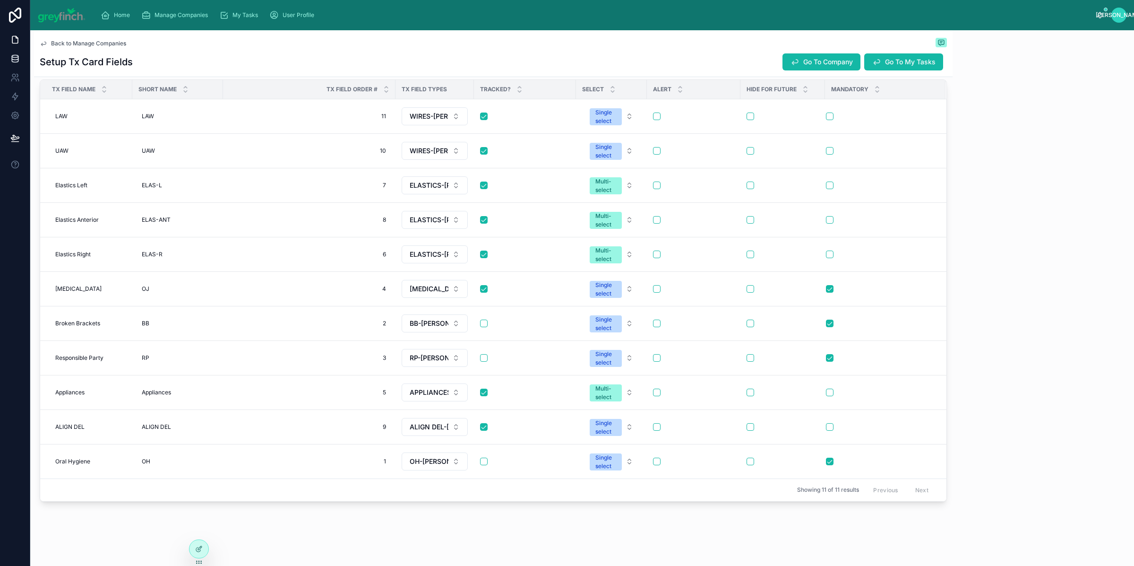
scroll to position [1241, 0]
click at [14, 57] on icon at bounding box center [14, 58] width 9 height 9
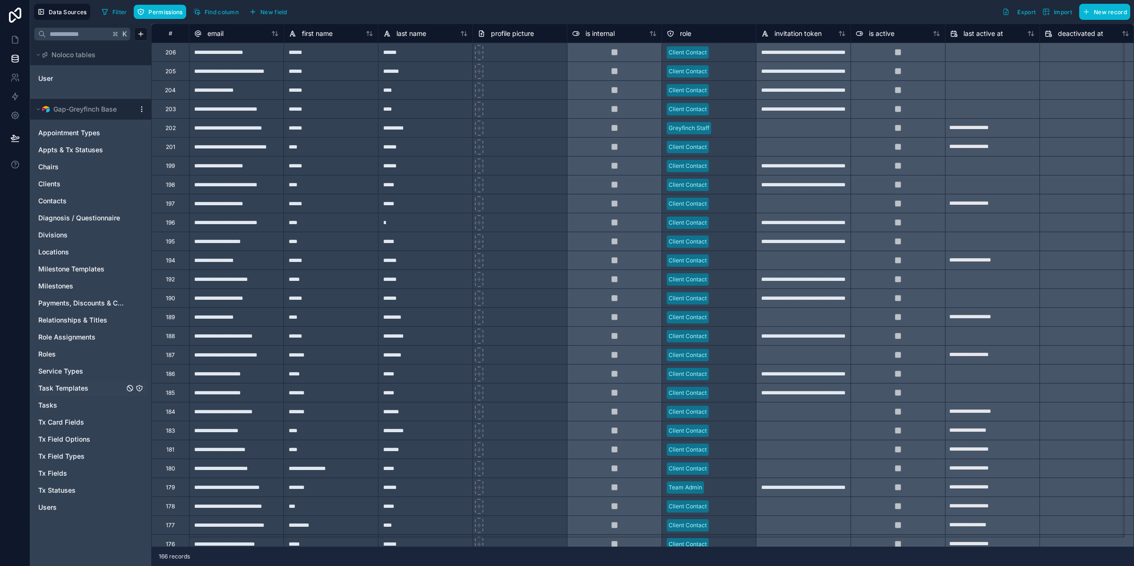
click at [60, 390] on span "Task Templates" at bounding box center [63, 387] width 50 height 9
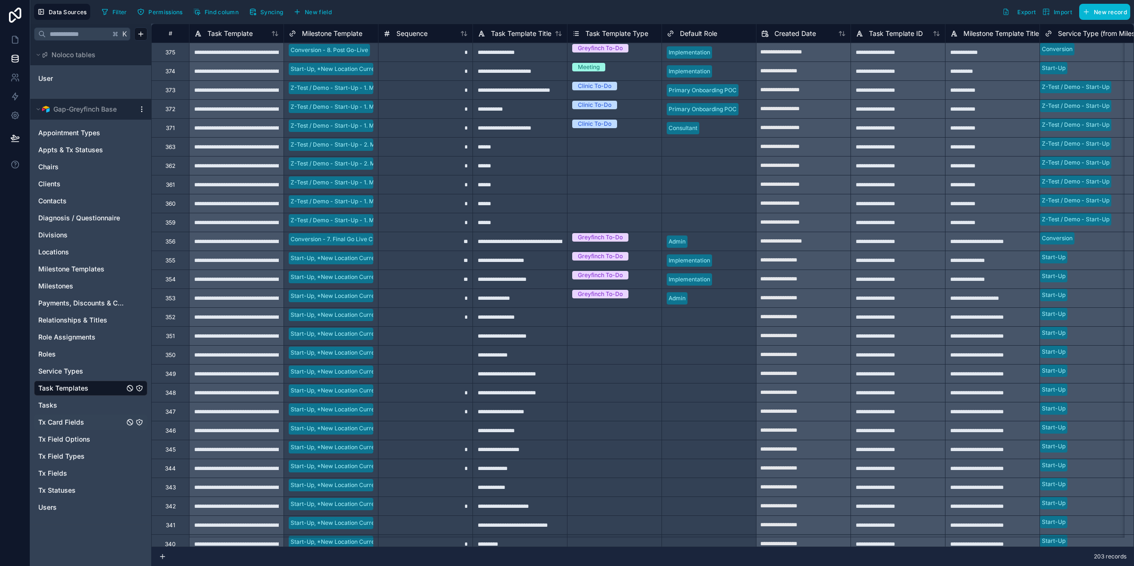
click at [51, 424] on span "Tx Card Fields" at bounding box center [61, 421] width 46 height 9
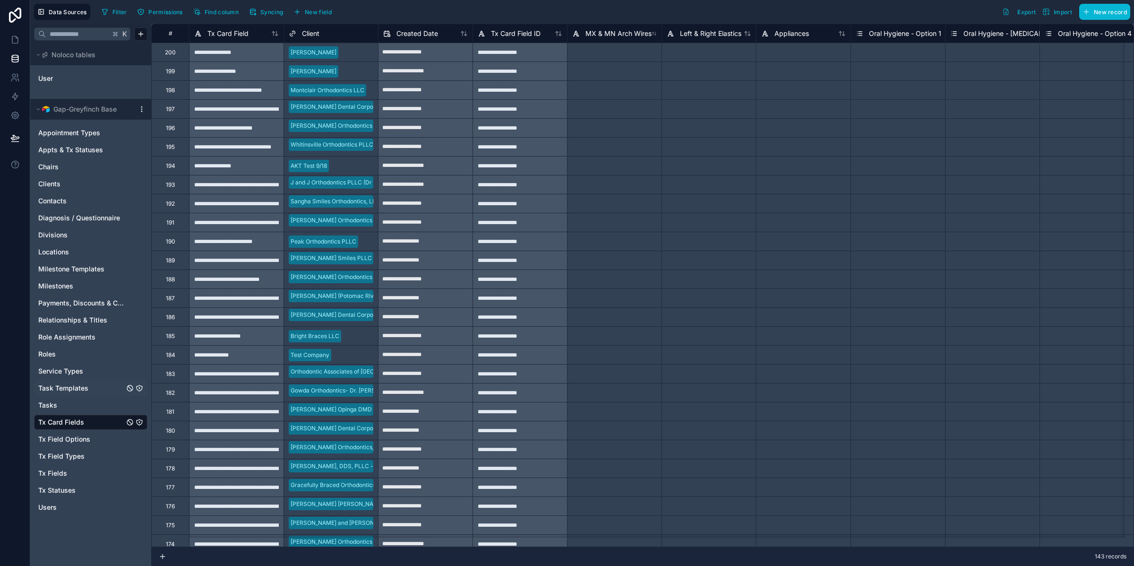
click at [162, 430] on div "180" at bounding box center [170, 430] width 38 height 19
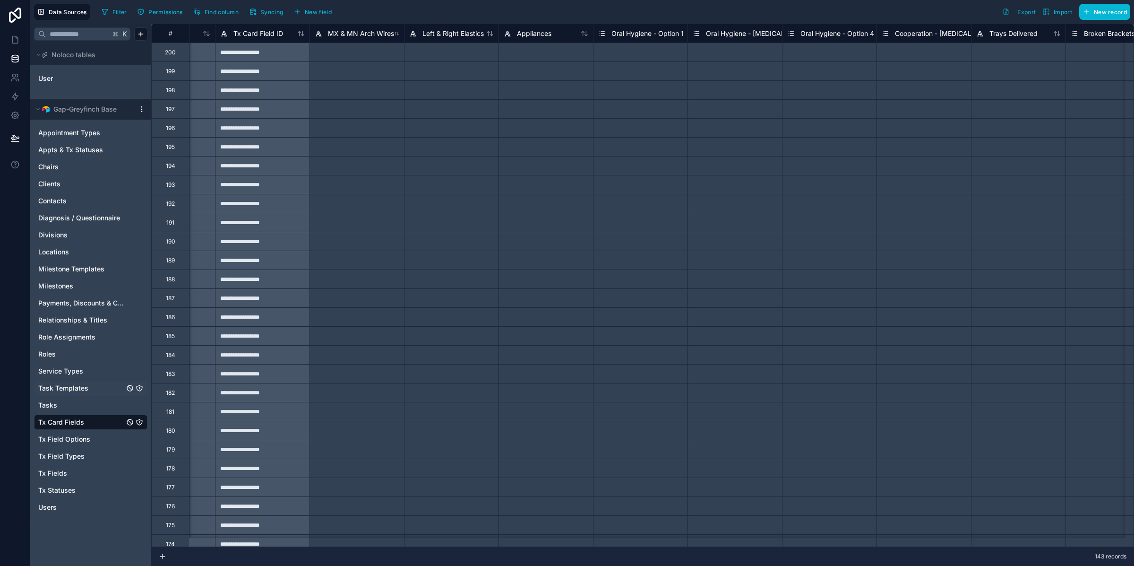
click at [701, 546] on div "**********" at bounding box center [642, 285] width 983 height 523
drag, startPoint x: 570, startPoint y: 545, endPoint x: 823, endPoint y: 546, distance: 252.9
click at [823, 546] on div "**********" at bounding box center [642, 285] width 983 height 523
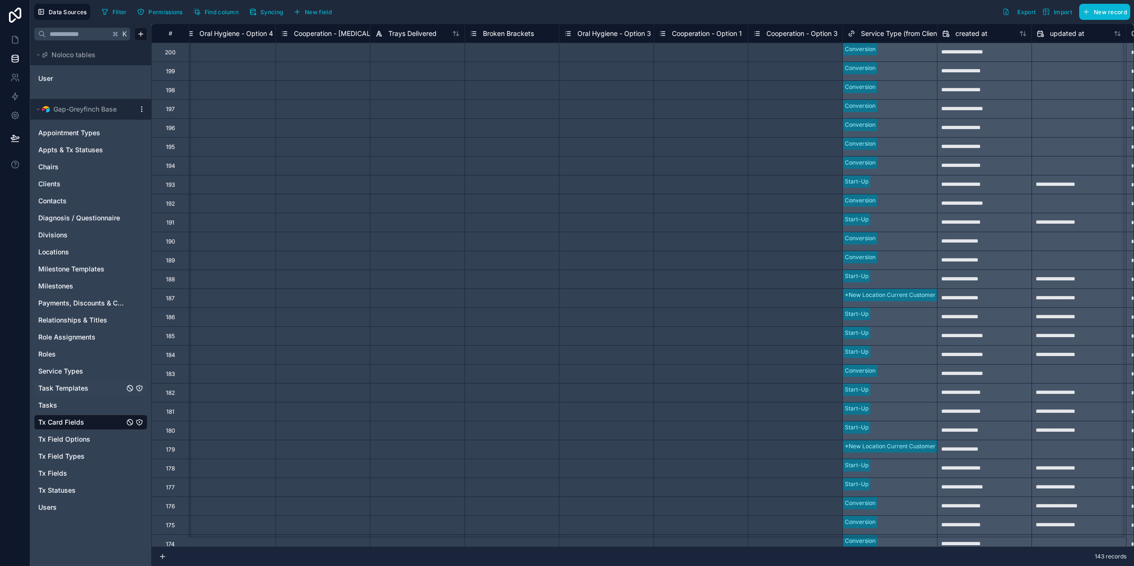
scroll to position [0, 955]
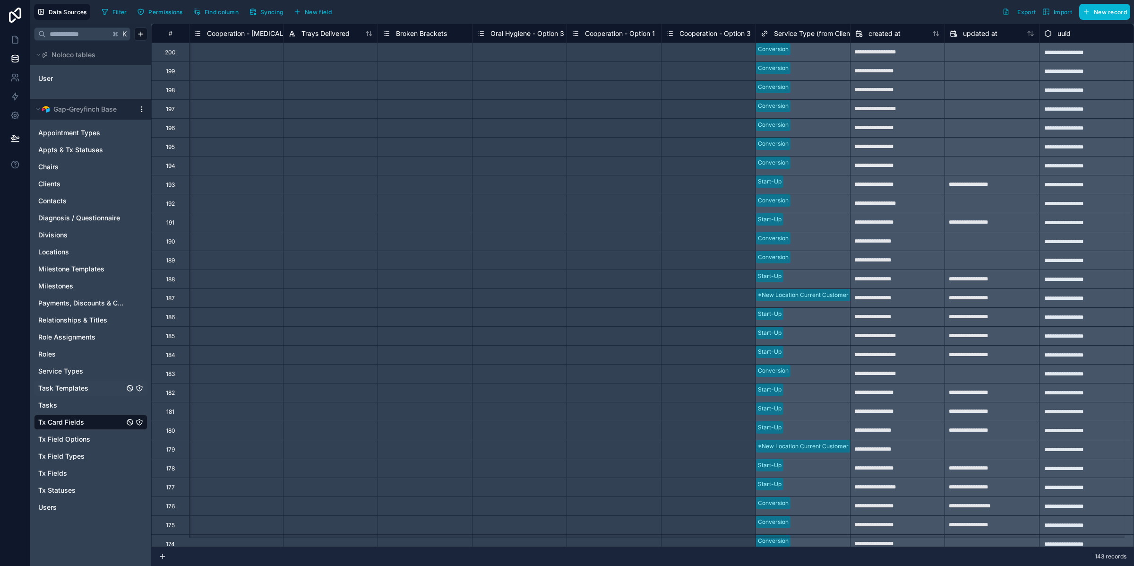
click at [892, 434] on div "**********" at bounding box center [898, 430] width 94 height 15
click at [1102, 444] on div "**********" at bounding box center [1086, 449] width 95 height 19
click at [814, 452] on div "*New Location Current Customer - Start-Up" at bounding box center [803, 449] width 95 height 19
click at [821, 451] on div "*New Location Current Customer - Start-Up" at bounding box center [803, 449] width 95 height 19
click at [822, 451] on div "*New Location Current Customer - Start-Up" at bounding box center [803, 449] width 95 height 19
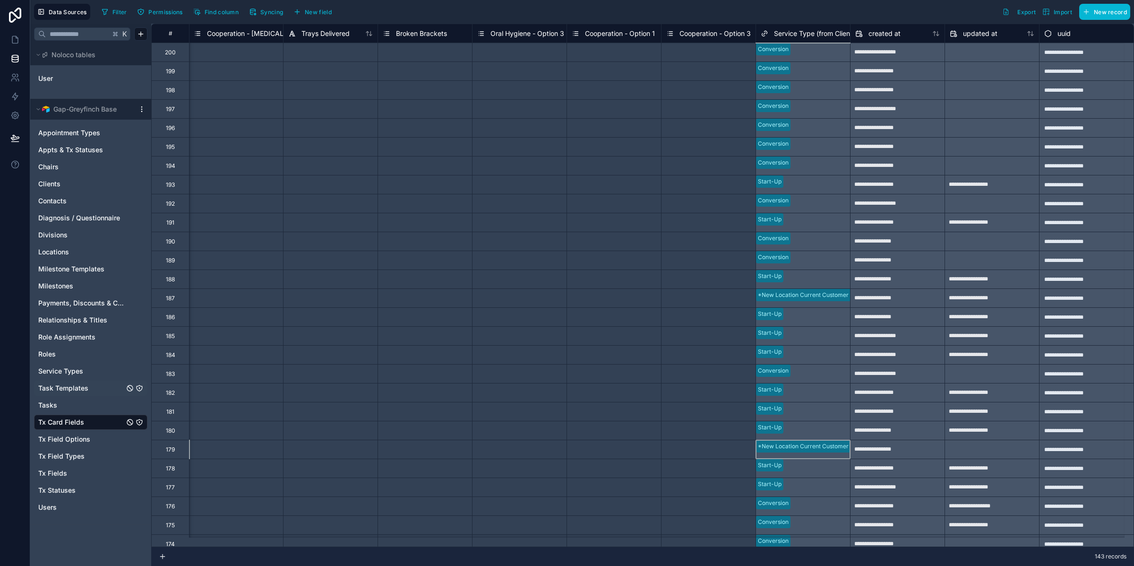
click at [803, 426] on div "Start-Up" at bounding box center [803, 430] width 95 height 19
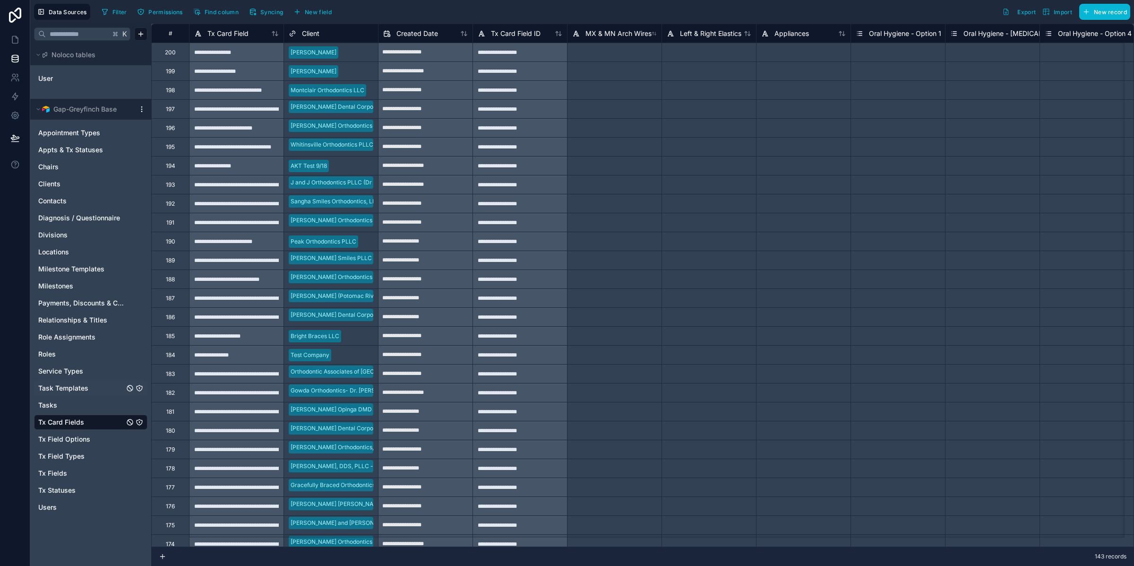
scroll to position [0, 0]
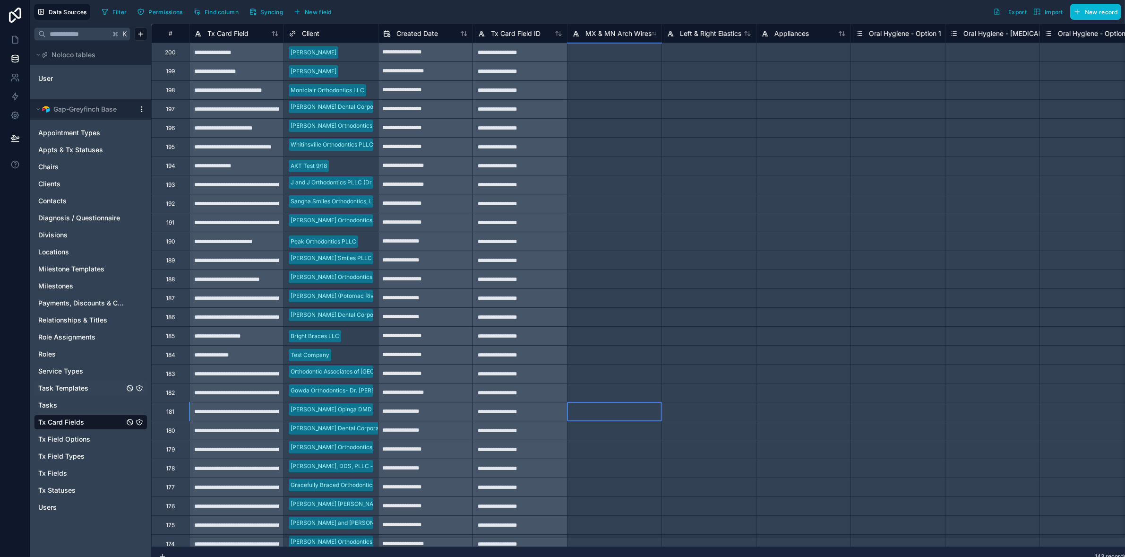
click at [655, 417] on div at bounding box center [614, 411] width 95 height 19
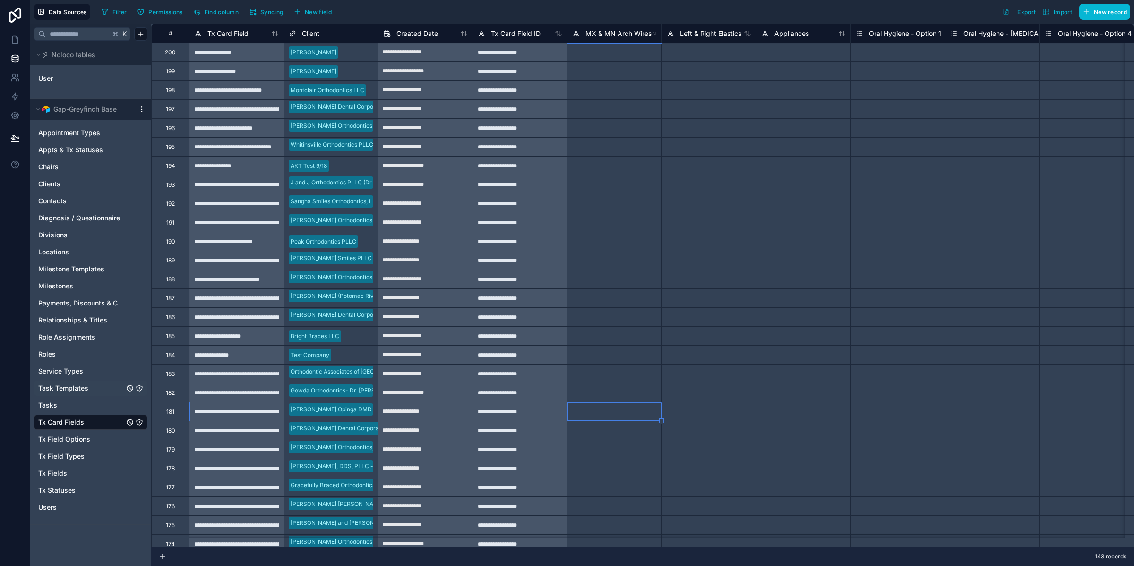
click at [542, 440] on div "**********" at bounding box center [520, 449] width 95 height 19
click at [200, 434] on div "**********" at bounding box center [236, 430] width 95 height 19
click at [199, 433] on div "**********" at bounding box center [236, 430] width 95 height 19
click at [104, 423] on link "Tx Card Fields" at bounding box center [81, 421] width 86 height 9
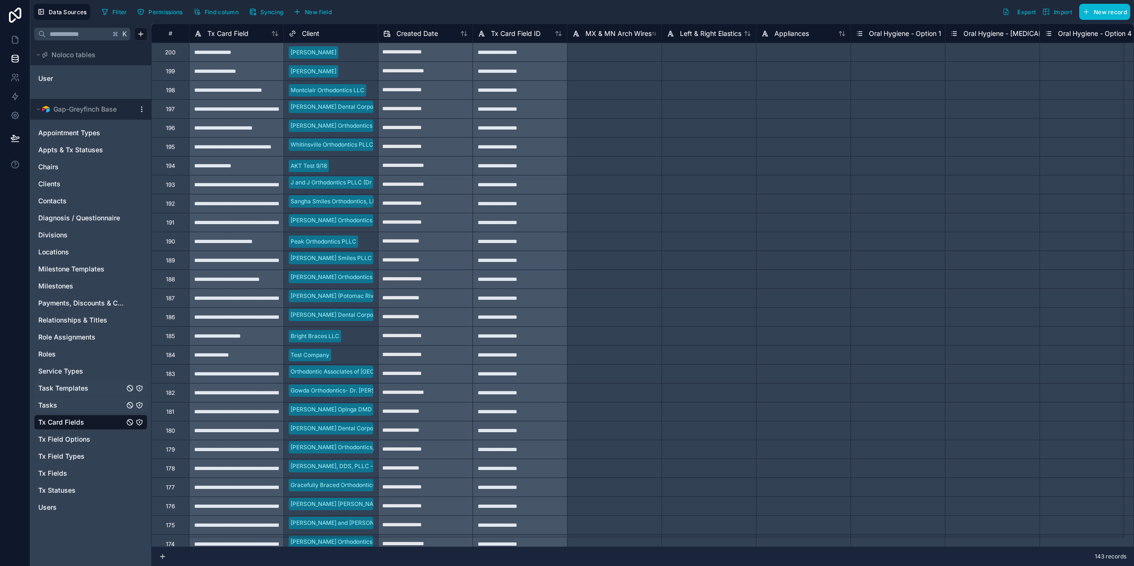
click at [77, 406] on link "Tasks" at bounding box center [81, 404] width 86 height 9
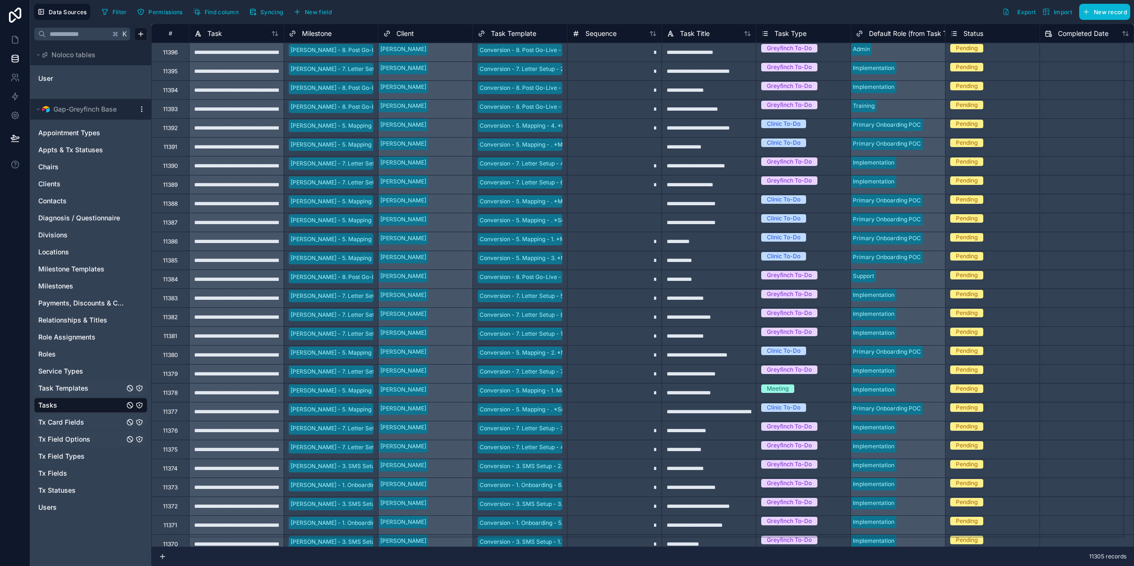
click at [93, 439] on link "Tx Field Options" at bounding box center [81, 438] width 86 height 9
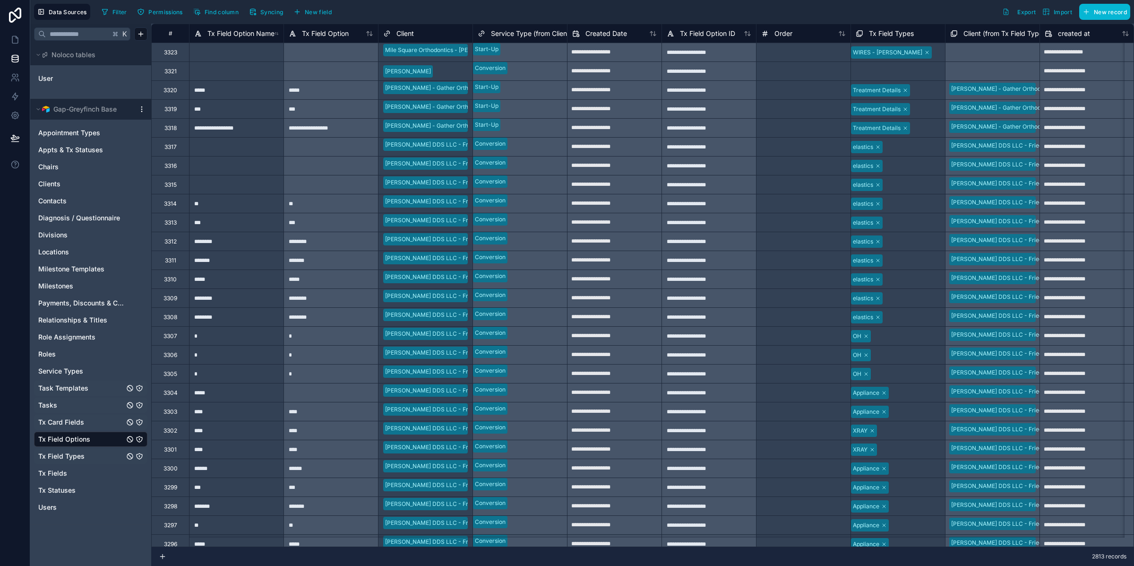
click at [83, 458] on span "Tx Field Types" at bounding box center [61, 455] width 46 height 9
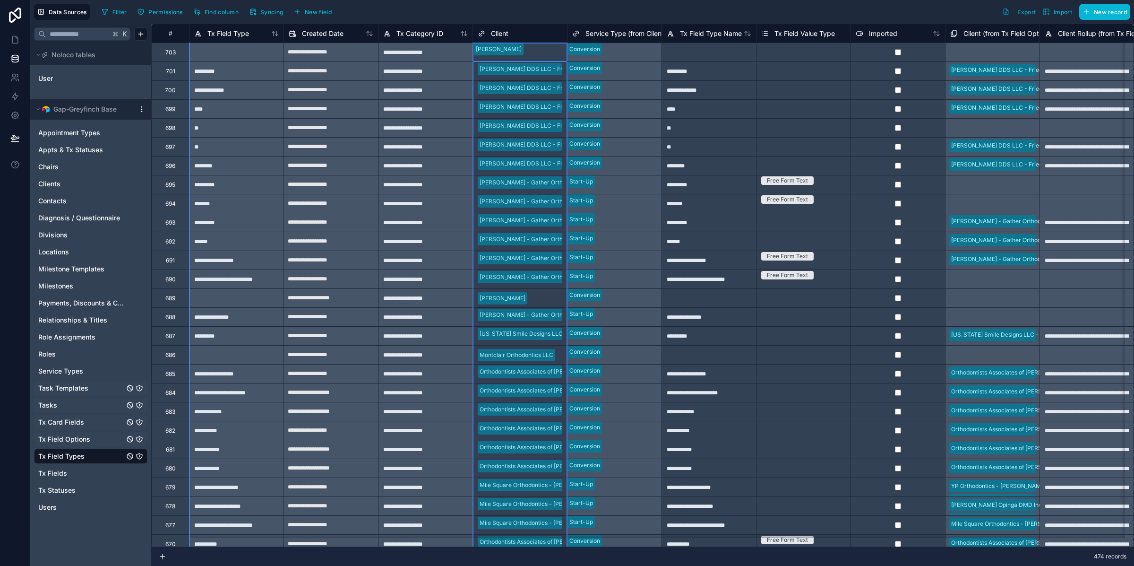
click at [542, 34] on div "Client" at bounding box center [520, 33] width 85 height 11
click at [511, 30] on div "Client" at bounding box center [520, 33] width 85 height 11
click at [491, 30] on span "Client" at bounding box center [499, 33] width 17 height 9
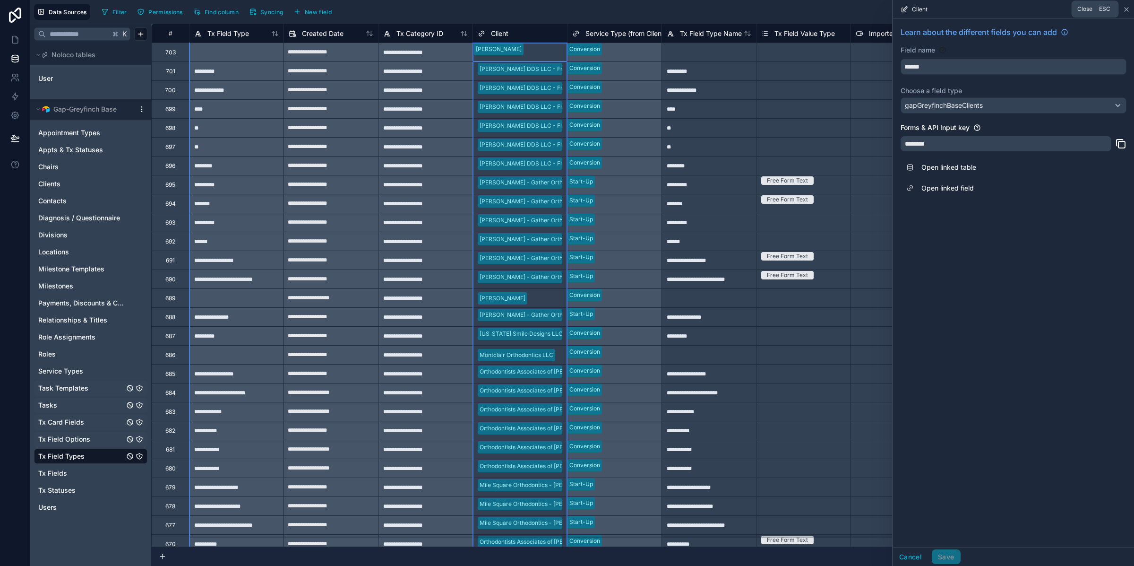
click at [1126, 7] on icon at bounding box center [1127, 10] width 8 height 8
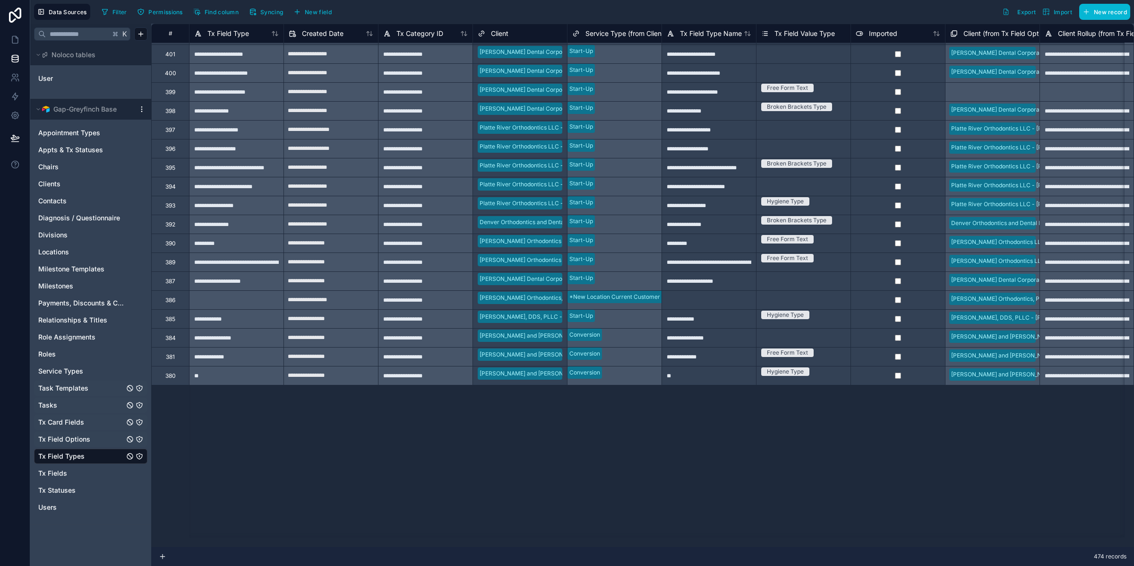
scroll to position [3023, 0]
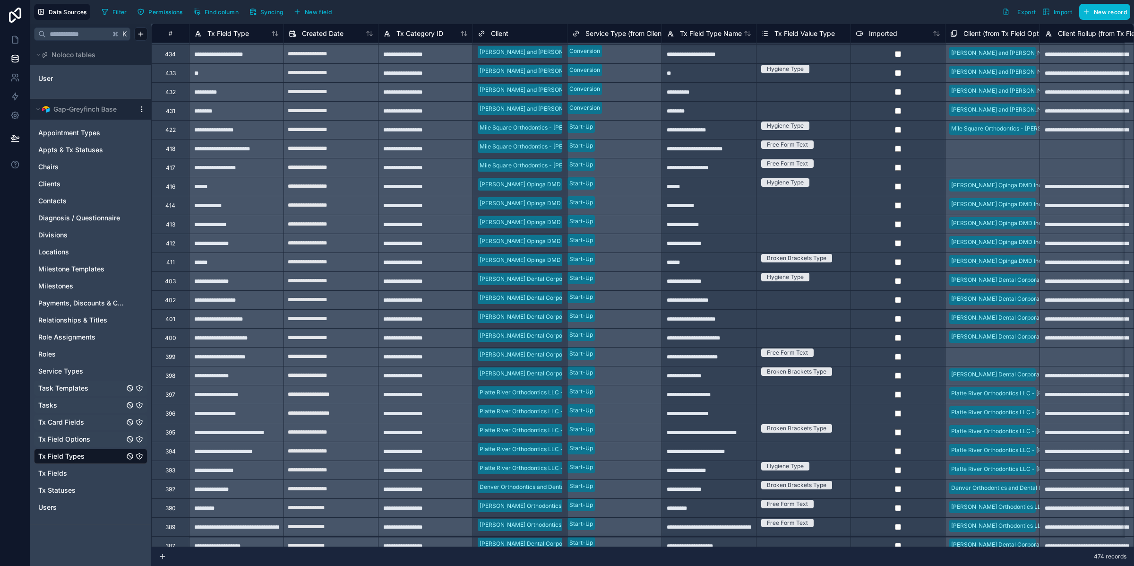
click at [737, 341] on div "**********" at bounding box center [709, 337] width 95 height 19
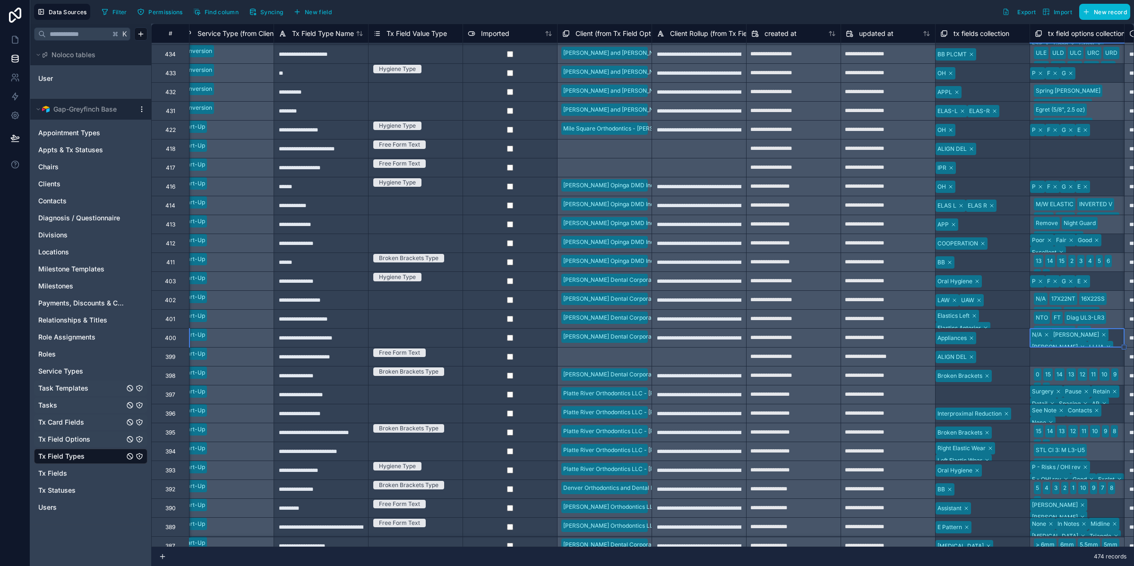
scroll to position [3023, 482]
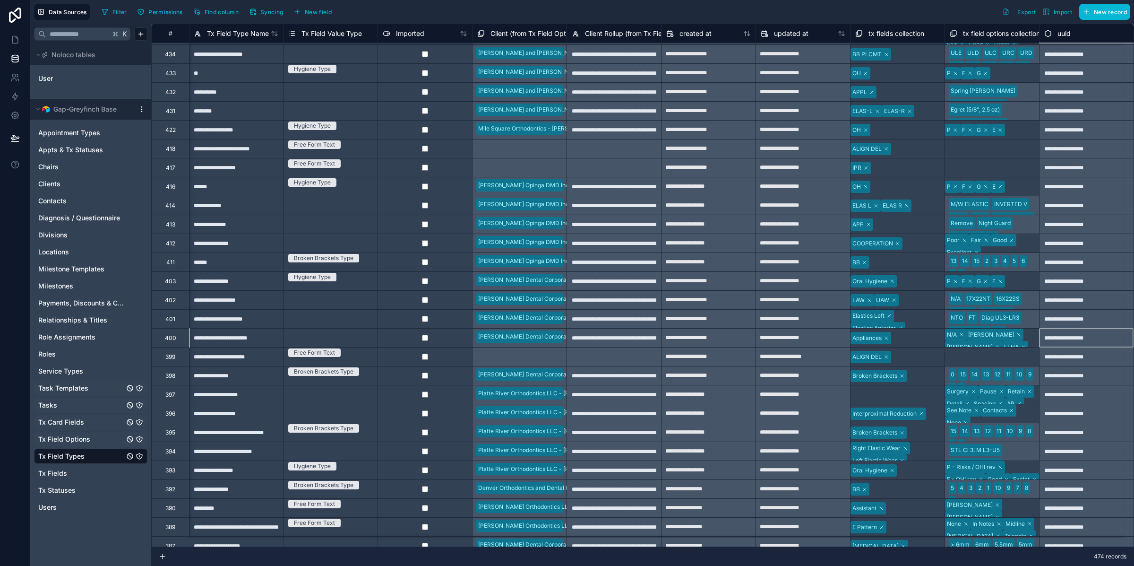
click at [1013, 337] on div "N/A Halterman Carriere LLHA E-arch RPE" at bounding box center [992, 346] width 94 height 37
click at [1021, 342] on div "N/A Halterman Carriere LLHA E-arch RPE" at bounding box center [992, 346] width 94 height 37
click at [1050, 337] on div "**********" at bounding box center [1086, 337] width 95 height 19
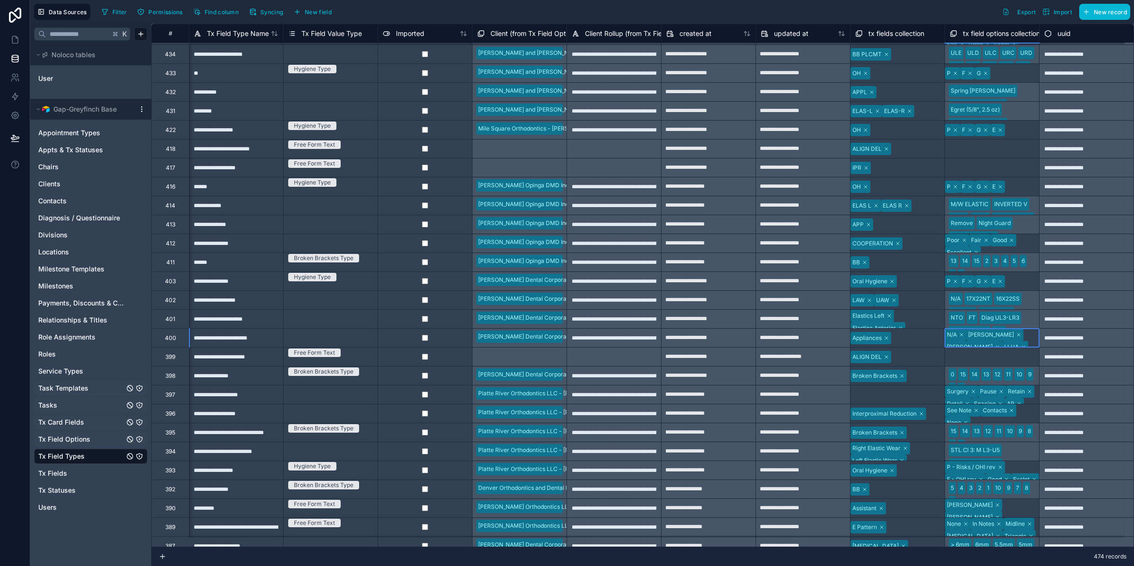
click at [1002, 344] on div "N/A Halterman Carriere LLHA E-arch RPE" at bounding box center [992, 346] width 94 height 37
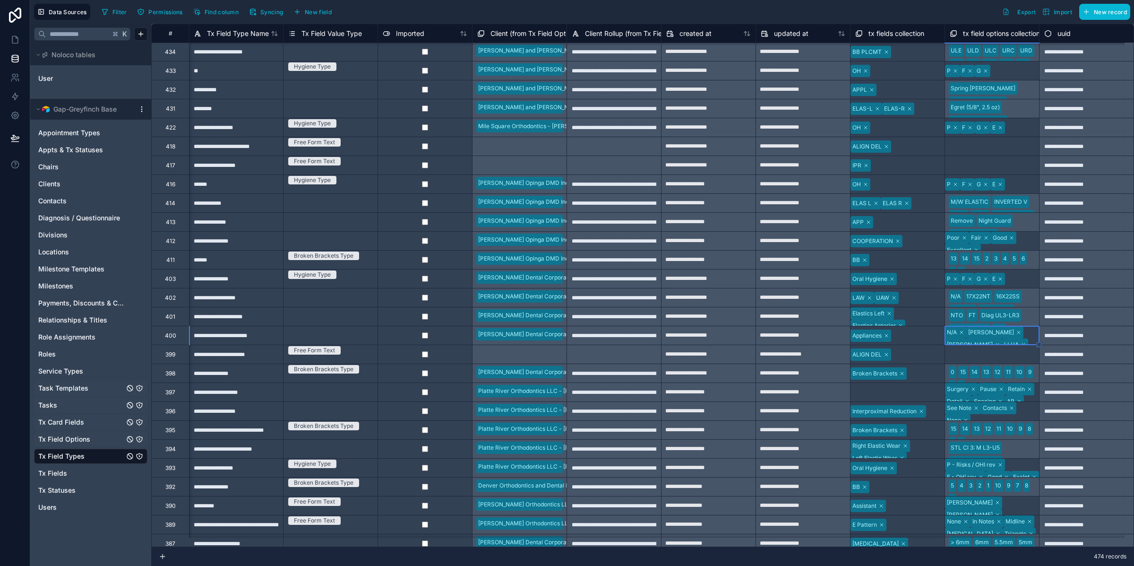
scroll to position [3032, 482]
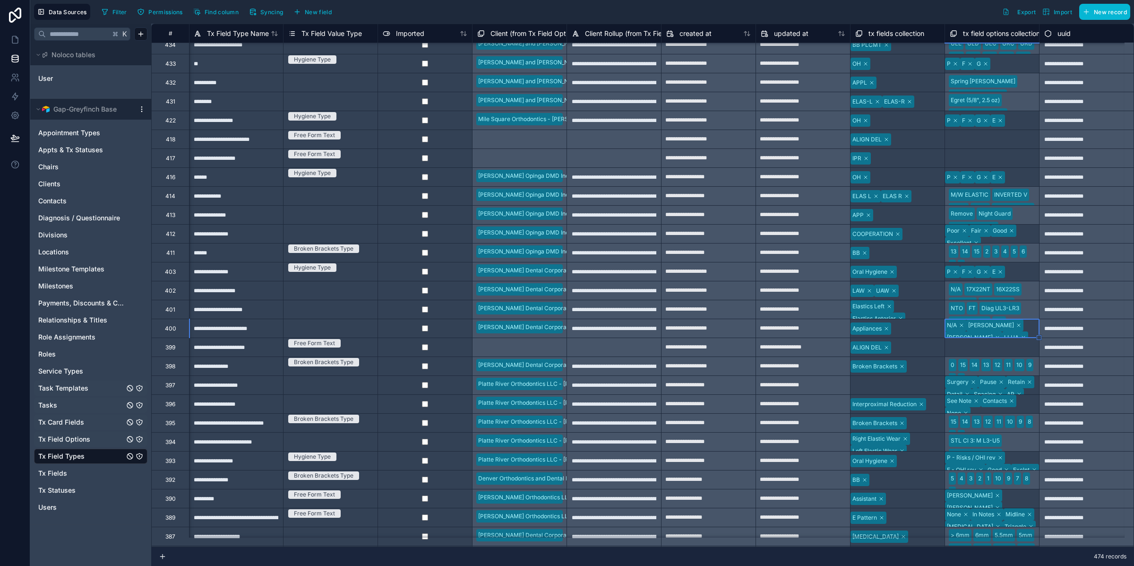
click at [894, 330] on div at bounding box center [892, 328] width 1 height 9
click at [1039, 333] on div "**********" at bounding box center [1086, 328] width 95 height 19
click at [1018, 331] on div "N/A Halterman Carriere LLHA E-arch RPE" at bounding box center [992, 337] width 94 height 37
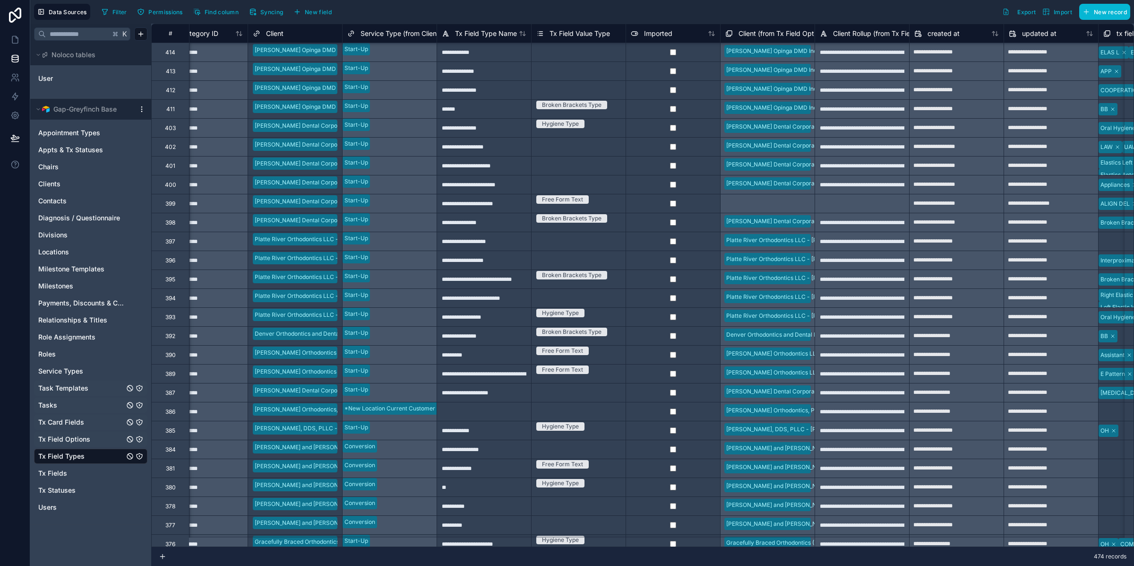
scroll to position [3176, 482]
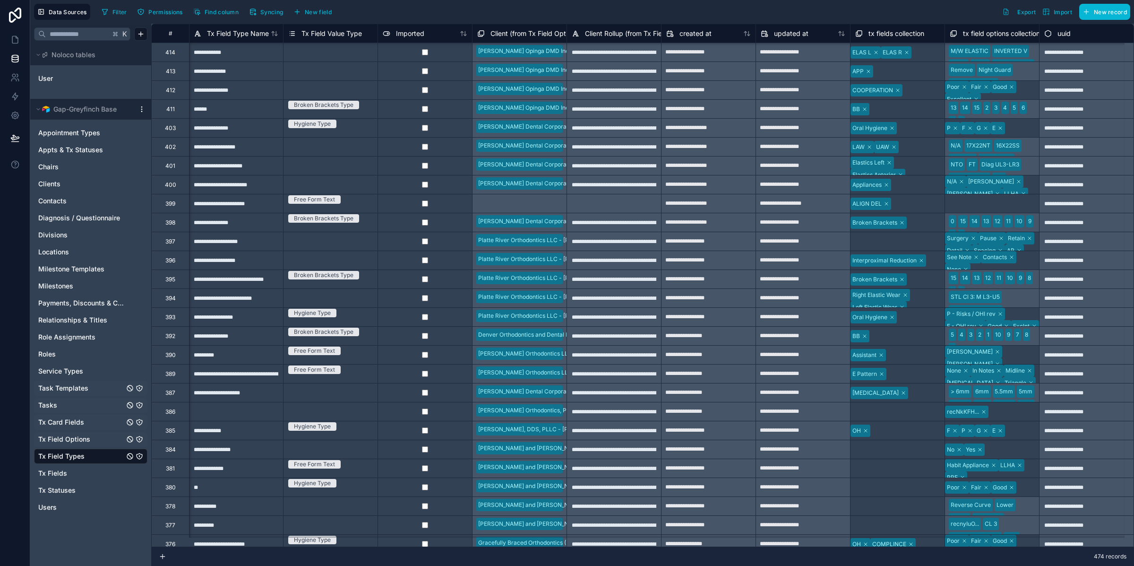
click at [1029, 393] on div "> 6mm 6mm 5.5mm 5mm 4.5mm 4mm 3.5mm 3mm 2.5mm 2mm" at bounding box center [992, 392] width 95 height 19
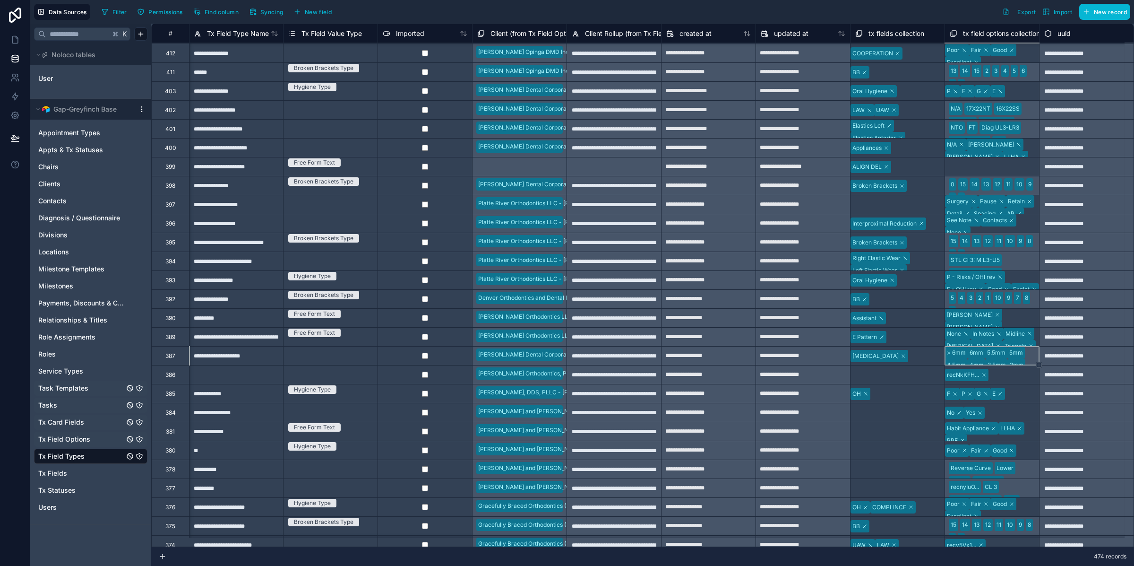
scroll to position [3188, 482]
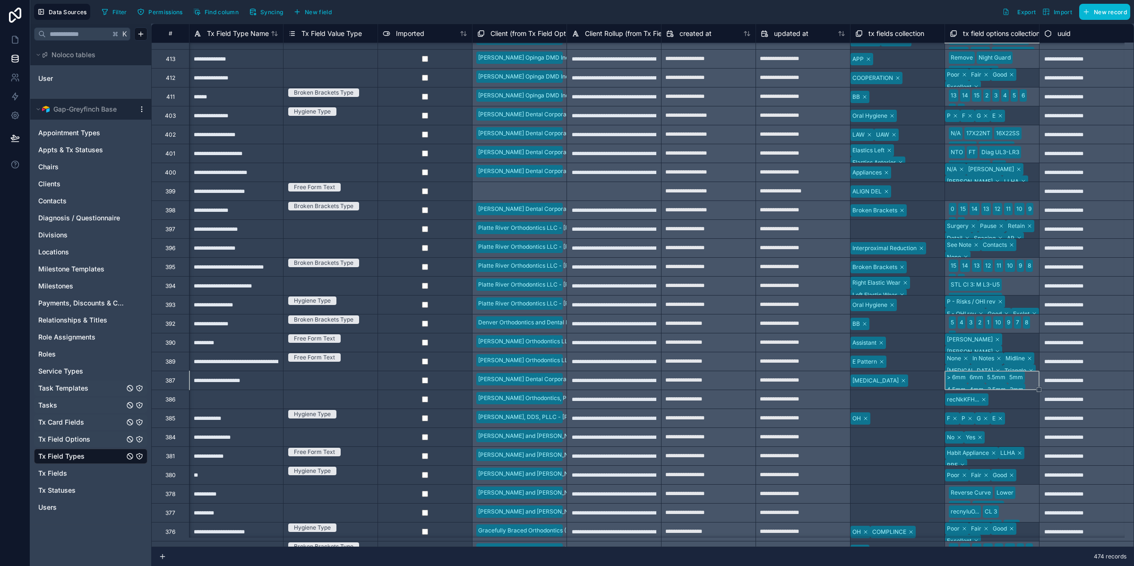
click at [970, 190] on div "Select a tx field options collection" at bounding box center [990, 186] width 89 height 8
click at [1018, 154] on div "NTO FT Diag UL3-LR3 Diag UR3-LL3 N/A Class III Box 3/16 4oz Class II Box 3/16 4…" at bounding box center [992, 153] width 95 height 19
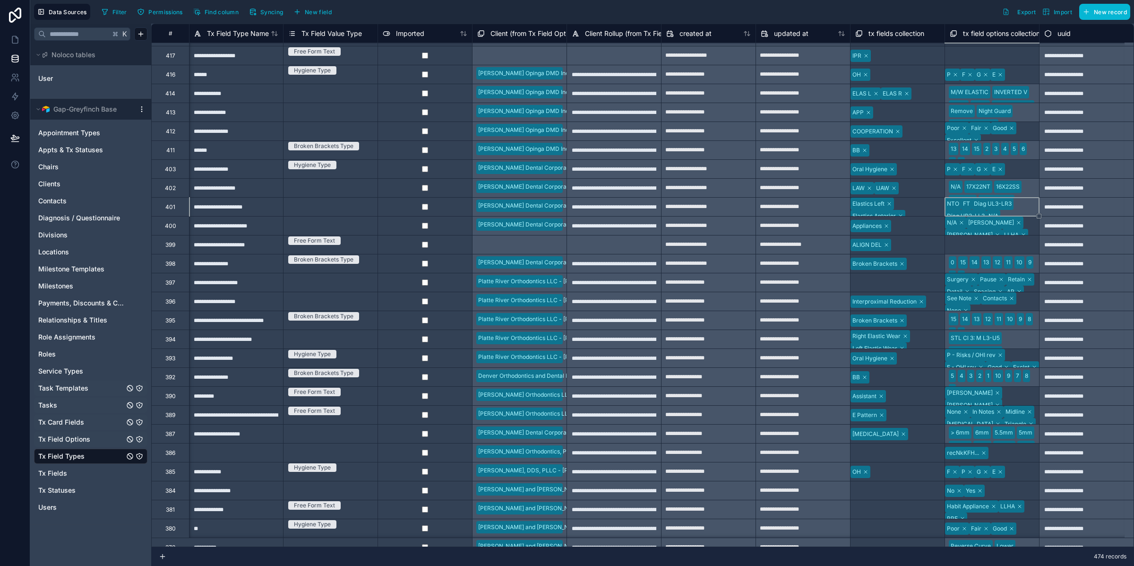
scroll to position [3114, 482]
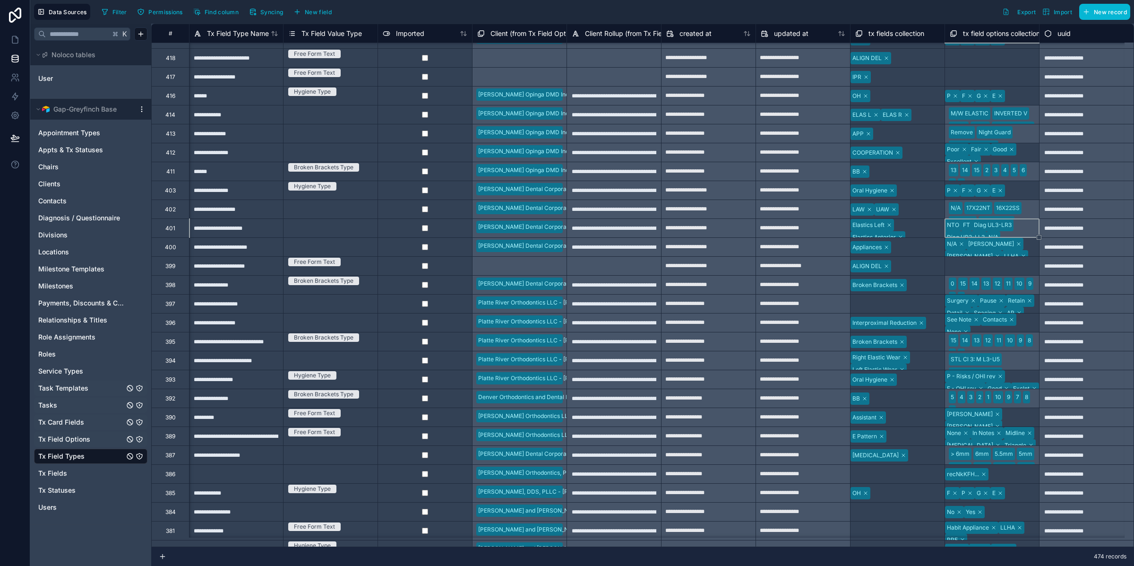
click at [1018, 209] on div "N/A 17X22NT 16X22SS 16X22NT 16X22RCOS 16X25NT 14x25NT 0.016SS 0.016NT 0.014NT" at bounding box center [992, 208] width 95 height 19
click at [1008, 189] on div at bounding box center [1006, 190] width 1 height 9
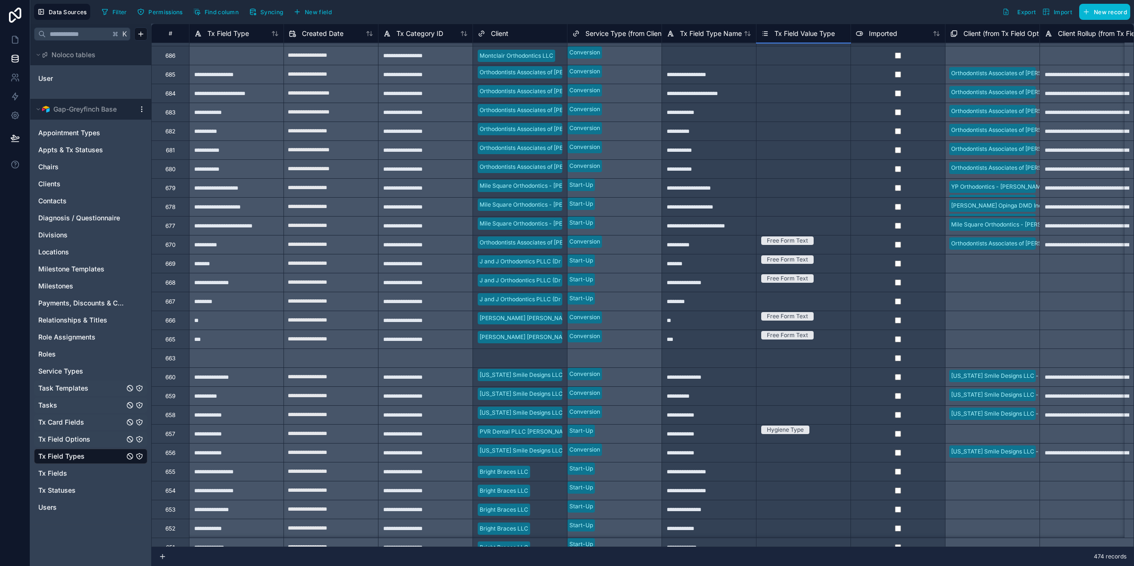
scroll to position [299, 482]
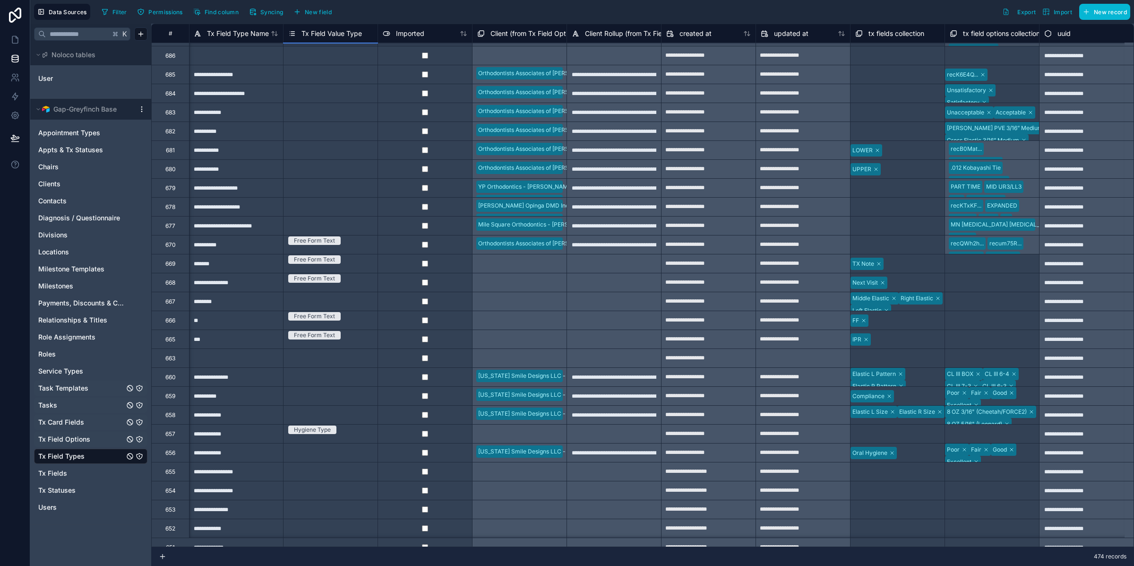
click at [1018, 154] on div "recB0Mat... .012 Kobayashi Tie 10x30 Open NiTi Coil 16x22 SS 18x18 SS 16x16 SS …" at bounding box center [992, 149] width 95 height 19
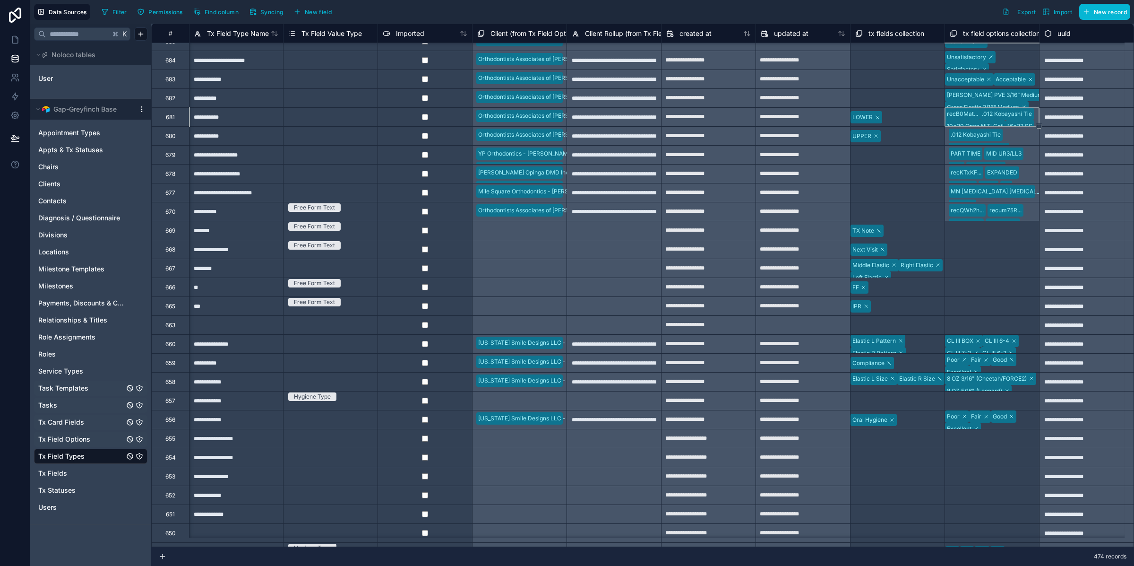
scroll to position [367, 482]
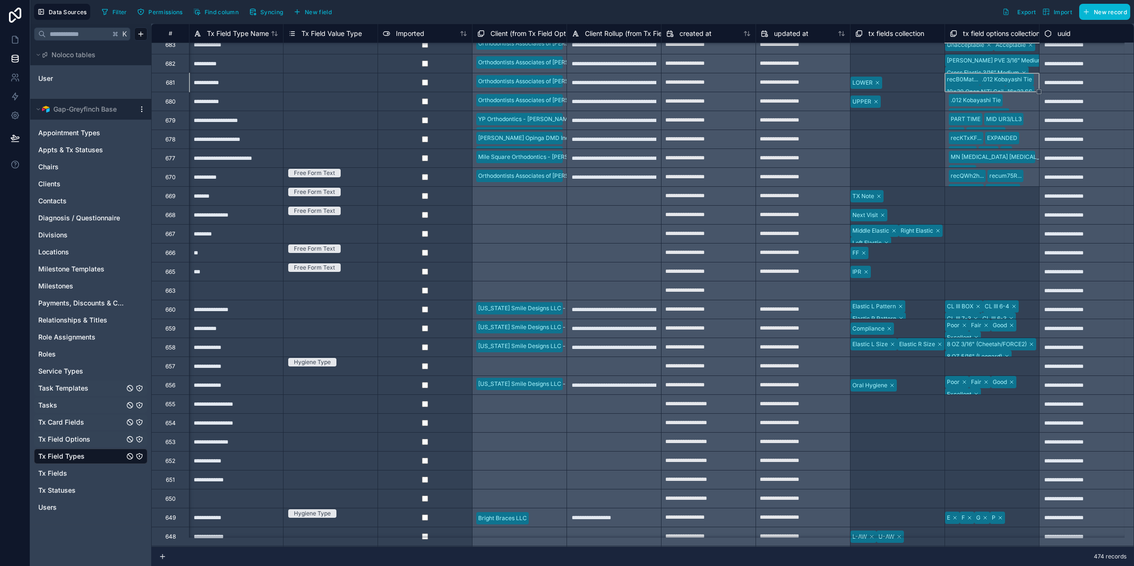
click at [1008, 232] on div "Select a tx field options collection" at bounding box center [990, 228] width 89 height 8
click at [983, 269] on div "Select a tx field options collection" at bounding box center [990, 266] width 89 height 8
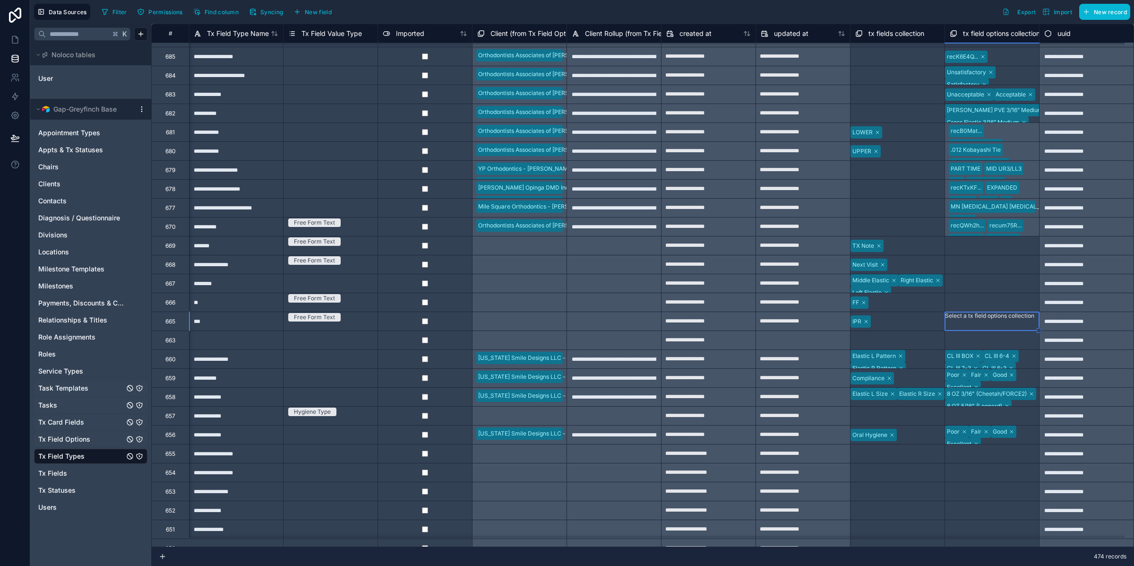
scroll to position [296, 482]
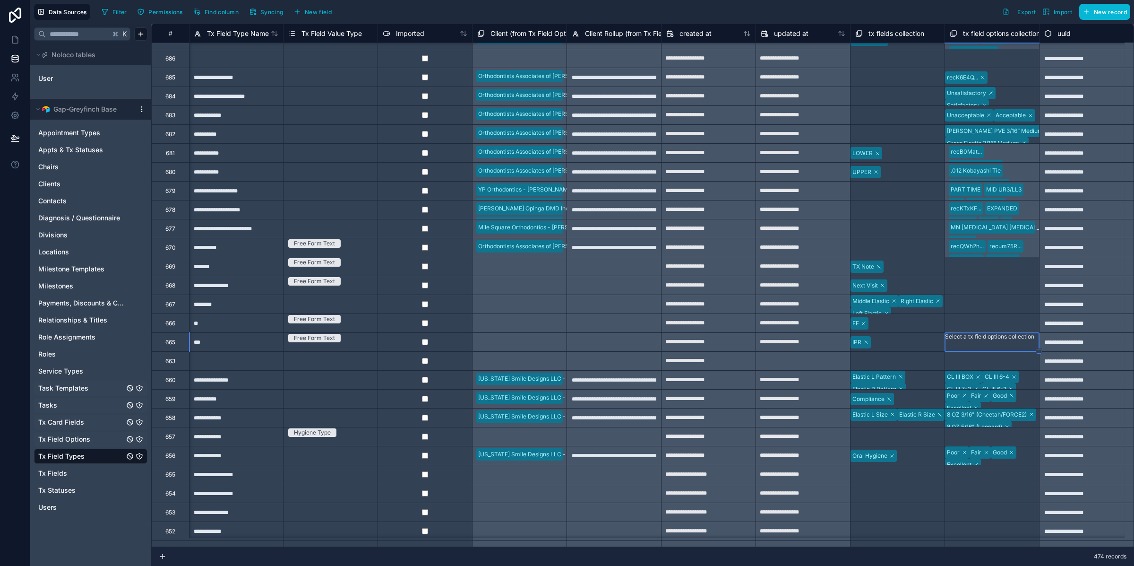
click at [1020, 210] on div "recKTxKF... EXPANDED DEBOND NONE RC PC 2-2 PC 3-3 PC 5-5 PC 4-4 NiTi" at bounding box center [992, 209] width 95 height 19
click at [1012, 226] on div "MN INVISALIGN RETAINER REMOVE MX INVISALIGN RETAINER HALTERMAN APPLIANCE HAWLEY…" at bounding box center [992, 228] width 95 height 19
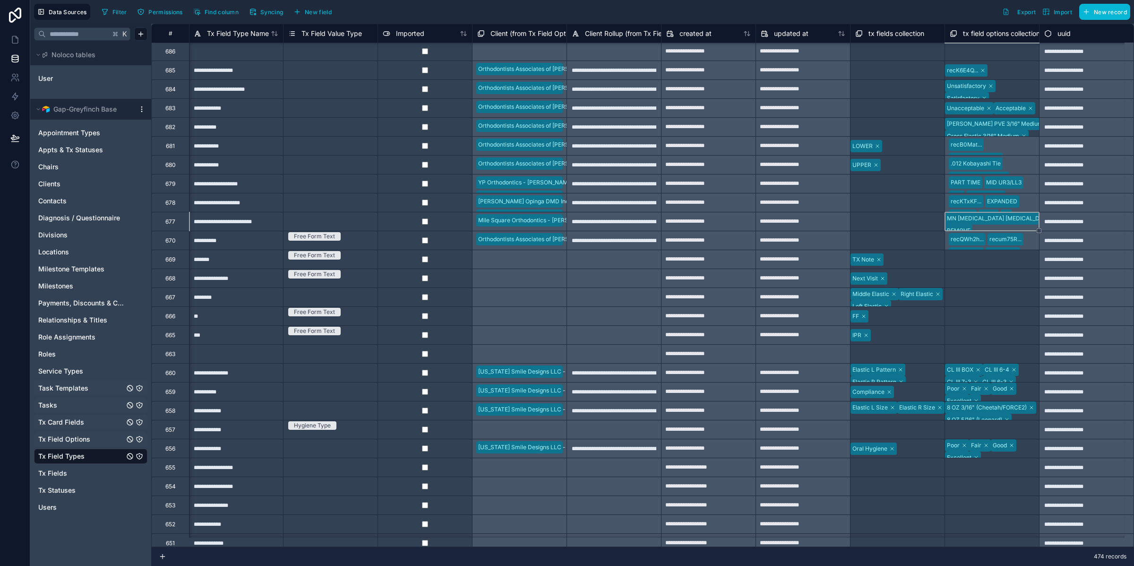
scroll to position [305, 482]
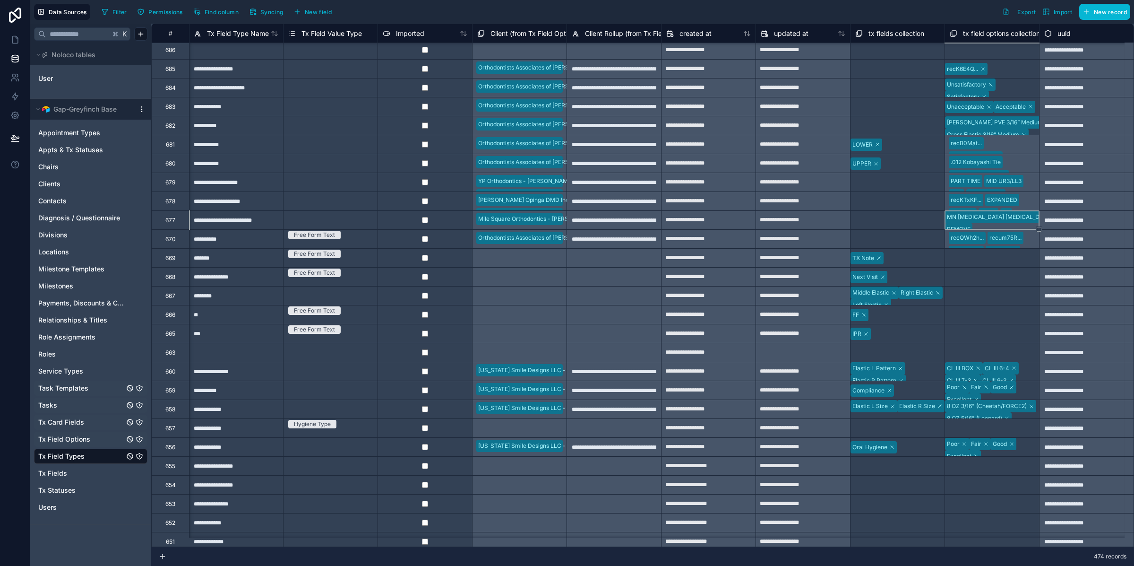
click at [1026, 199] on div "recKTxKF... EXPANDED DEBOND NONE RC PC 2-2 PC 3-3 PC 5-5 PC 4-4 NiTi" at bounding box center [992, 200] width 95 height 19
click at [1025, 185] on div "PART TIME MID UR3/LL3 3/36 MID UL3/LR3 SHORT CL II VE FULL TIME 34/34 3/34 3/46" at bounding box center [992, 182] width 95 height 19
click at [1020, 165] on div ".012 Kobayashi Tie 10x30 Open NiTi Coil 16x22 SS 18x18 SS 16x16 SS 17x25 TMA 16…" at bounding box center [992, 163] width 95 height 19
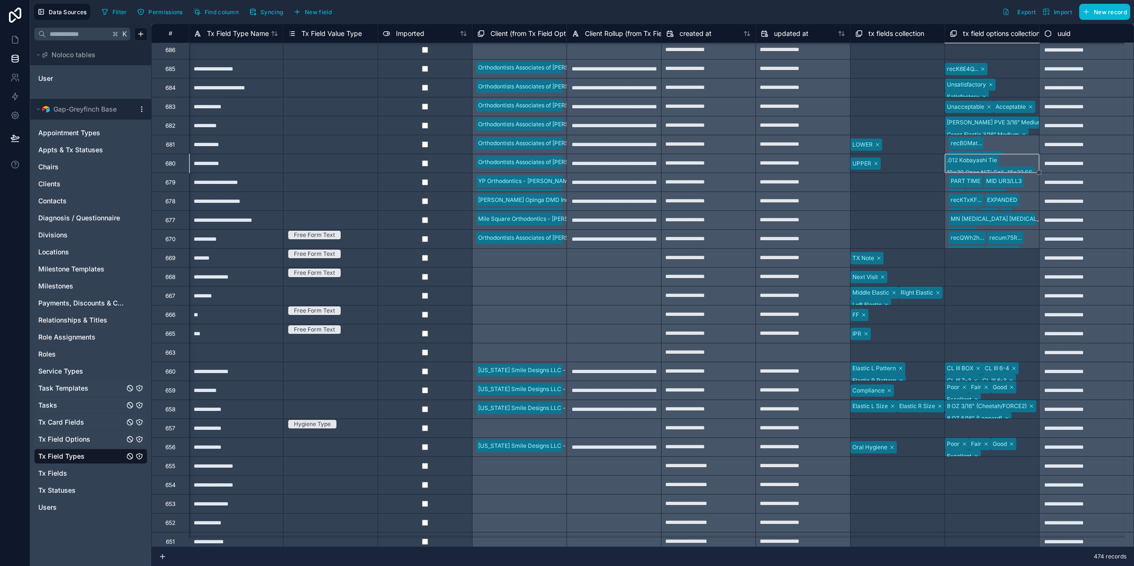
click at [1020, 165] on div ".012 Kobayashi Tie 10x30 Open NiTi Coil 16x22 SS 18x18 SS 16x16 SS 17x25 TMA 16…" at bounding box center [992, 163] width 95 height 19
click at [1014, 151] on div "recB0Mat... .012 Kobayashi Tie 10x30 Open NiTi Coil 16x22 SS 18x18 SS 16x16 SS …" at bounding box center [992, 144] width 95 height 19
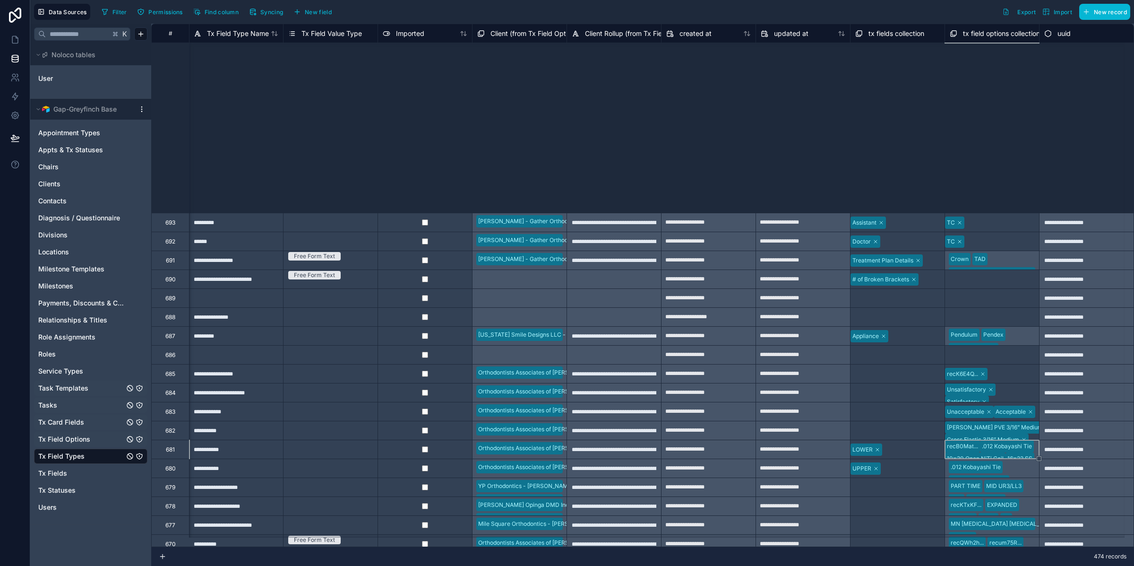
scroll to position [299, 482]
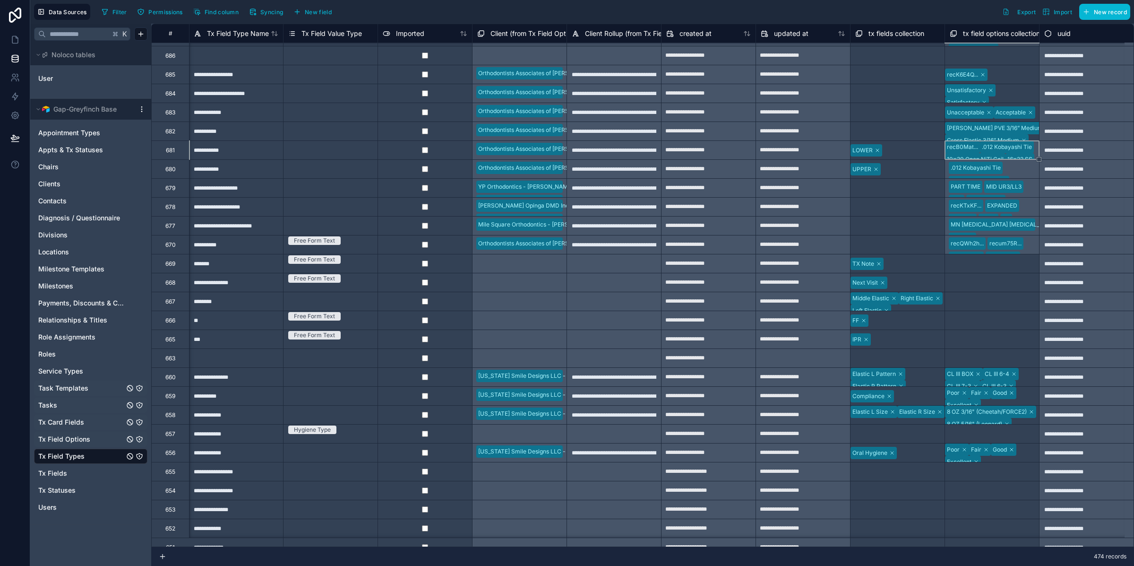
click at [984, 354] on div "Select a tx field options collection" at bounding box center [990, 353] width 89 height 8
click at [1000, 341] on div "Select a tx field options collection" at bounding box center [990, 339] width 91 height 19
click at [957, 262] on div "Select a tx field options collection" at bounding box center [992, 258] width 94 height 8
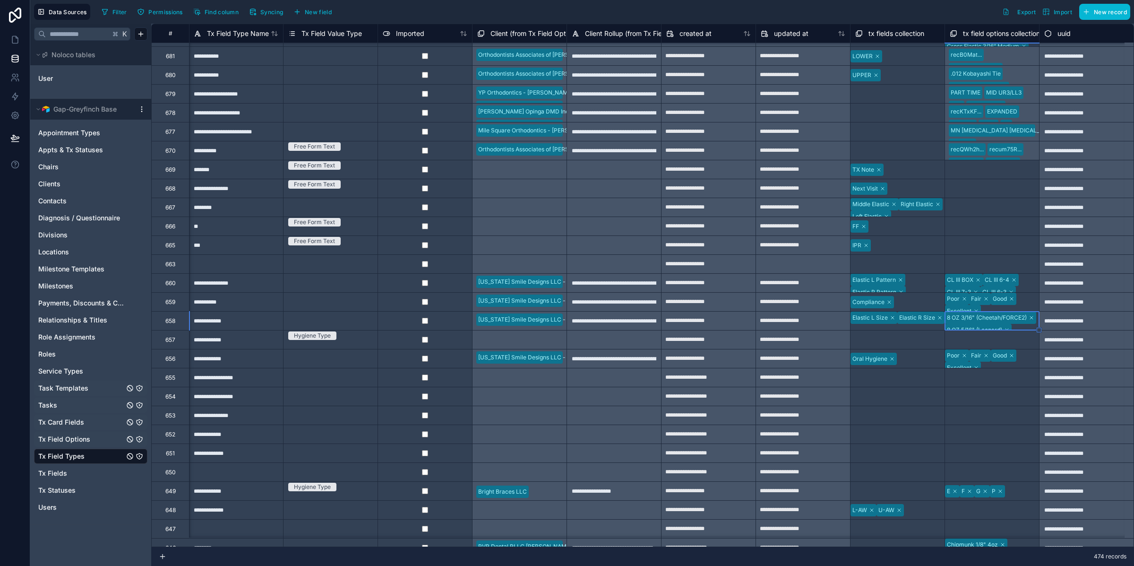
scroll to position [405, 482]
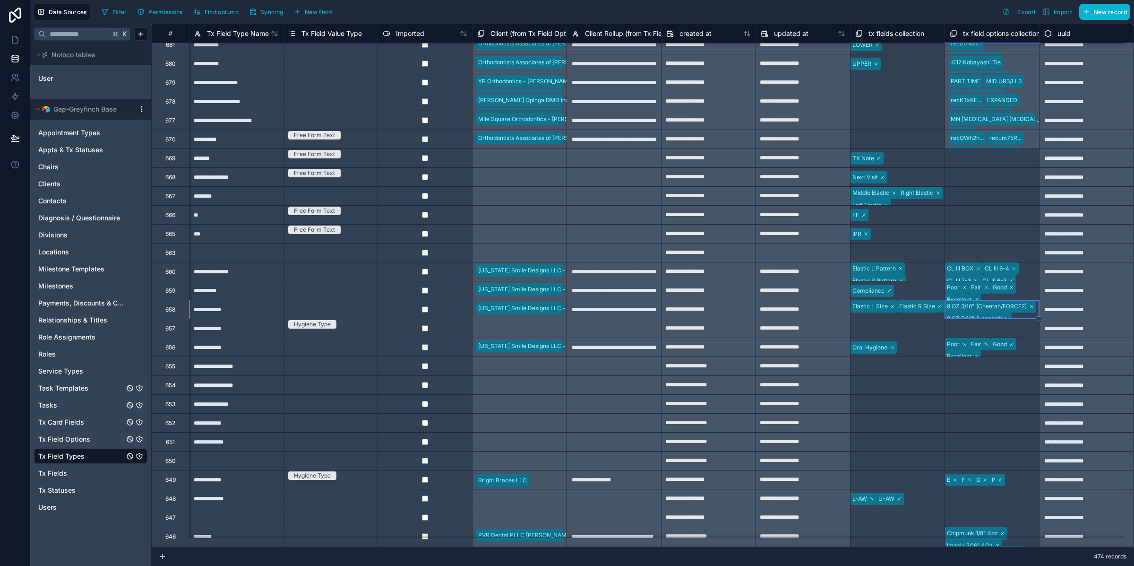
click at [888, 392] on div "Select a tx fields collection" at bounding box center [887, 385] width 73 height 19
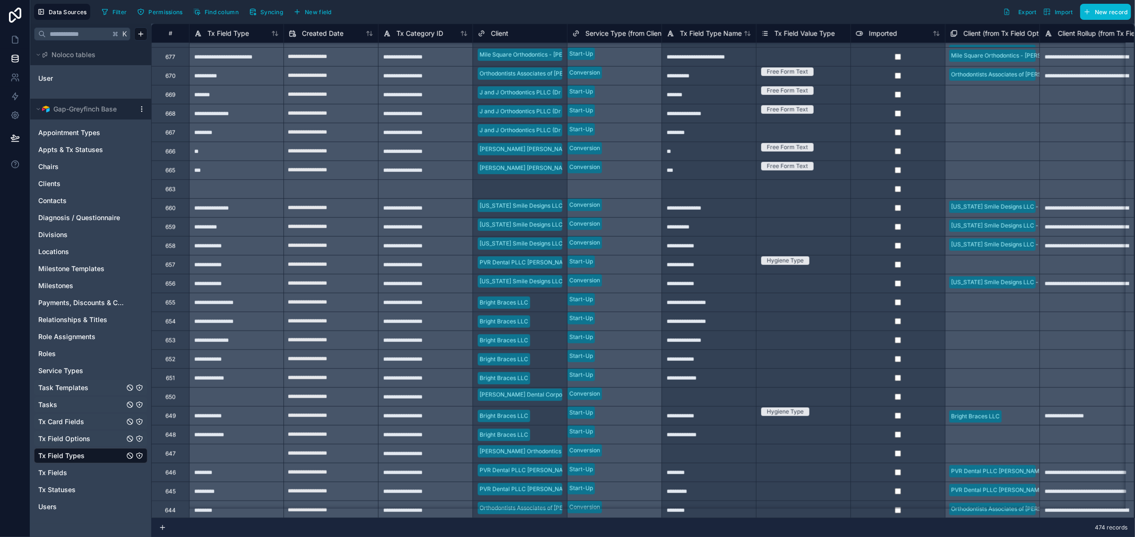
scroll to position [467, 0]
click at [773, 190] on div "Select a Tx Field Value Type" at bounding box center [798, 186] width 75 height 8
click at [773, 189] on div "Select a Tx Field Value Type" at bounding box center [804, 185] width 94 height 8
click at [722, 189] on div at bounding box center [709, 190] width 95 height 19
click at [121, 13] on span "Filter" at bounding box center [119, 12] width 15 height 7
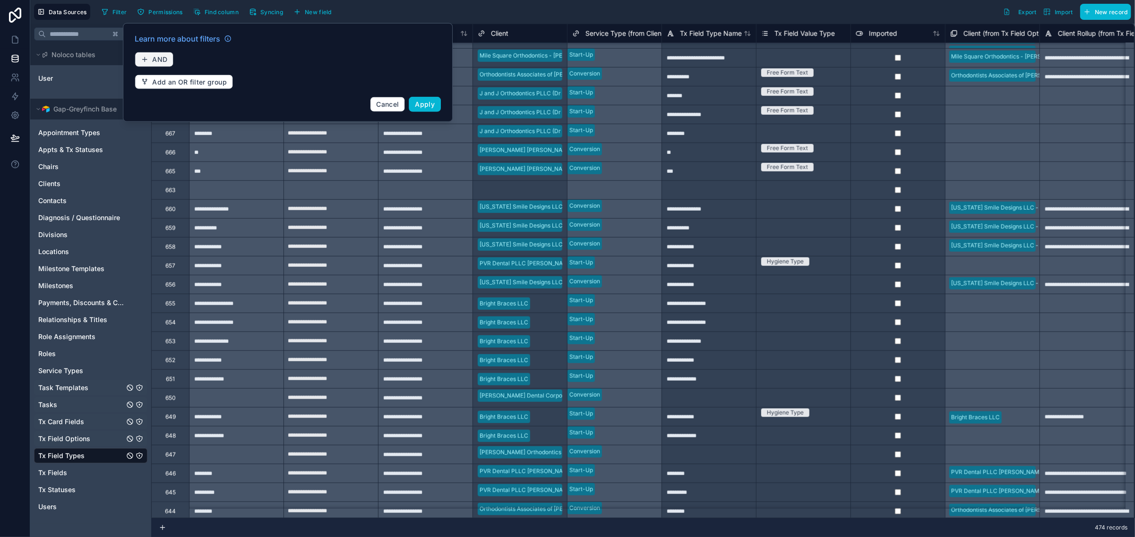
click at [162, 64] on button "AND" at bounding box center [154, 59] width 39 height 15
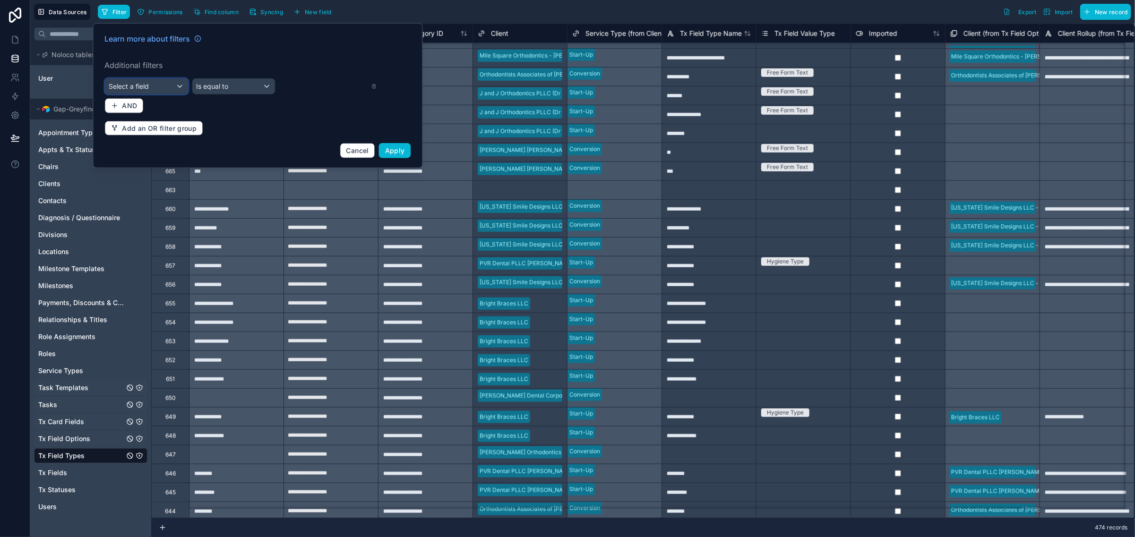
click at [160, 83] on div "Select a field" at bounding box center [146, 86] width 83 height 15
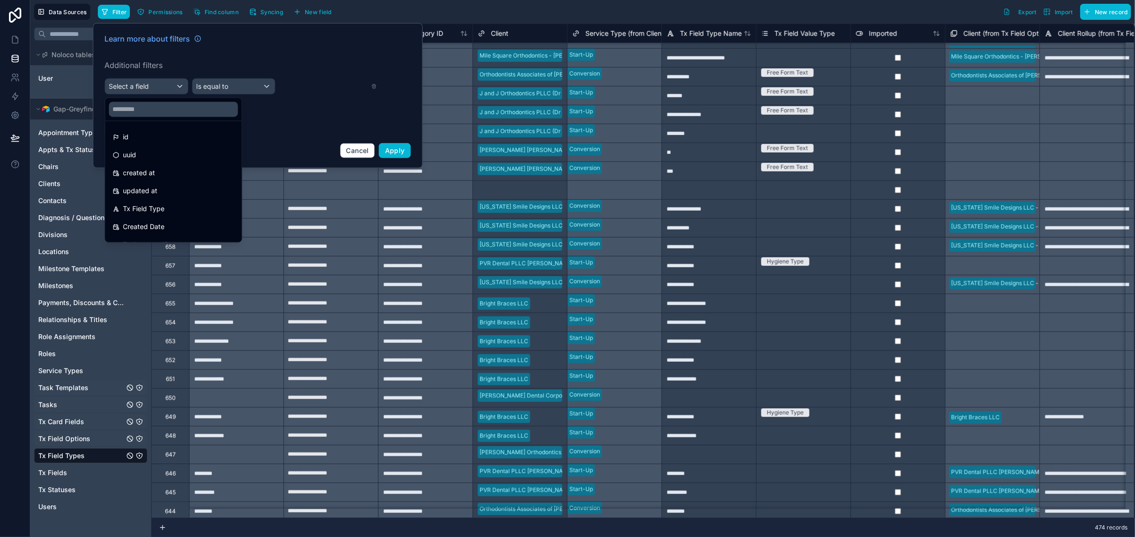
click at [197, 68] on div at bounding box center [258, 95] width 330 height 145
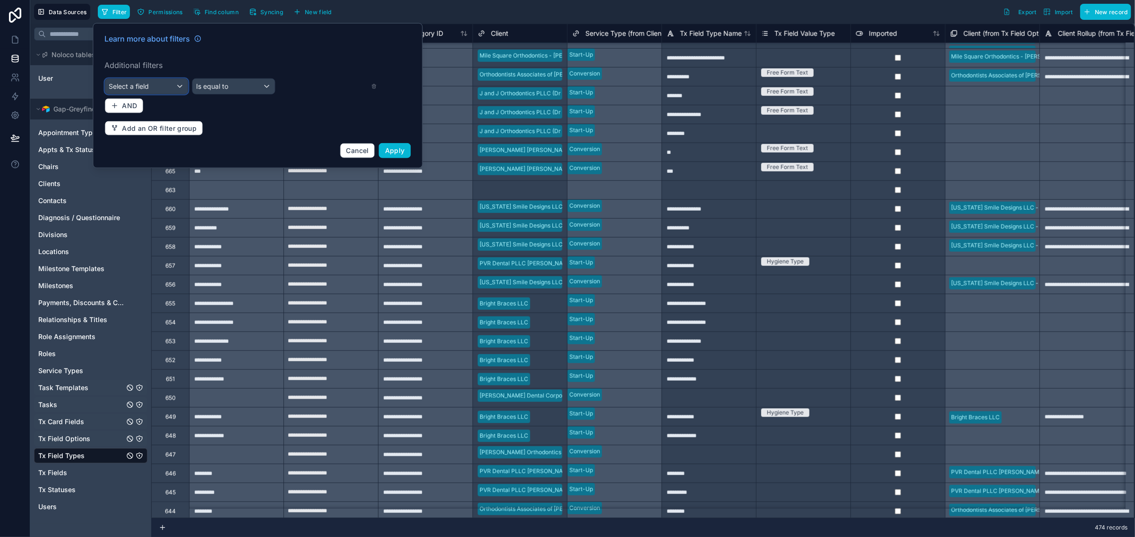
click at [134, 79] on div "Select a field" at bounding box center [146, 86] width 83 height 15
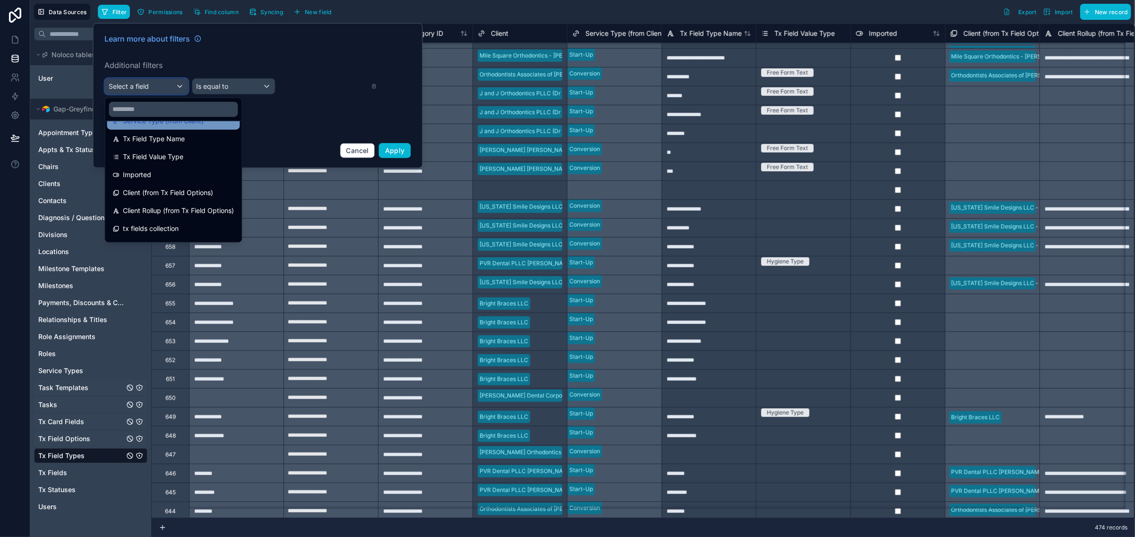
scroll to position [175, 0]
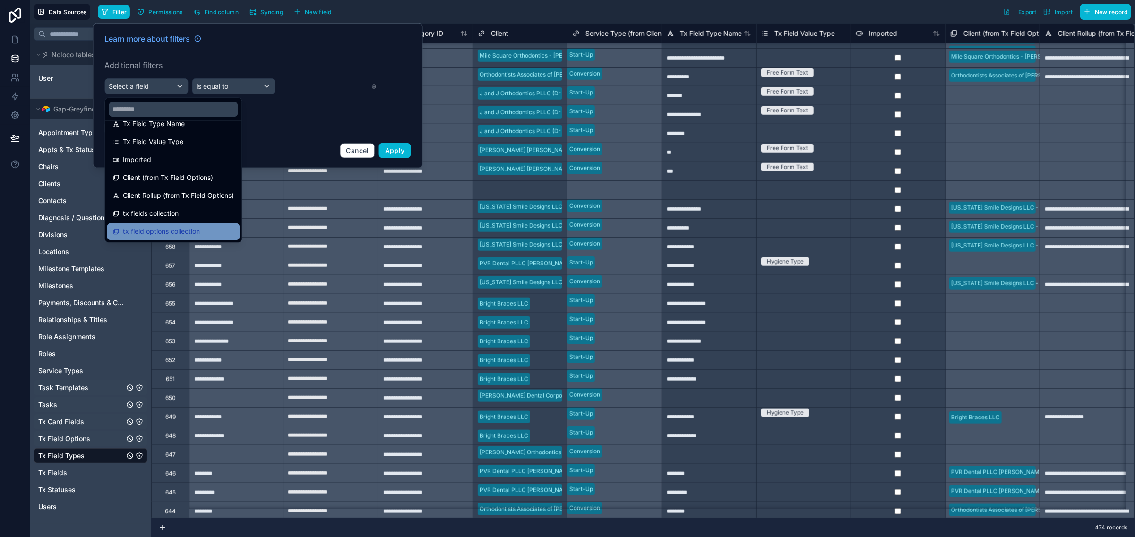
click at [186, 236] on span "tx field options collection" at bounding box center [161, 231] width 77 height 11
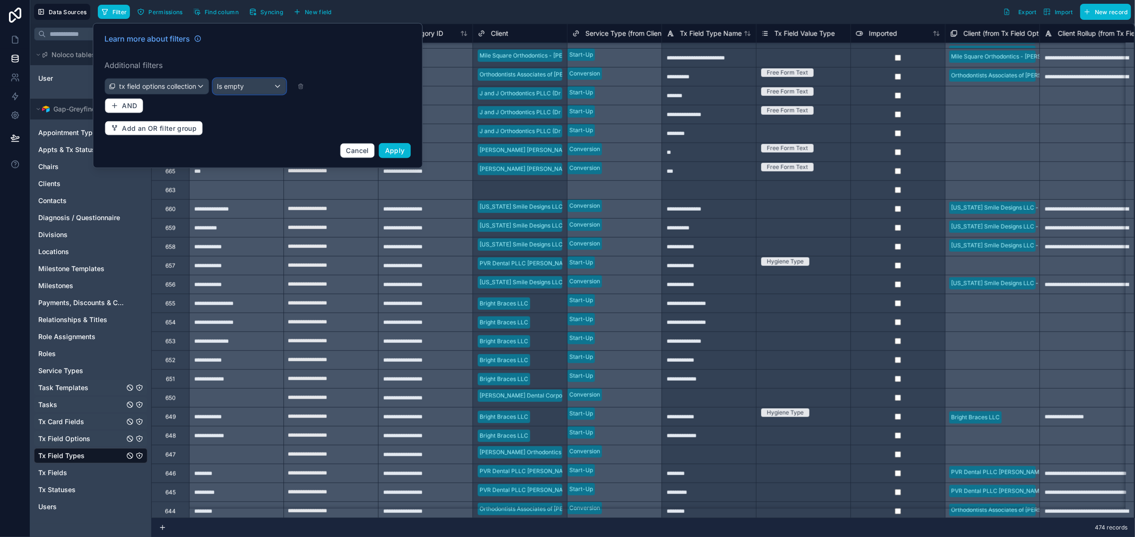
click at [233, 87] on span "Is empty" at bounding box center [230, 86] width 27 height 9
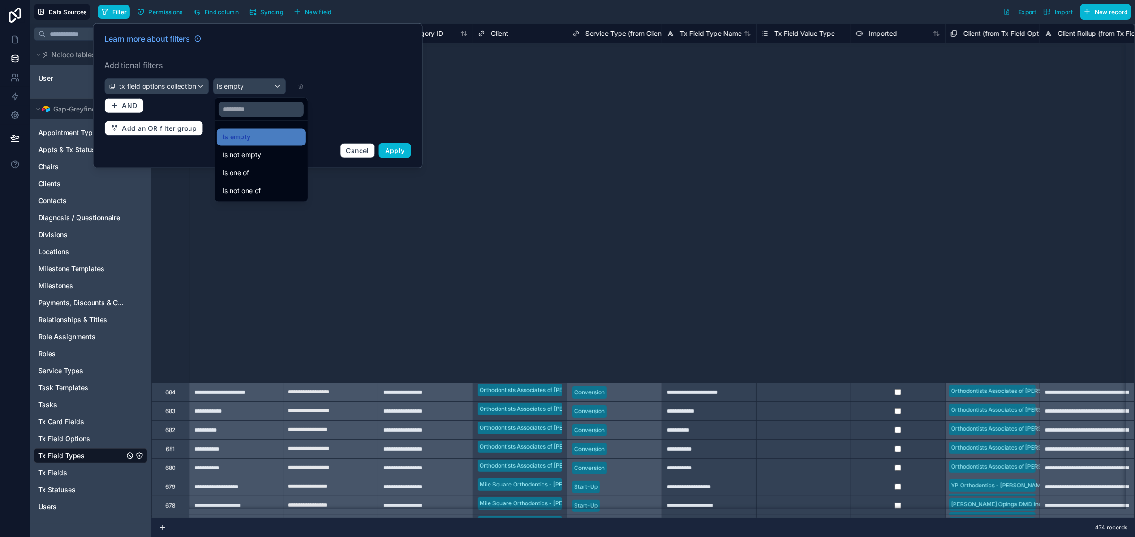
scroll to position [467, 0]
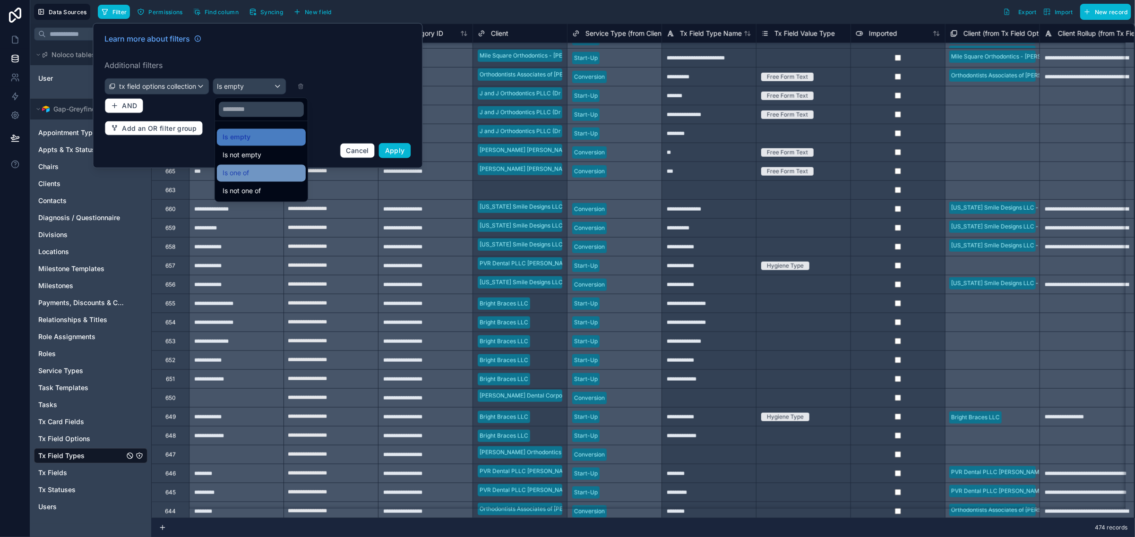
click at [272, 171] on div "Is one of" at bounding box center [262, 173] width 78 height 11
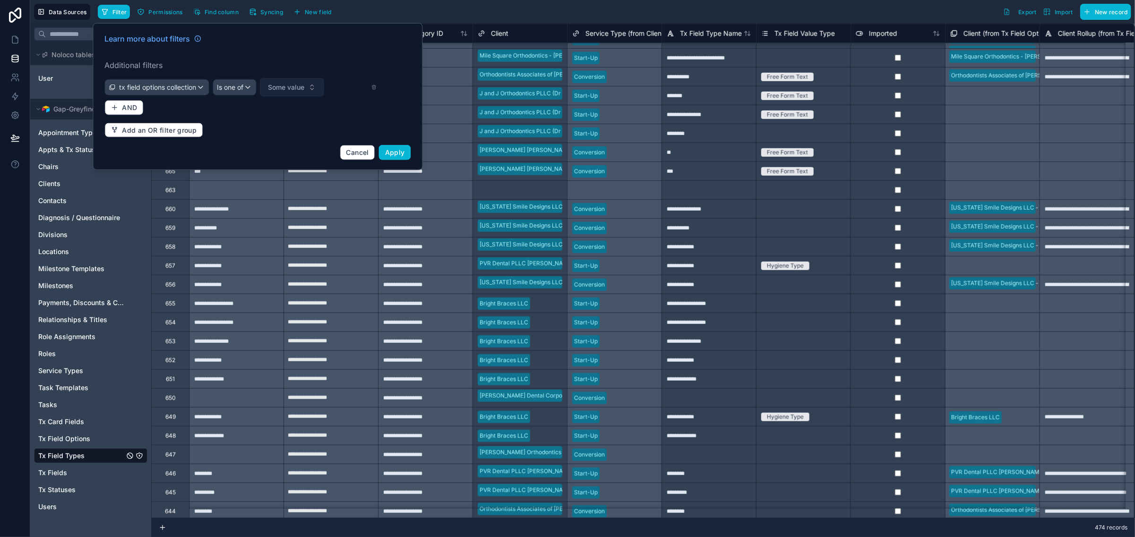
click at [297, 86] on span "Some value" at bounding box center [286, 87] width 36 height 9
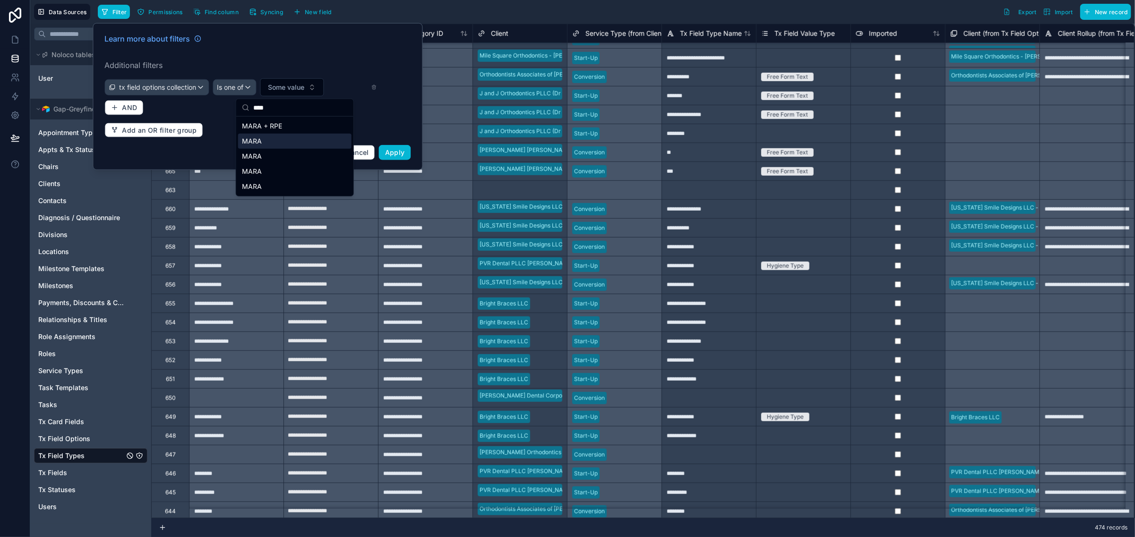
type input "****"
click at [280, 146] on div "MARA" at bounding box center [294, 141] width 113 height 15
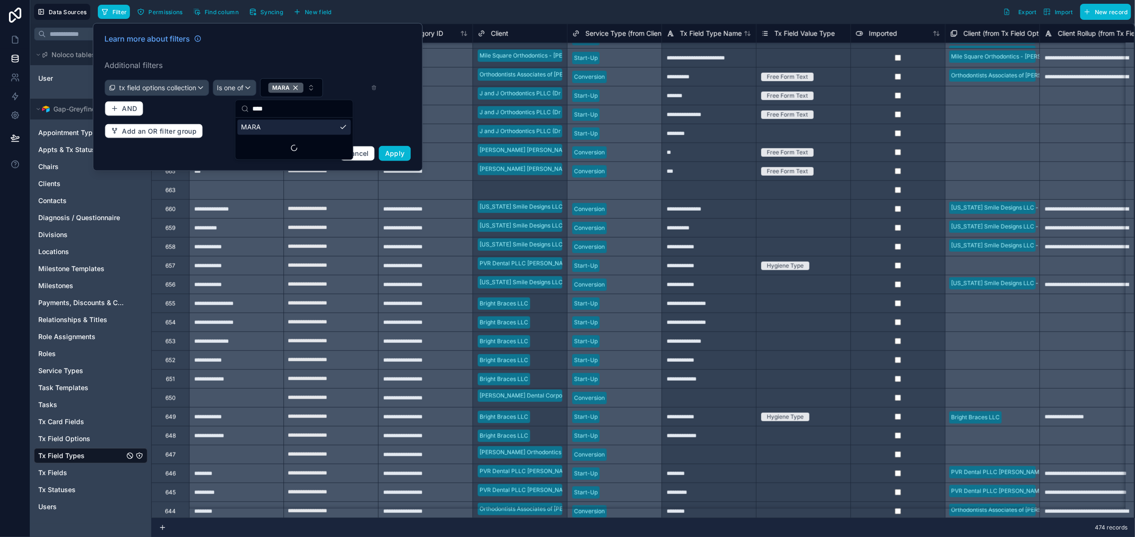
click at [298, 111] on input "****" at bounding box center [300, 108] width 95 height 17
drag, startPoint x: 303, startPoint y: 112, endPoint x: 244, endPoint y: 108, distance: 59.2
click at [244, 108] on div "****" at bounding box center [294, 108] width 117 height 17
click at [329, 49] on div "Learn more about filters Additional filters tx field options collection Is one …" at bounding box center [258, 96] width 318 height 139
click at [316, 91] on button "MARA" at bounding box center [291, 87] width 63 height 19
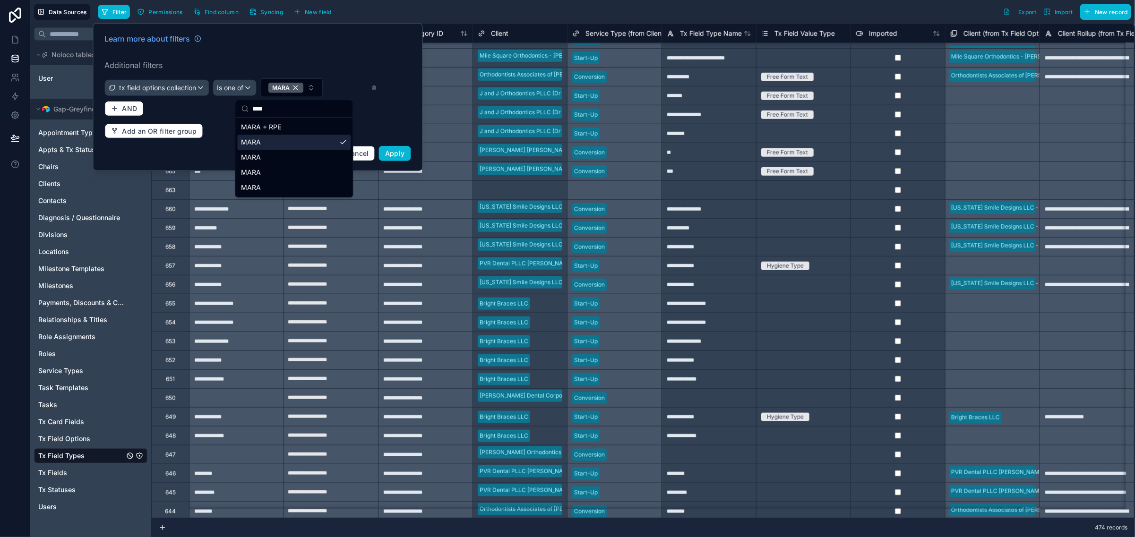
type input "****"
click at [276, 153] on div "MARA" at bounding box center [294, 157] width 113 height 15
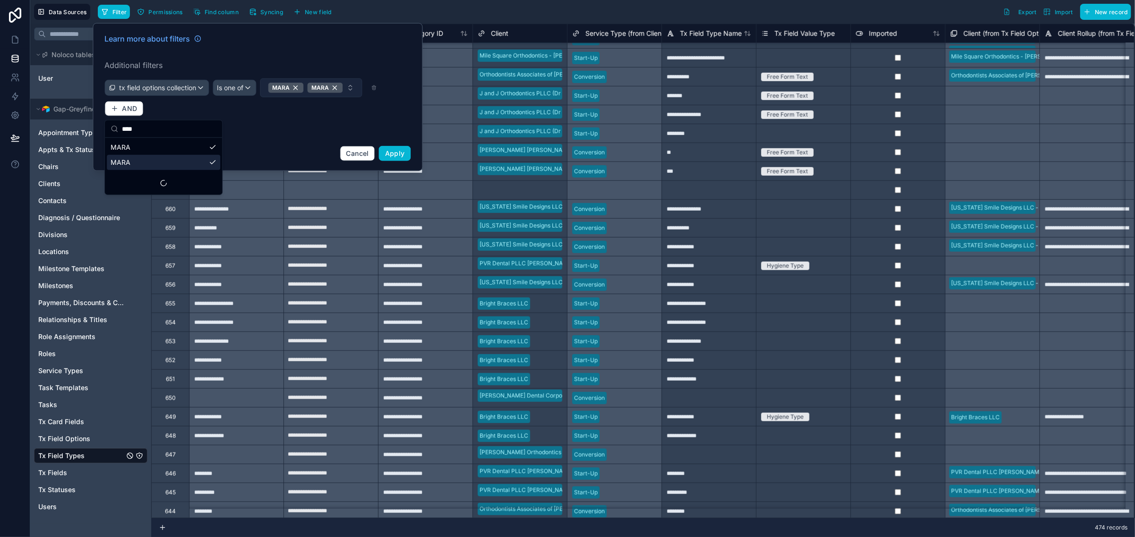
click at [260, 97] on button "MARA MARA" at bounding box center [311, 87] width 102 height 19
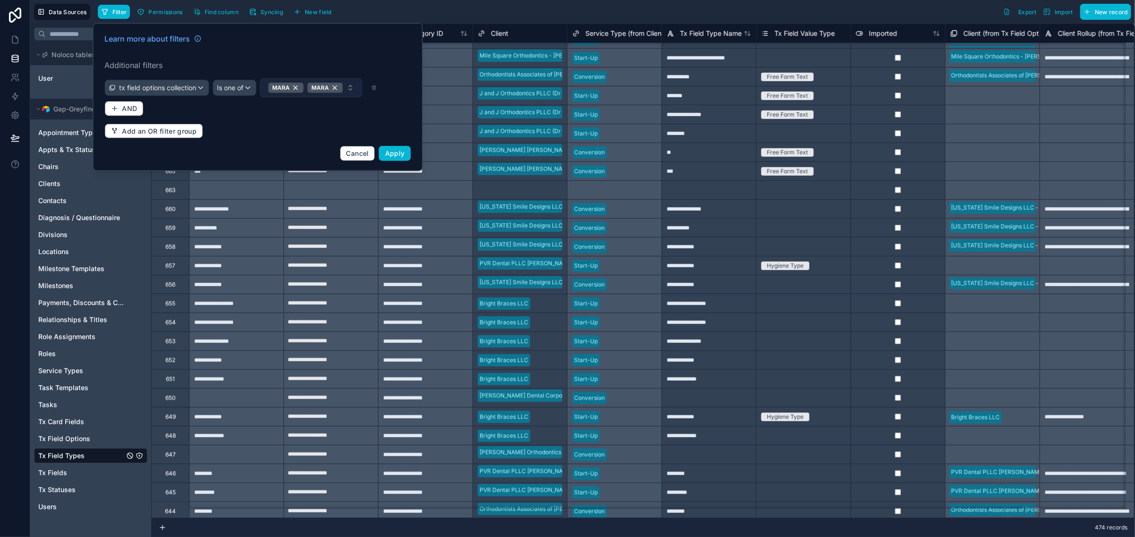
click at [260, 97] on button "MARA MARA" at bounding box center [311, 87] width 102 height 19
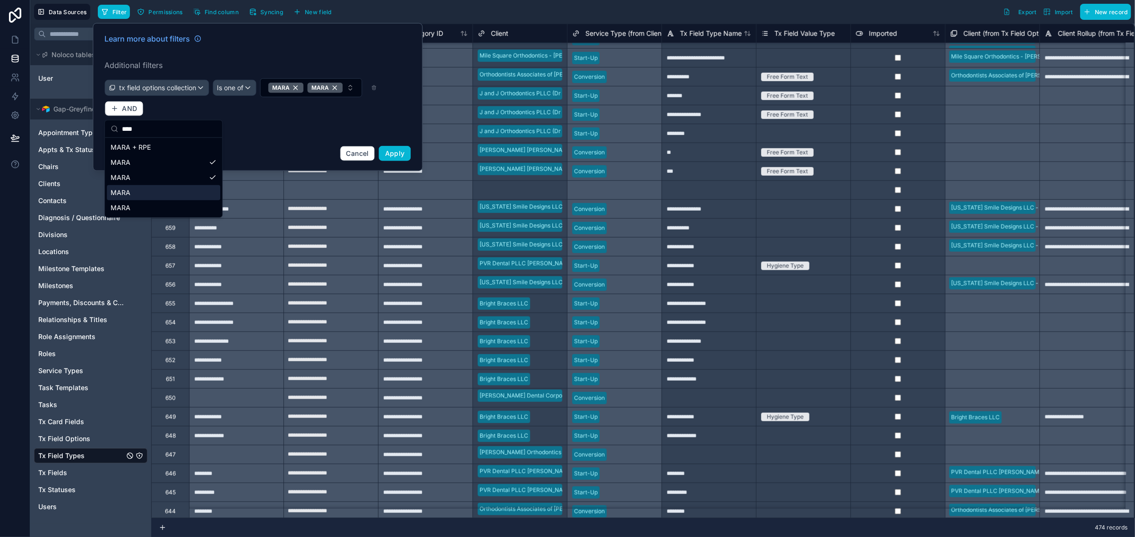
type input "****"
click at [158, 195] on div "MARA" at bounding box center [163, 192] width 113 height 15
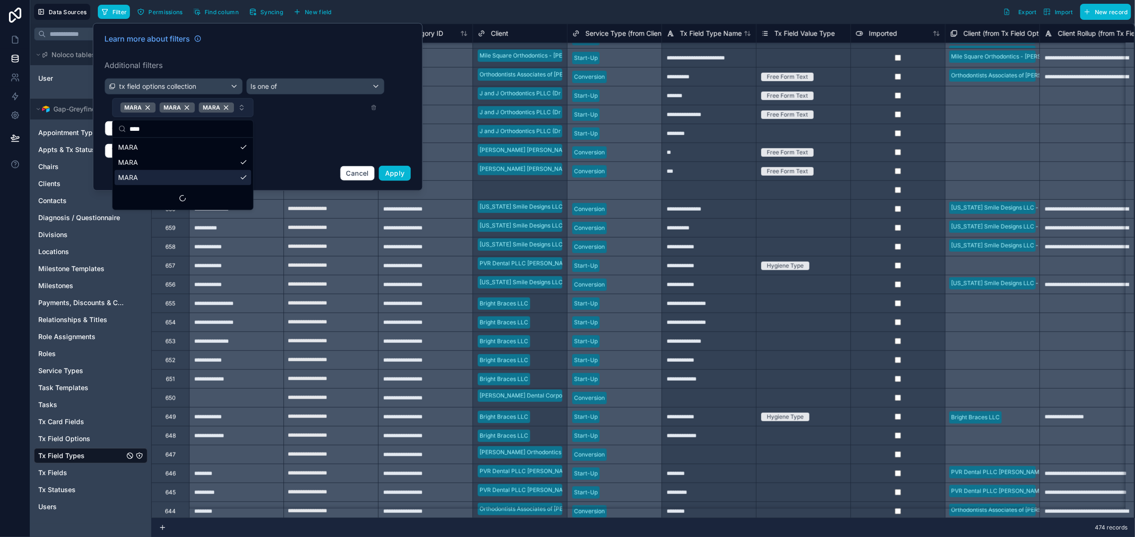
click at [242, 114] on button "MARA MARA MARA" at bounding box center [182, 107] width 141 height 19
click at [243, 113] on button "MARA MARA MARA" at bounding box center [182, 107] width 141 height 19
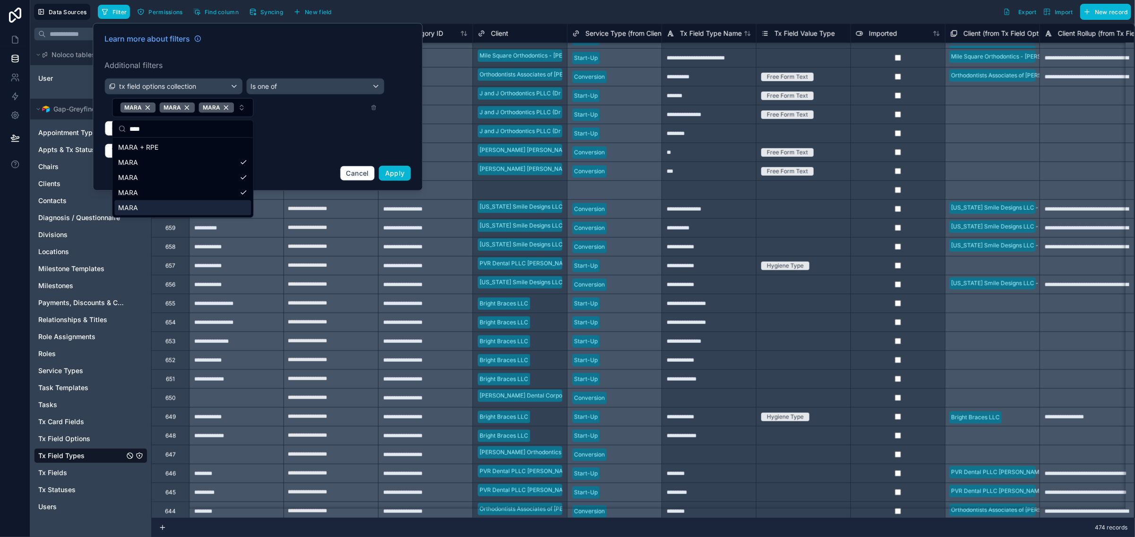
type input "****"
click at [185, 204] on div "MARA" at bounding box center [183, 207] width 137 height 15
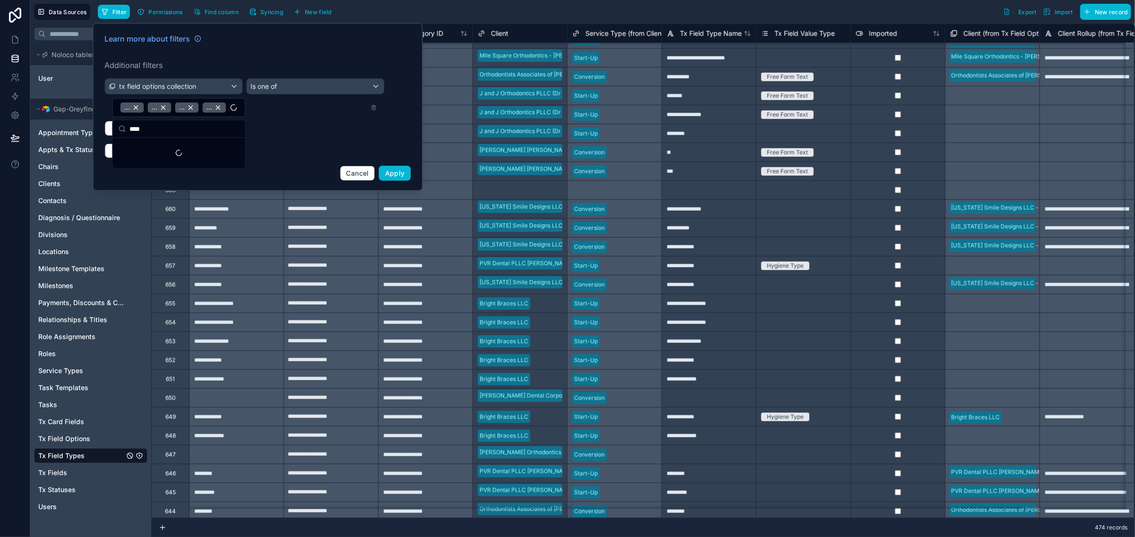
click at [344, 132] on div "Learn more about filters Additional filters tx field options collection Is one …" at bounding box center [258, 106] width 318 height 159
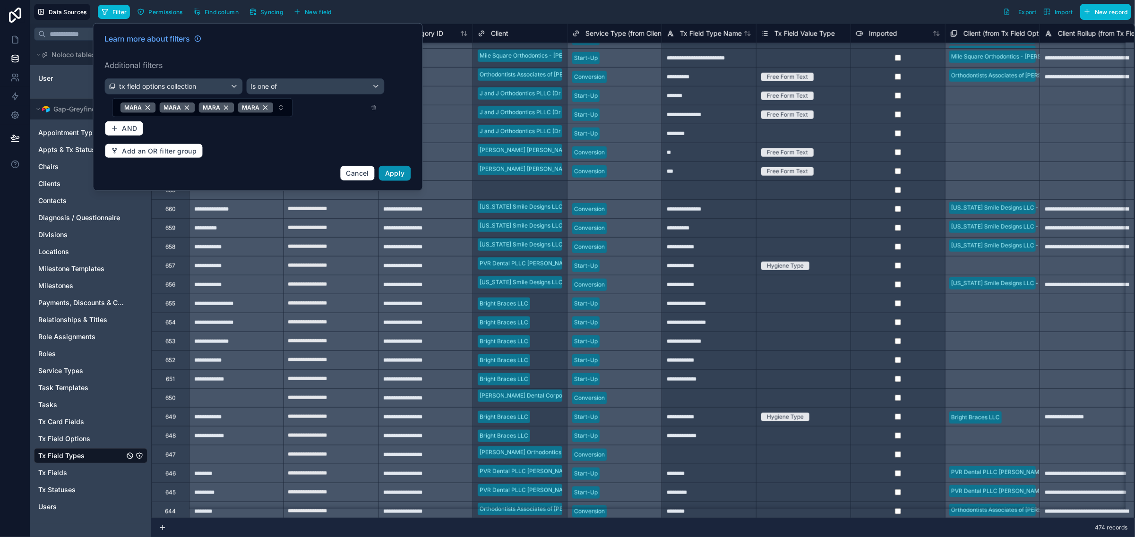
click at [396, 175] on span "Apply" at bounding box center [395, 173] width 20 height 8
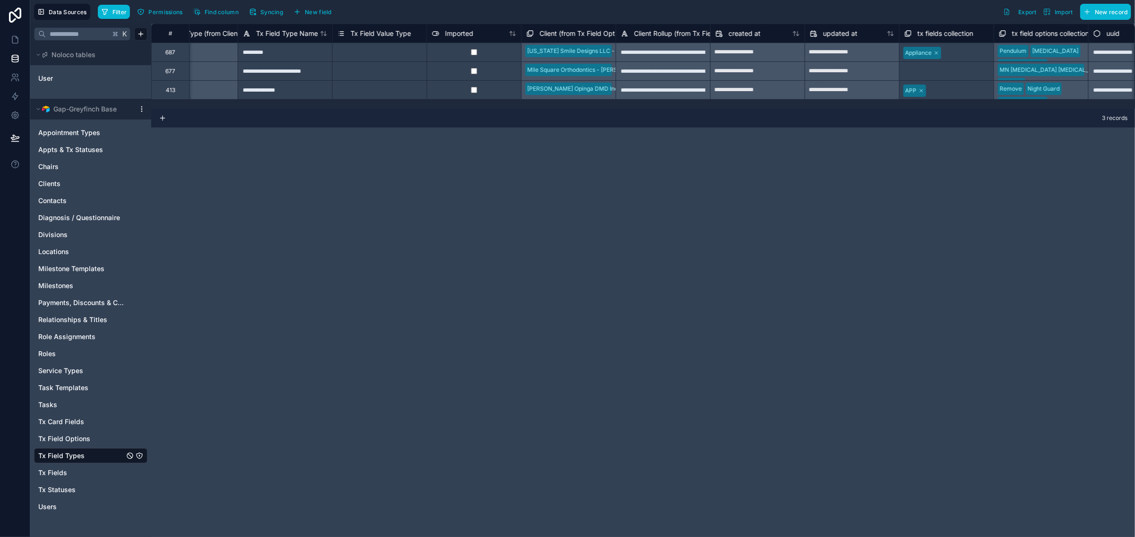
scroll to position [0, 472]
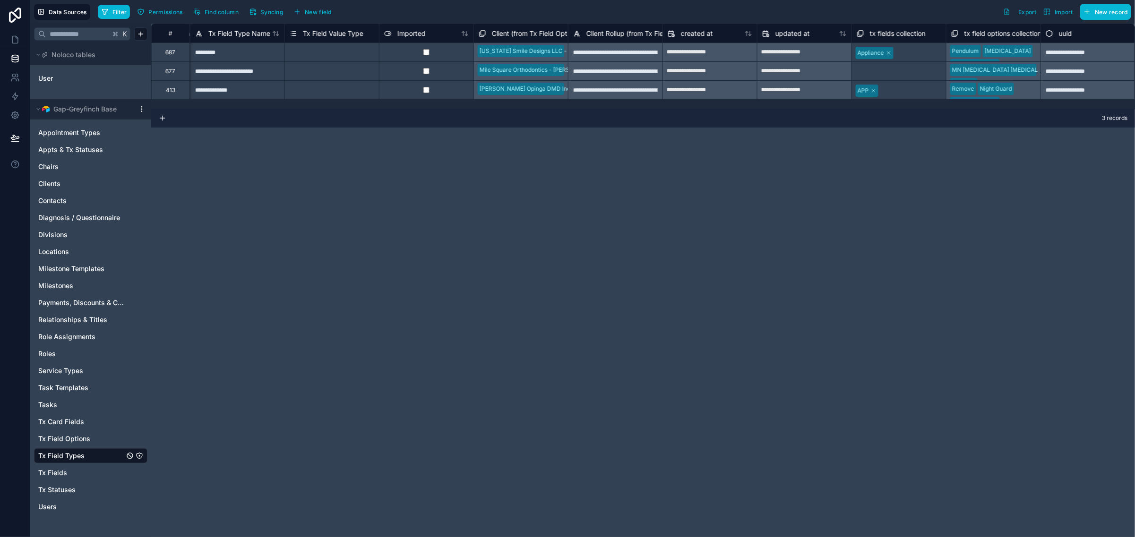
click at [1026, 91] on div "Remove Night Guard Mn Hawley Mx Hawley Mn Essix Mx Essix Surgical Hooks Face Ma…" at bounding box center [993, 89] width 95 height 19
click at [1029, 90] on div "Remove Night Guard Mn Hawley Mx Hawley Mn Essix Mx Essix Surgical Hooks Face Ma…" at bounding box center [993, 89] width 95 height 19
click at [1031, 89] on div "Remove Night Guard Mn Hawley Mx Hawley Mn Essix Mx Essix Surgical Hooks Face Ma…" at bounding box center [993, 89] width 95 height 19
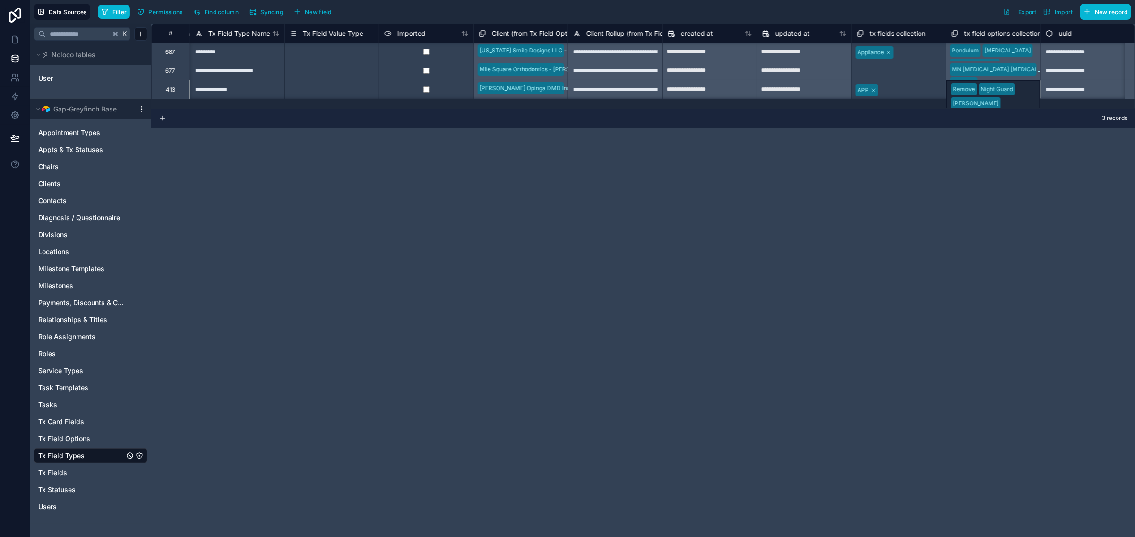
click at [1031, 89] on div "Remove Night Guard Mn Hawley Mx Hawley Mn Essix Mx Essix Surgical Hooks Face Ma…" at bounding box center [993, 89] width 95 height 19
click at [1036, 58] on div "Pendulum Pendex Nance MARA + RPE MARA Sintered RPE Facemask Headgear MARPE Bond…" at bounding box center [993, 51] width 95 height 19
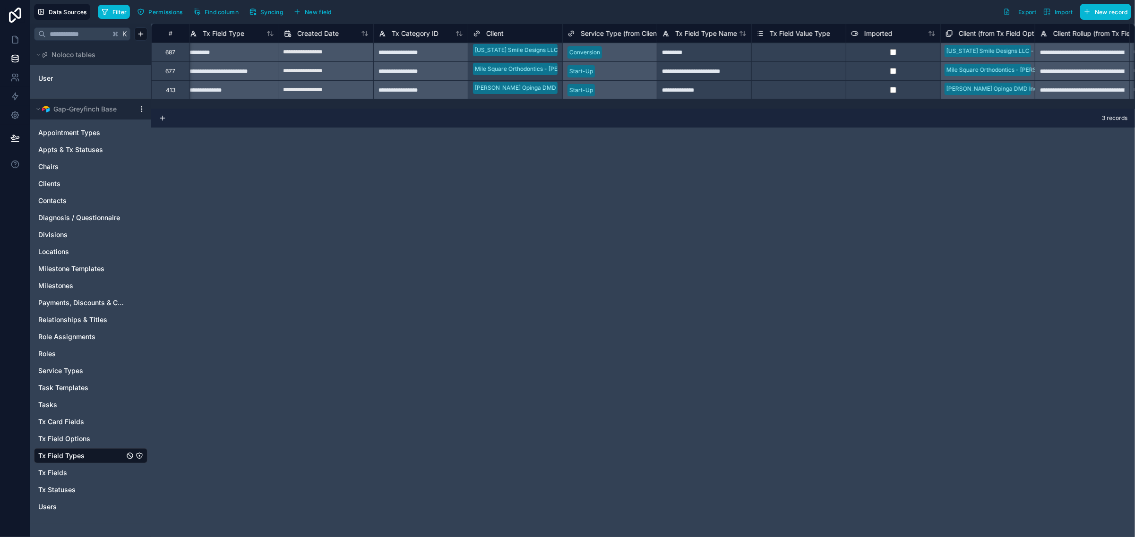
scroll to position [0, 0]
click at [18, 38] on icon at bounding box center [14, 39] width 9 height 9
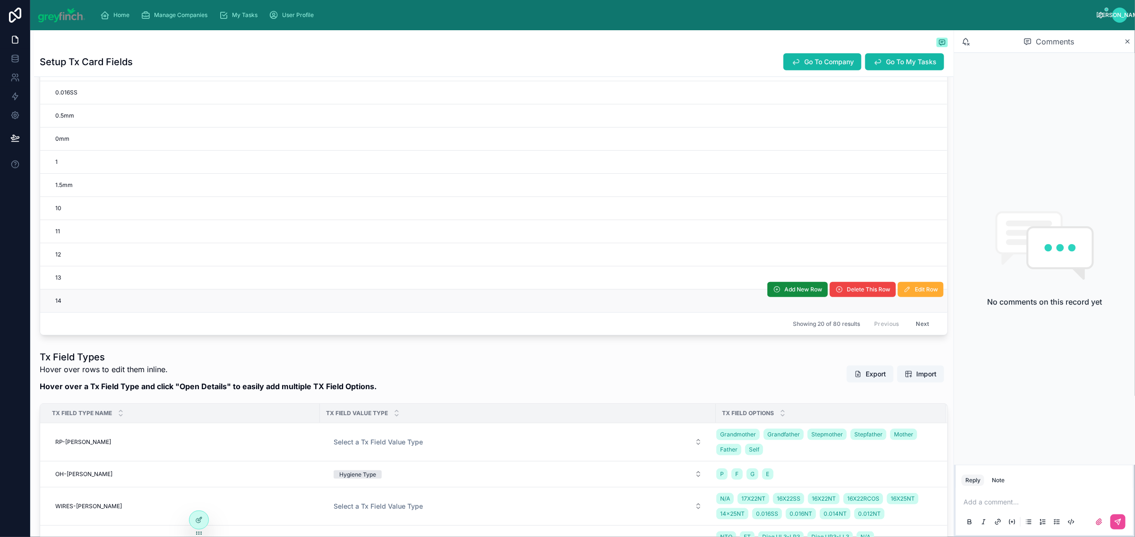
scroll to position [490, 0]
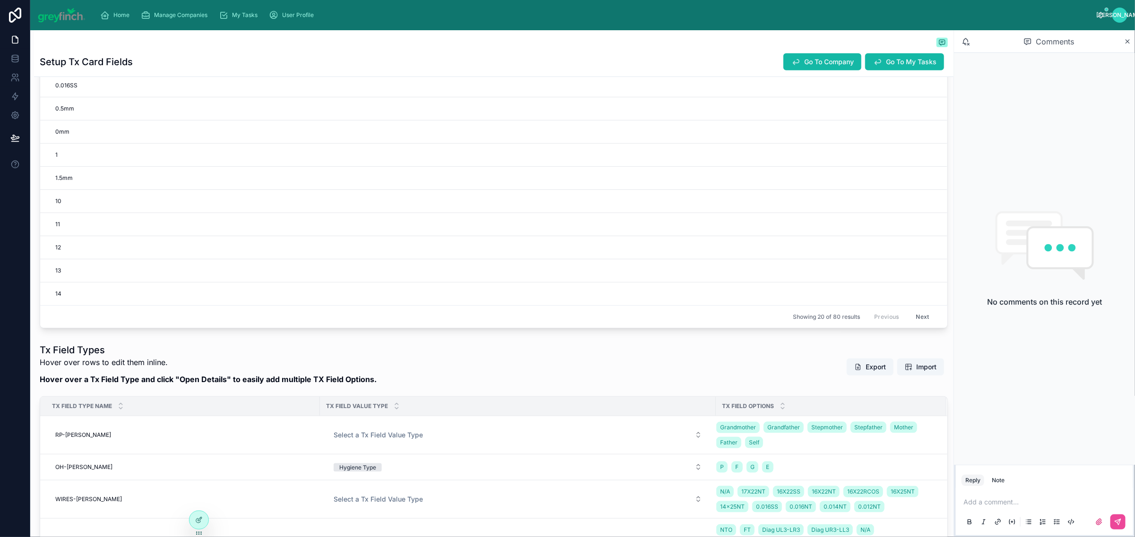
click at [910, 317] on button "Next" at bounding box center [923, 317] width 26 height 15
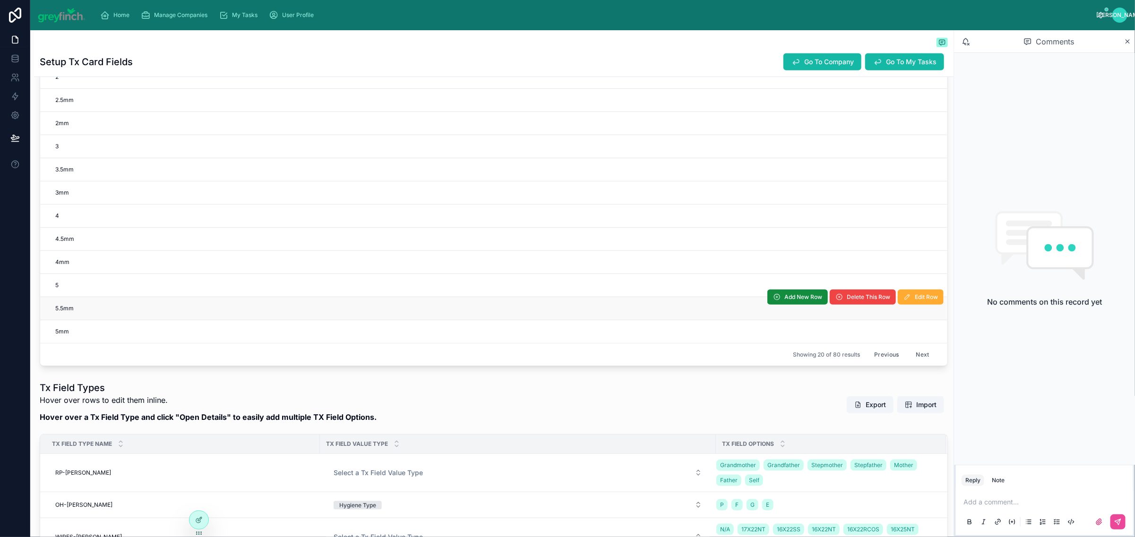
scroll to position [452, 0]
click at [910, 355] on button "Next" at bounding box center [923, 354] width 26 height 15
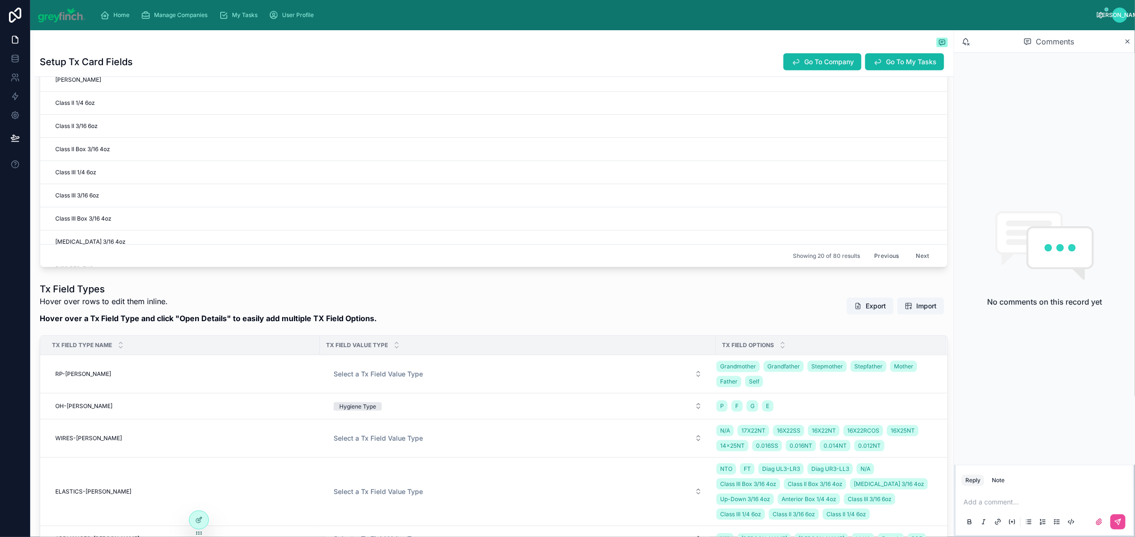
scroll to position [551, 0]
click at [910, 260] on button "Next" at bounding box center [923, 255] width 26 height 15
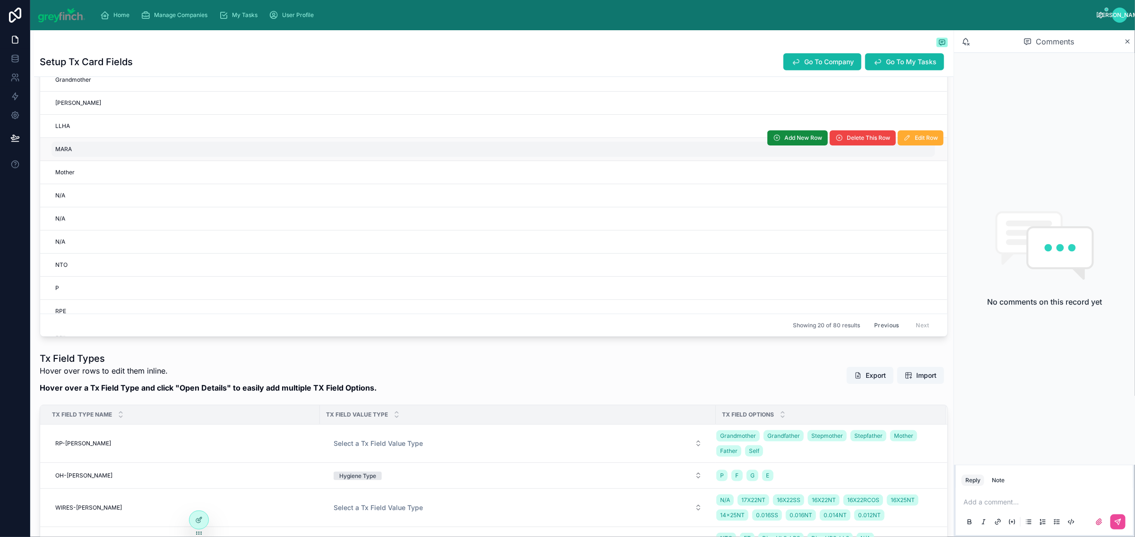
click at [241, 149] on div "MARA MARA" at bounding box center [494, 149] width 884 height 15
click at [847, 142] on span "Delete This Row" at bounding box center [868, 138] width 43 height 8
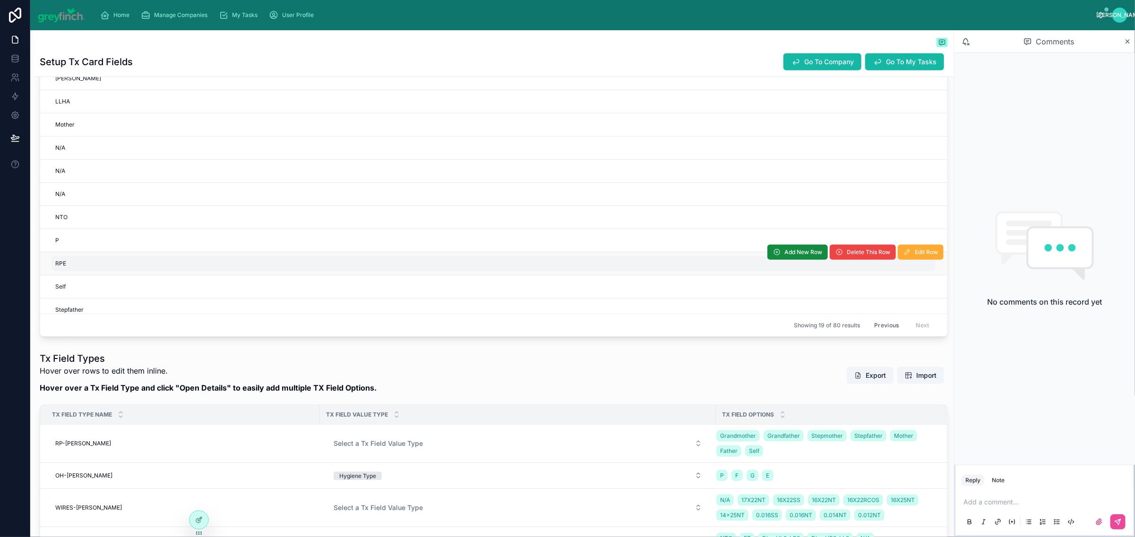
scroll to position [79, 0]
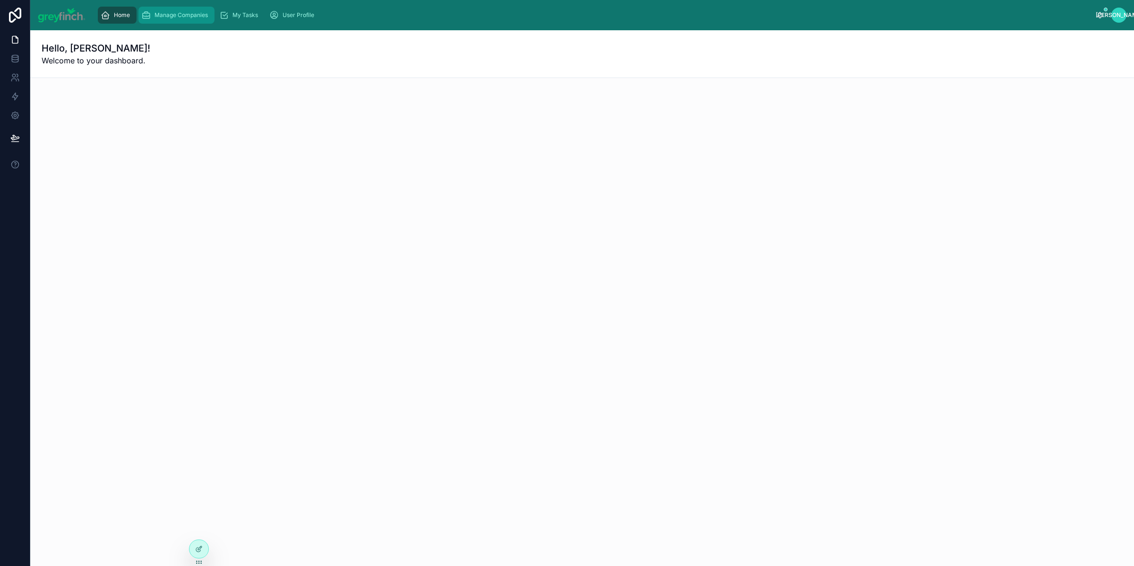
click at [171, 21] on div "Manage Companies" at bounding box center [176, 15] width 70 height 15
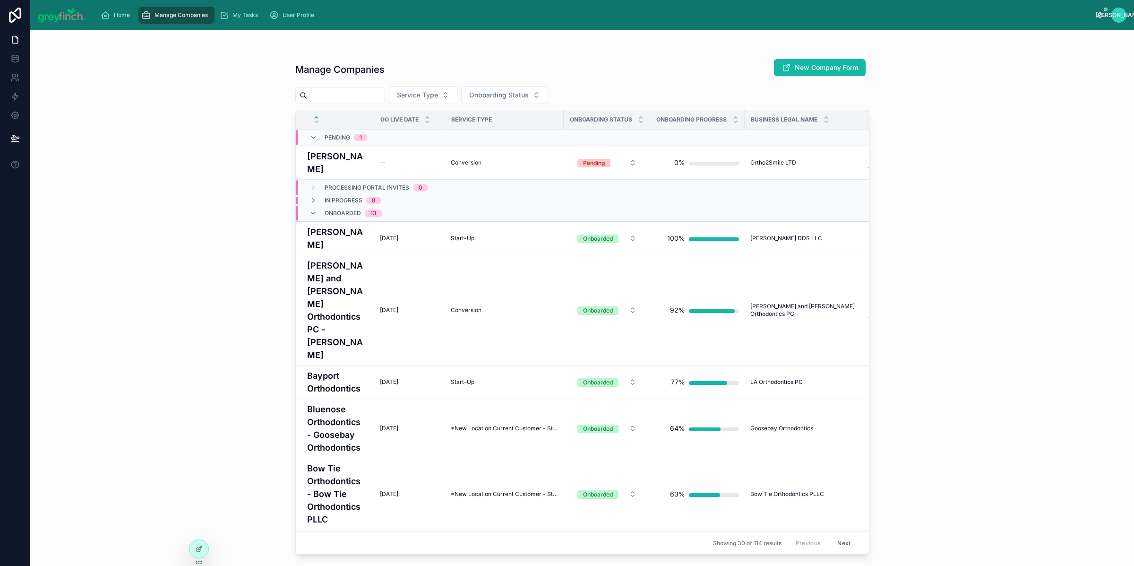
click at [371, 95] on input "text" at bounding box center [346, 95] width 78 height 13
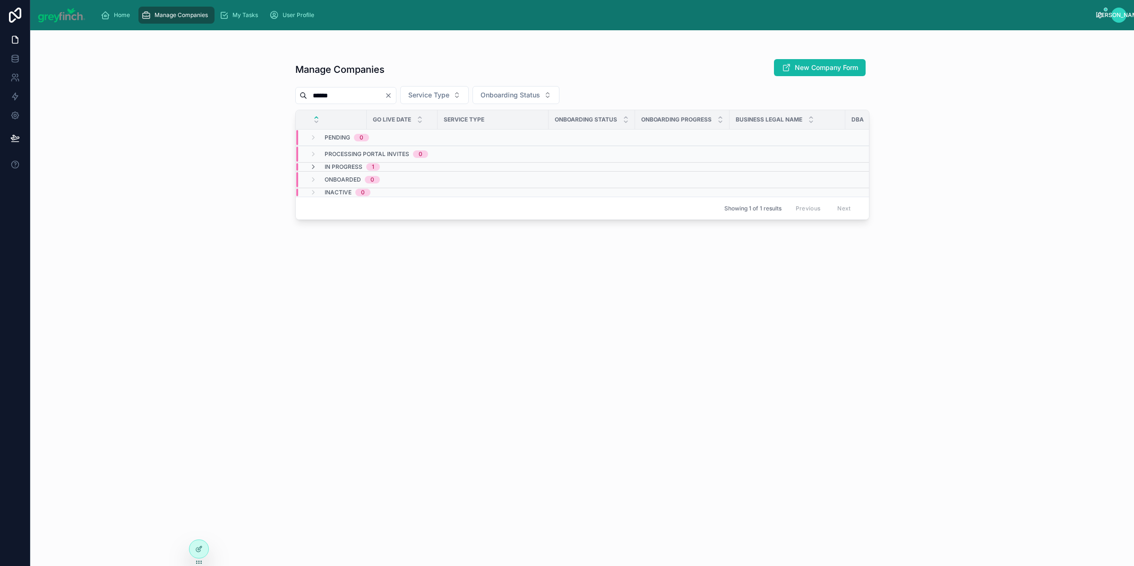
drag, startPoint x: 343, startPoint y: 93, endPoint x: 291, endPoint y: 89, distance: 51.6
click at [290, 90] on div "Manage Companies New Company Form ****** Service Type Onboarding Status Go Live…" at bounding box center [582, 292] width 604 height 524
type input "**********"
click at [313, 166] on icon at bounding box center [314, 167] width 8 height 8
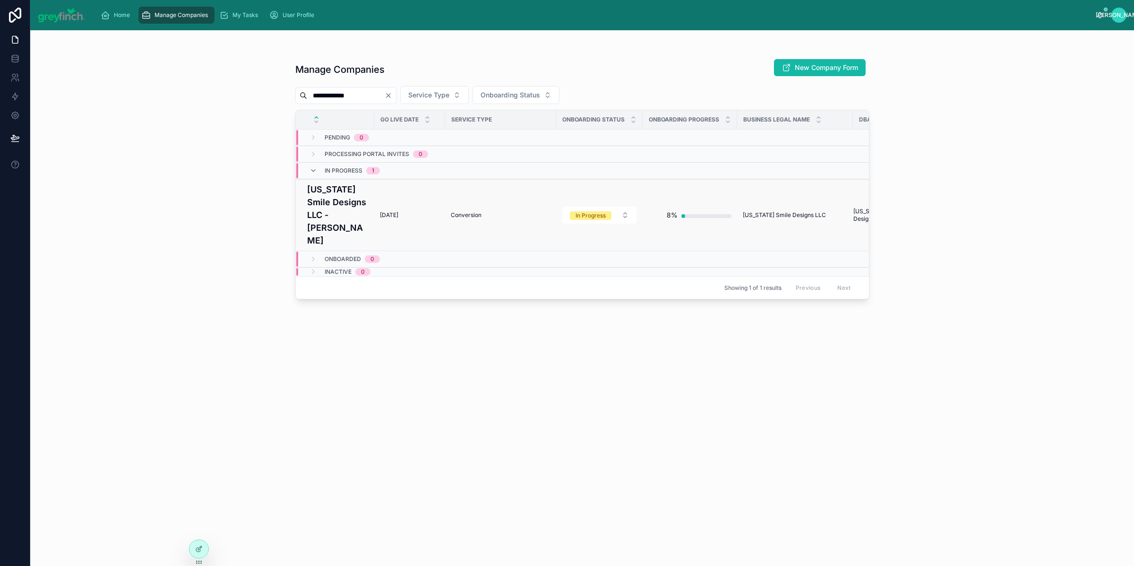
click at [336, 186] on h4 "Hawaii Smile Designs LLC - Dr. Aaron Miyai" at bounding box center [337, 215] width 61 height 64
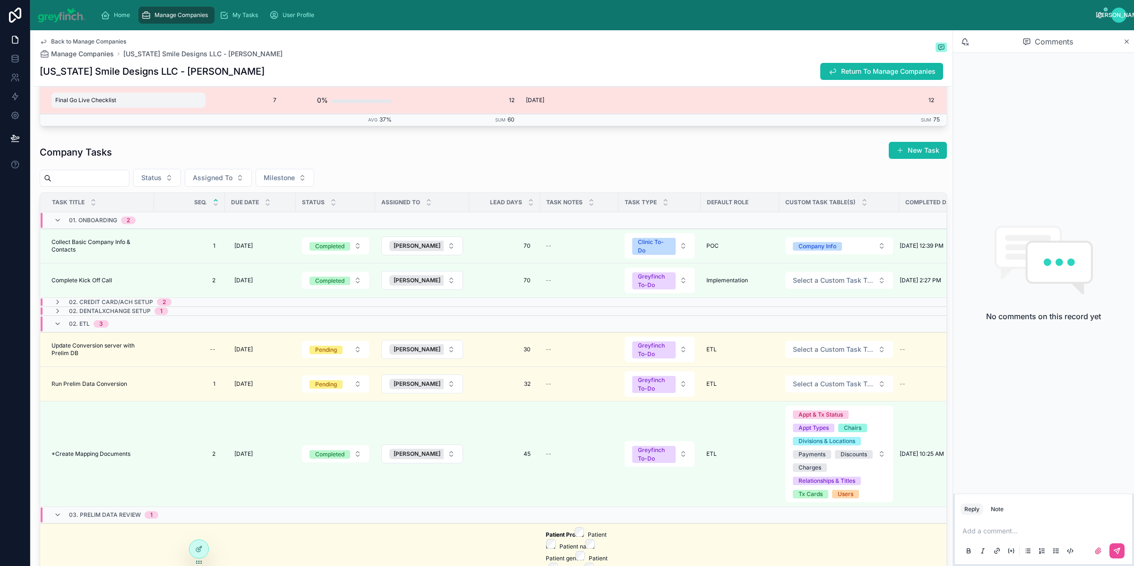
scroll to position [3691, 0]
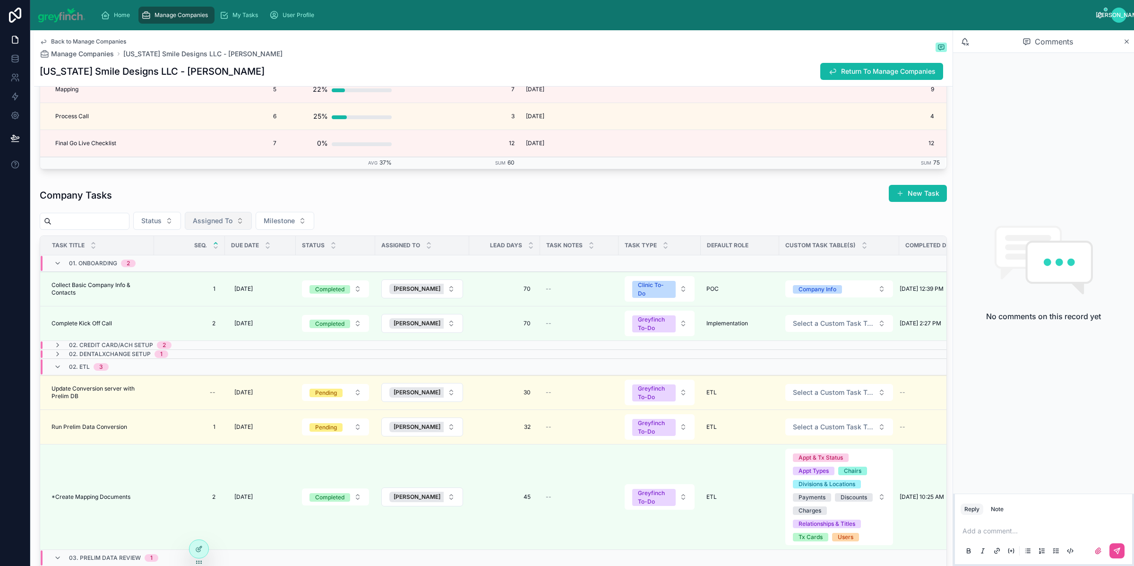
click at [223, 225] on span "Assigned To" at bounding box center [213, 220] width 40 height 9
click at [204, 266] on span "Kahea Mansinon" at bounding box center [202, 265] width 54 height 9
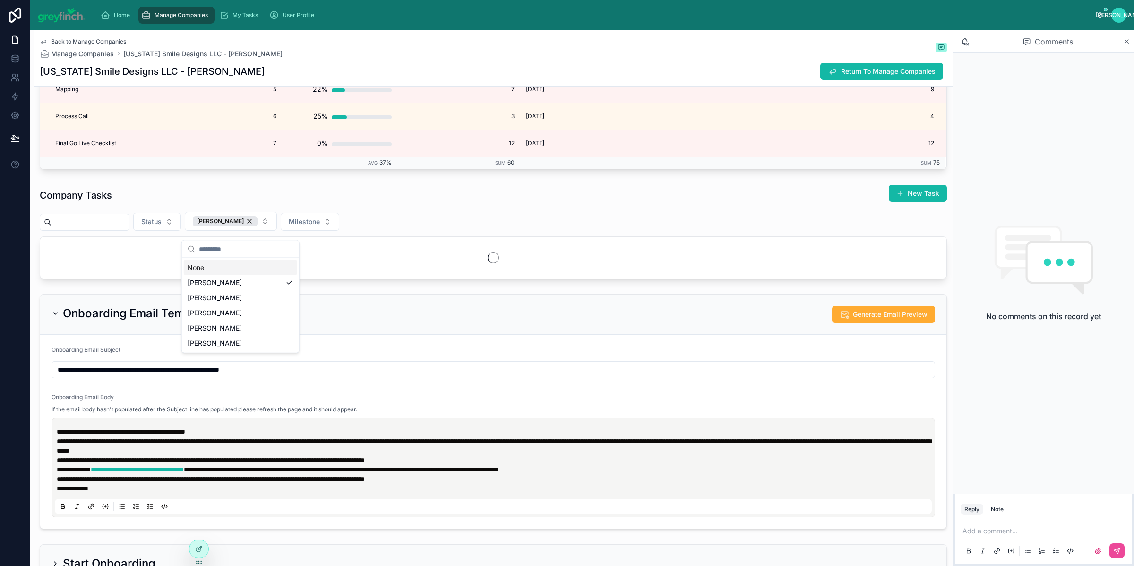
click at [266, 204] on div "Company Tasks New Task" at bounding box center [493, 195] width 907 height 22
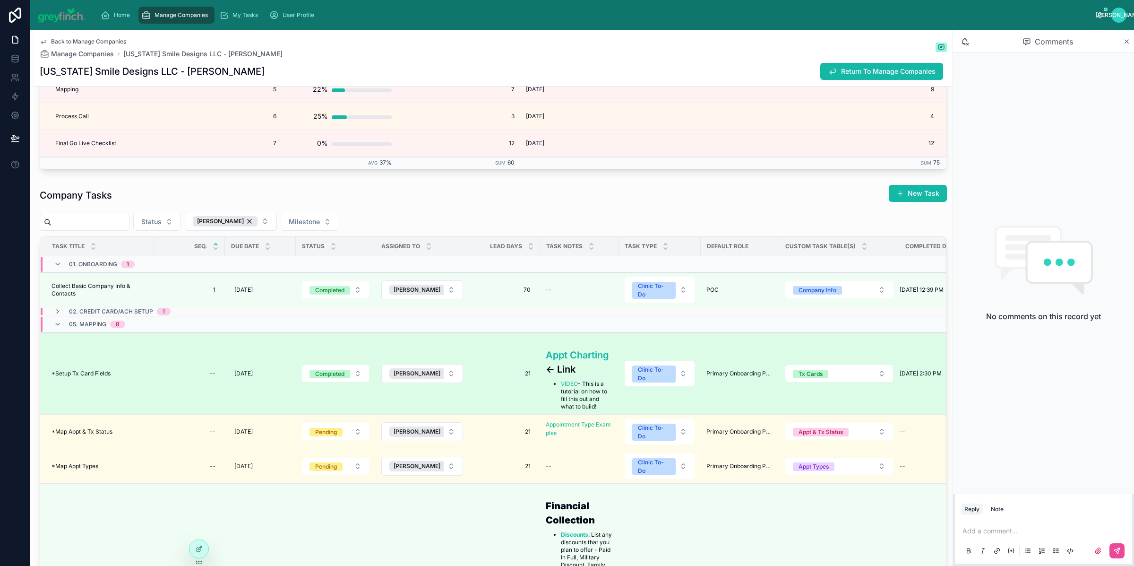
click at [108, 377] on span "*Setup Tx Card Fields" at bounding box center [81, 374] width 59 height 8
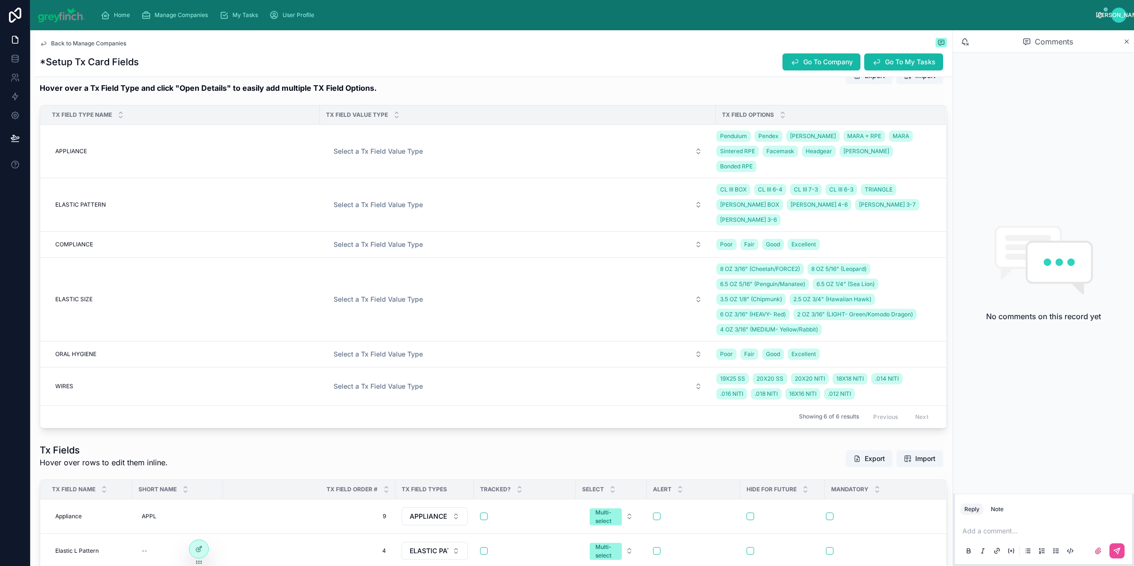
scroll to position [751, 0]
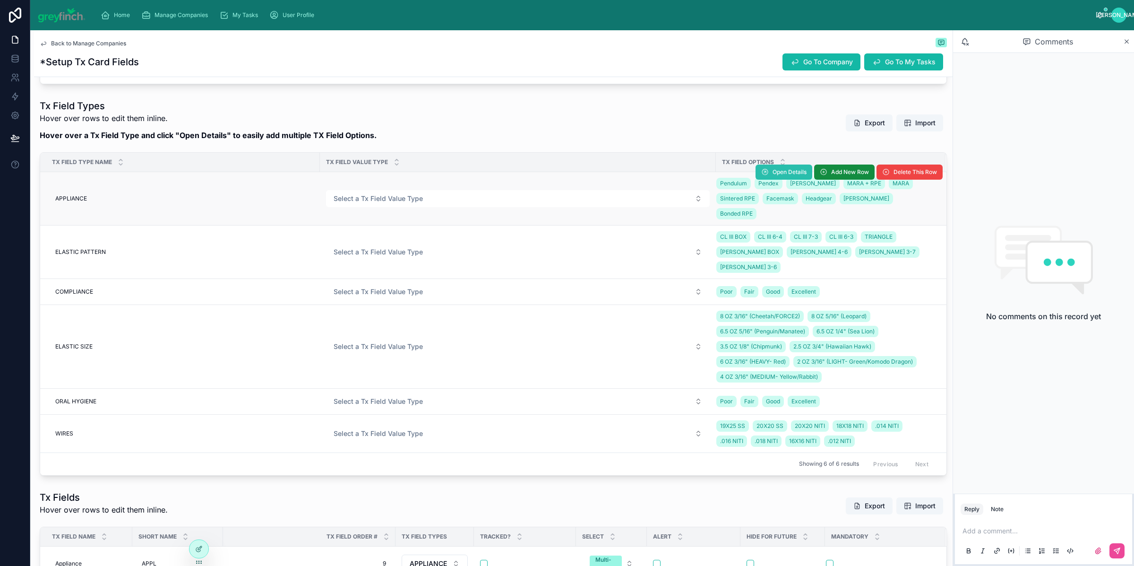
click at [773, 171] on span "Open Details" at bounding box center [790, 172] width 34 height 8
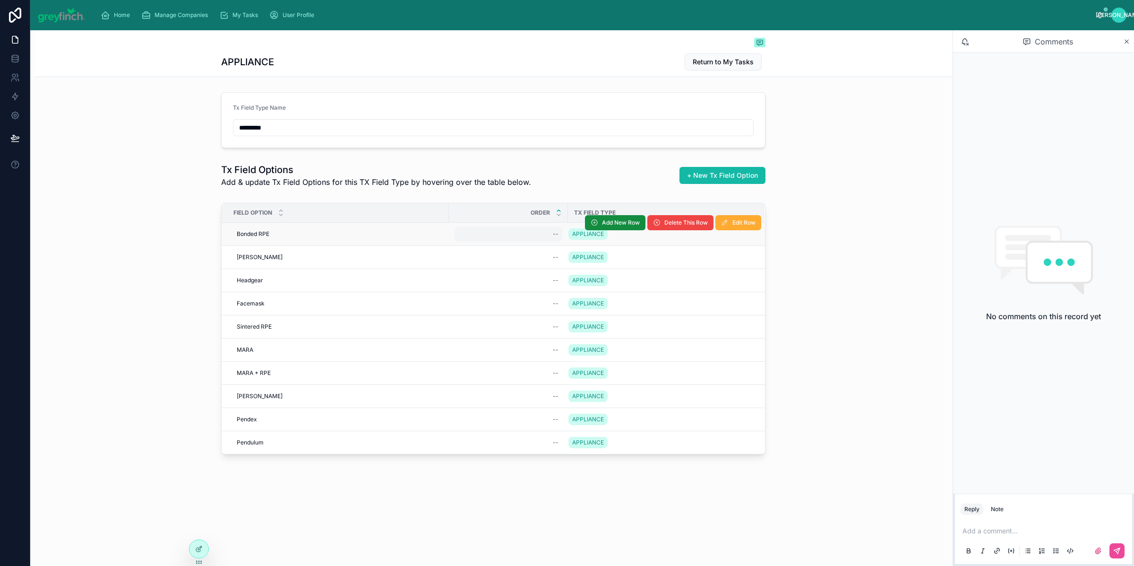
click at [540, 233] on div "--" at bounding box center [509, 233] width 108 height 15
type input "**"
click button "submit" at bounding box center [669, 247] width 11 height 11
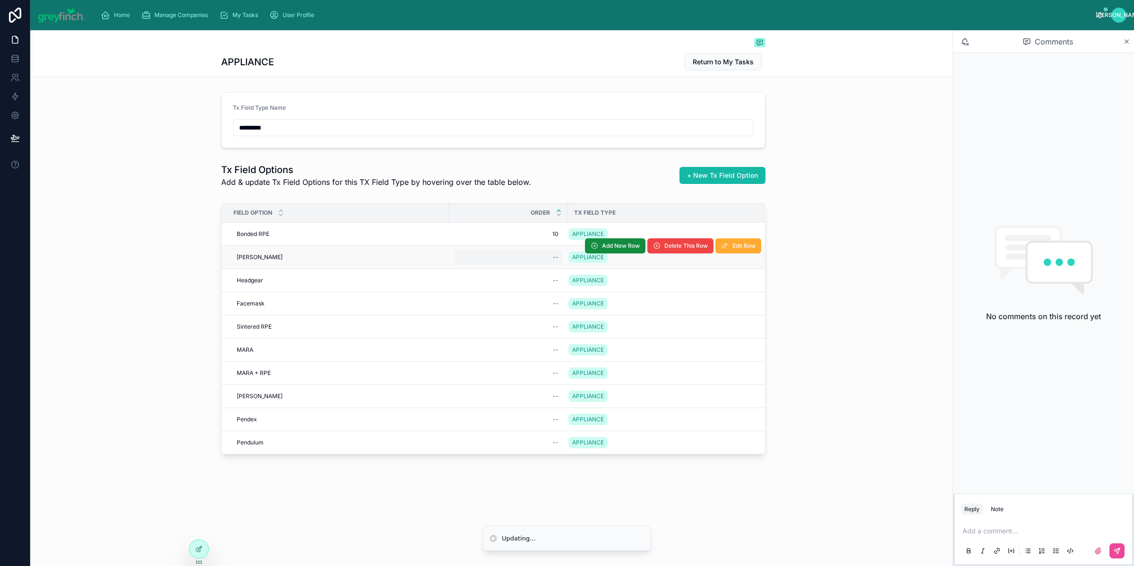
click at [548, 253] on div "--" at bounding box center [509, 257] width 108 height 15
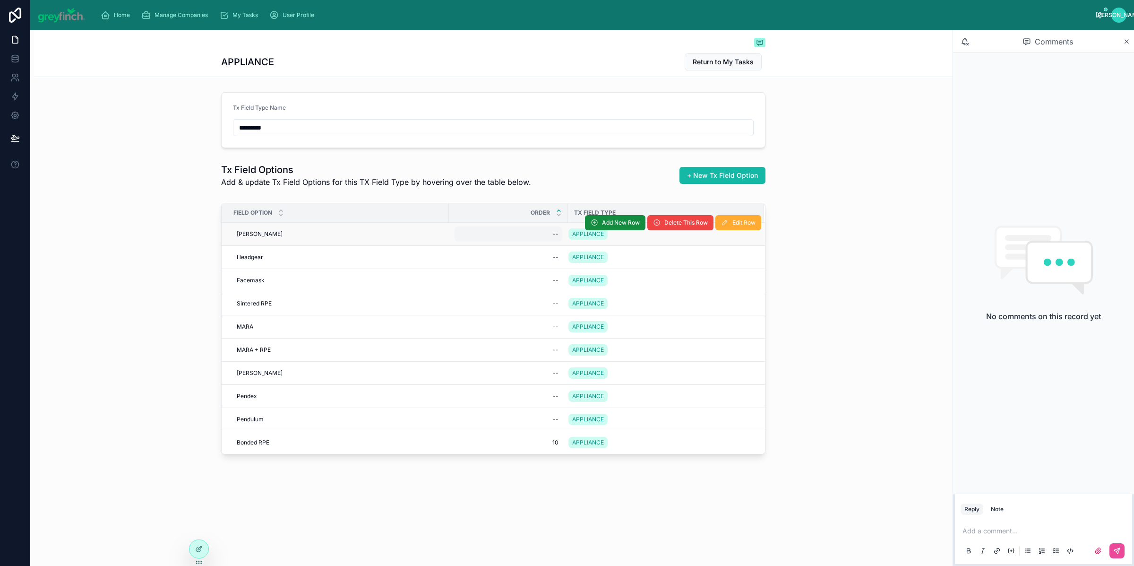
click at [547, 234] on div "--" at bounding box center [509, 233] width 108 height 15
type input "*"
click button "submit" at bounding box center [669, 247] width 11 height 11
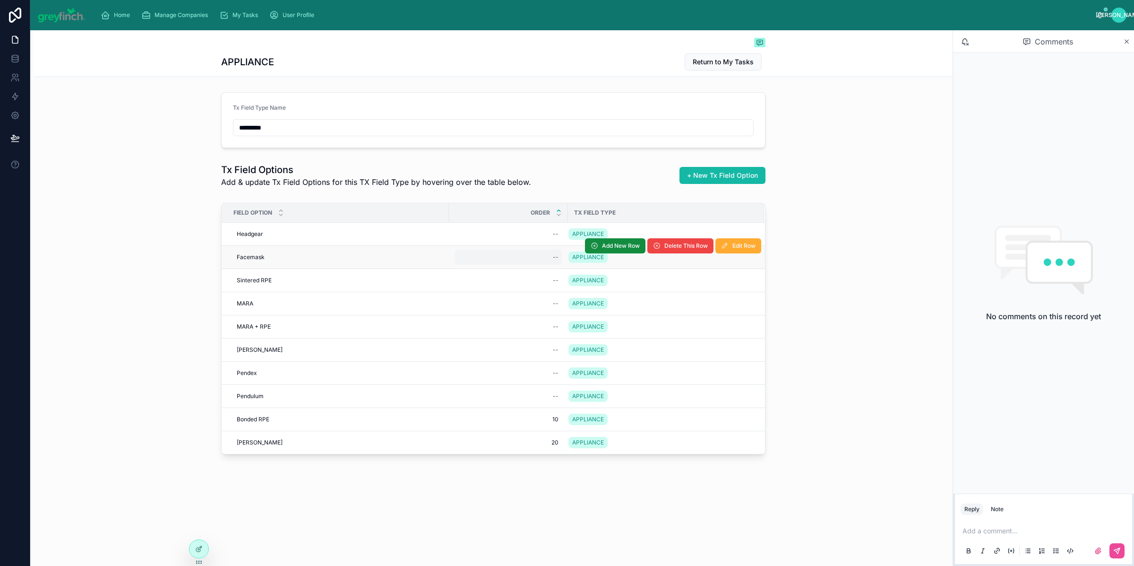
click at [551, 259] on div "--" at bounding box center [509, 257] width 108 height 15
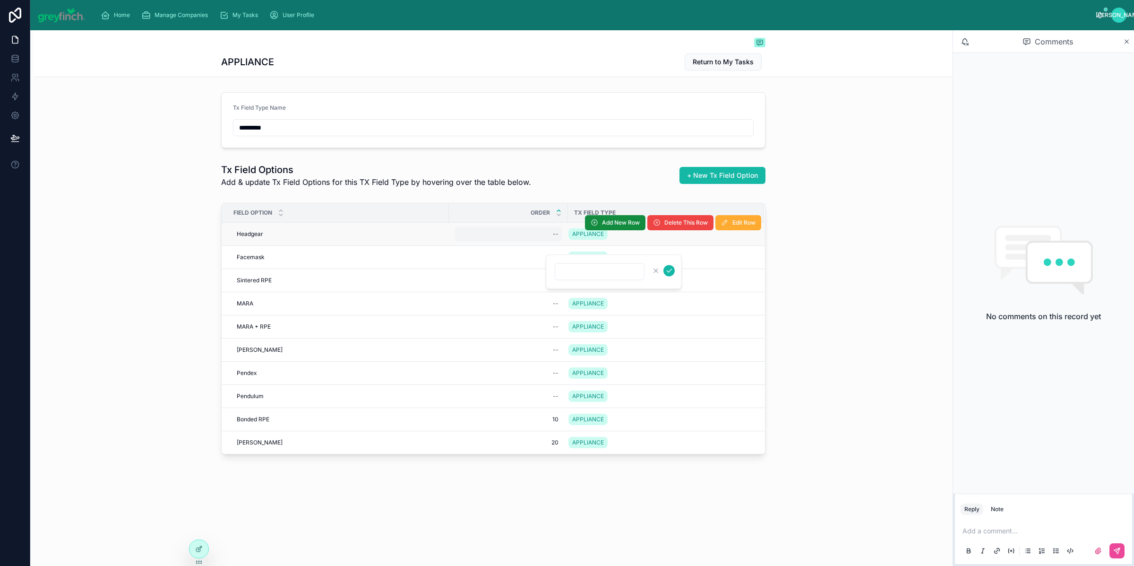
click at [551, 237] on div "--" at bounding box center [509, 233] width 108 height 15
type input "**"
click button "submit" at bounding box center [669, 247] width 11 height 11
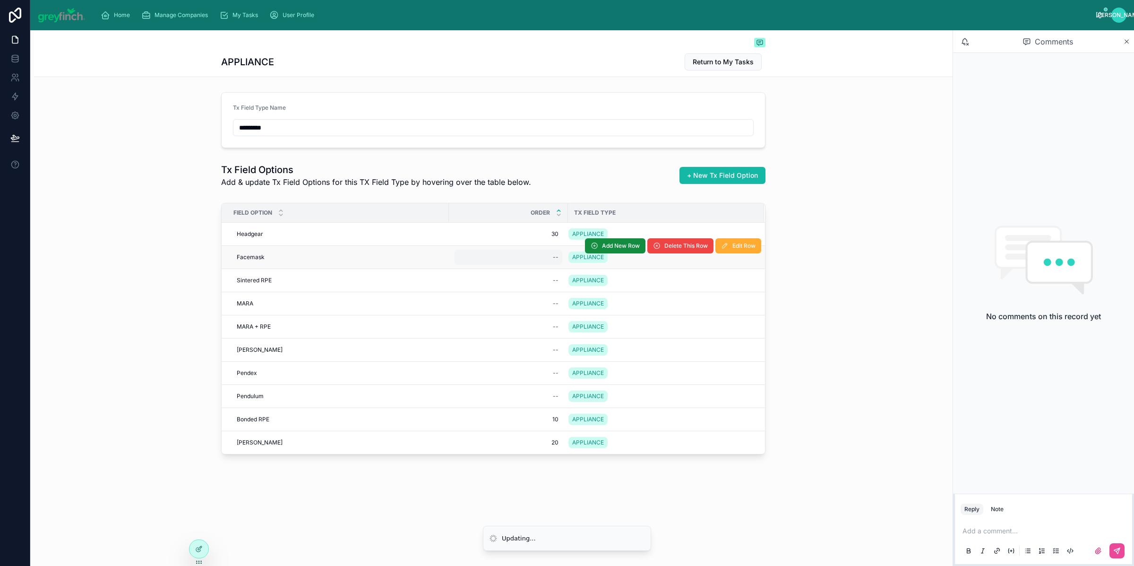
click at [555, 255] on div "--" at bounding box center [556, 257] width 6 height 8
type input "**"
click button "submit" at bounding box center [669, 270] width 11 height 11
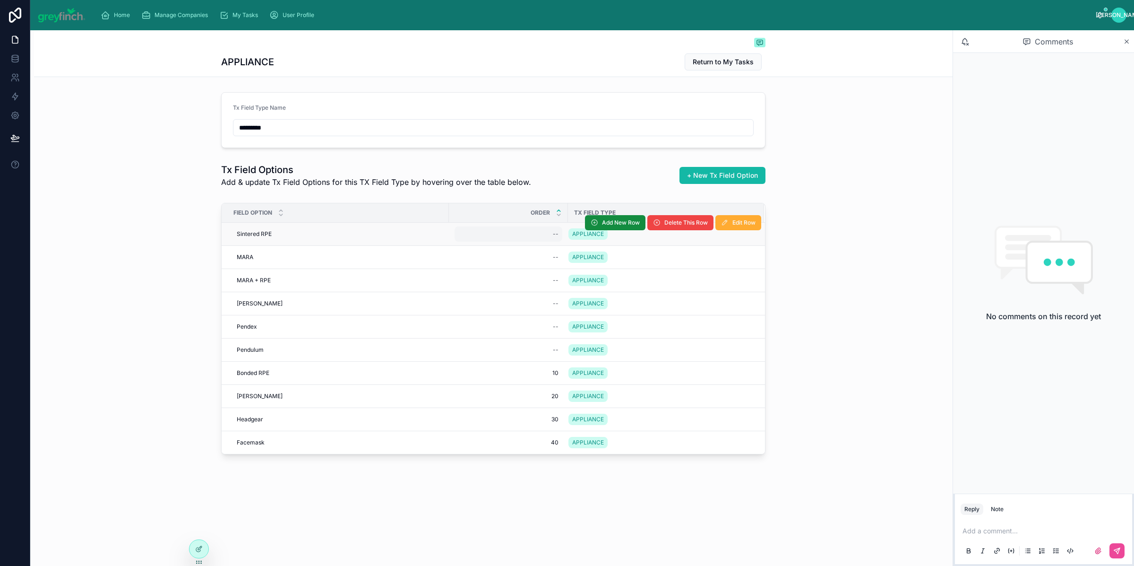
click at [554, 237] on div "--" at bounding box center [556, 234] width 6 height 8
click at [554, 236] on div "--" at bounding box center [556, 234] width 6 height 8
click at [554, 237] on div "--" at bounding box center [556, 234] width 6 height 8
type input "**"
click button "submit" at bounding box center [669, 247] width 11 height 11
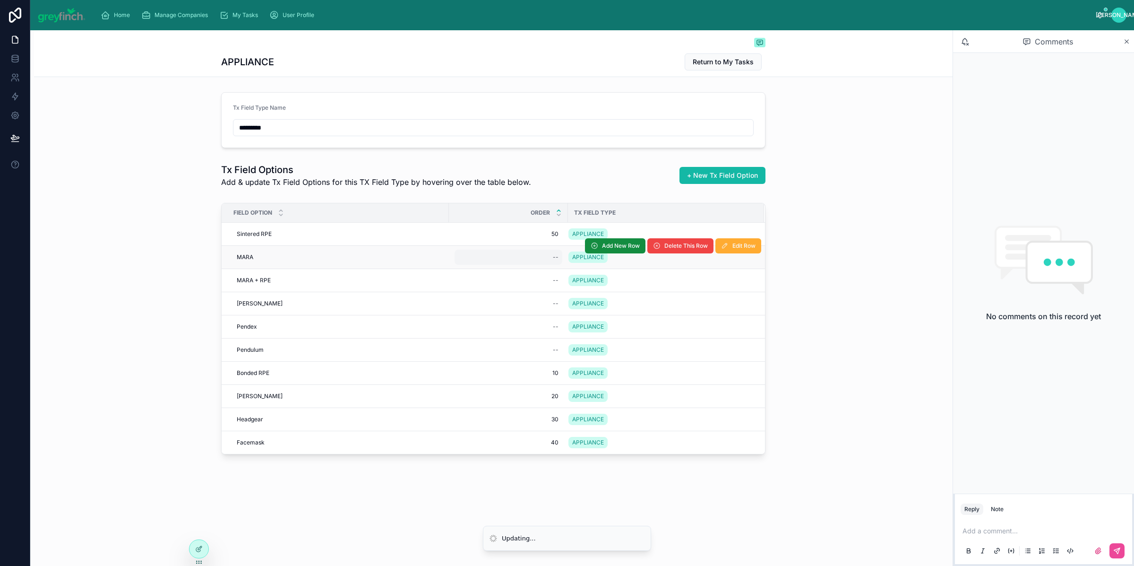
click at [552, 254] on div "--" at bounding box center [509, 257] width 108 height 15
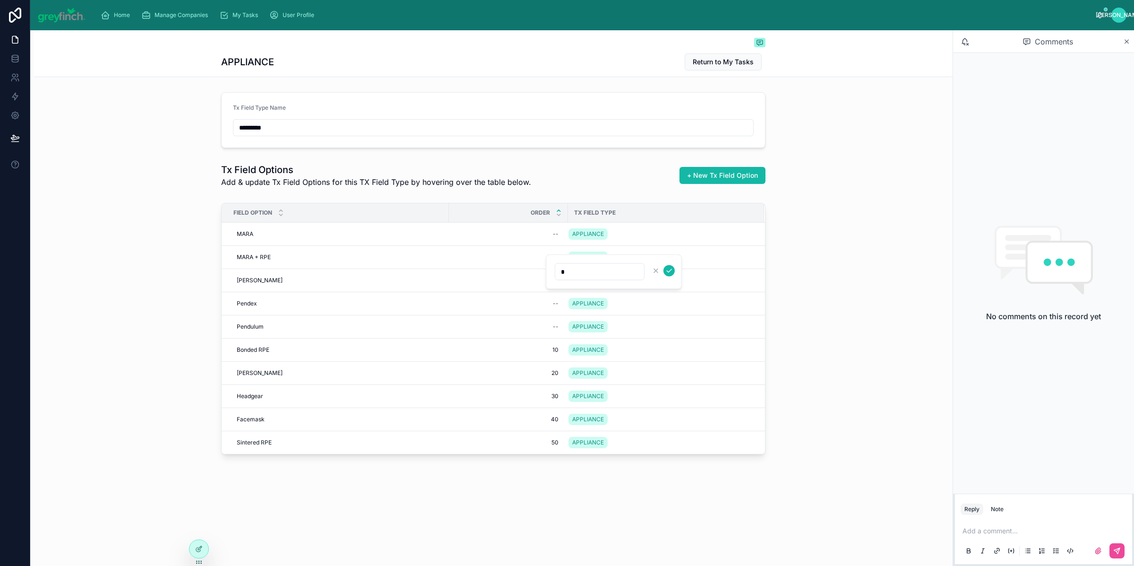
type input "**"
click button "submit" at bounding box center [669, 270] width 11 height 11
click at [553, 256] on span "60" at bounding box center [508, 257] width 100 height 8
click at [552, 257] on div "--" at bounding box center [509, 257] width 108 height 15
click at [553, 448] on div "60 60" at bounding box center [509, 442] width 108 height 15
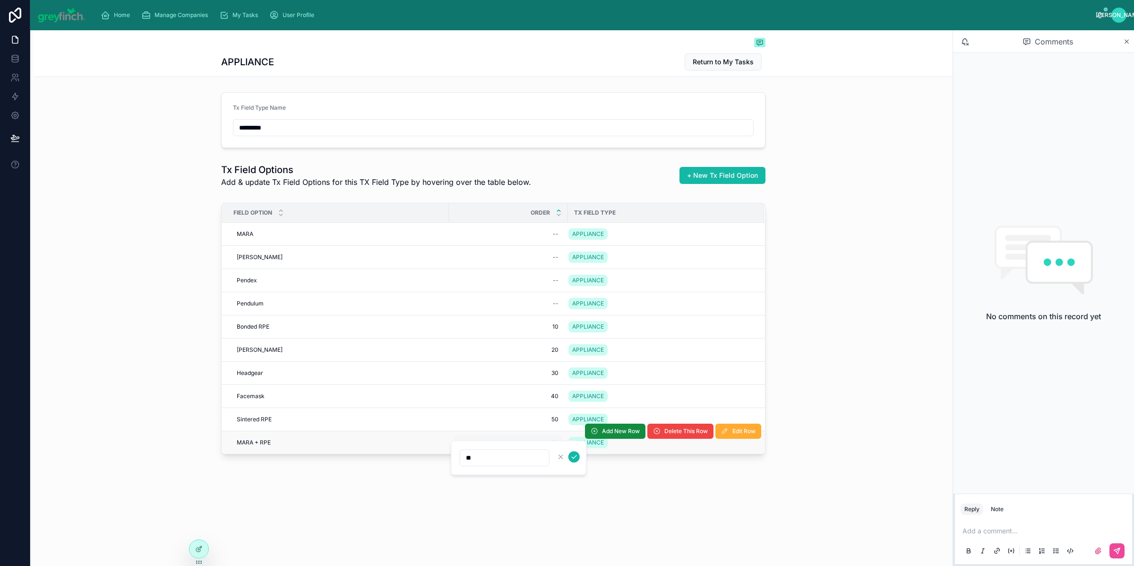
type input "*"
type input "**"
click button "submit" at bounding box center [574, 456] width 11 height 11
click at [546, 238] on div "--" at bounding box center [509, 233] width 108 height 15
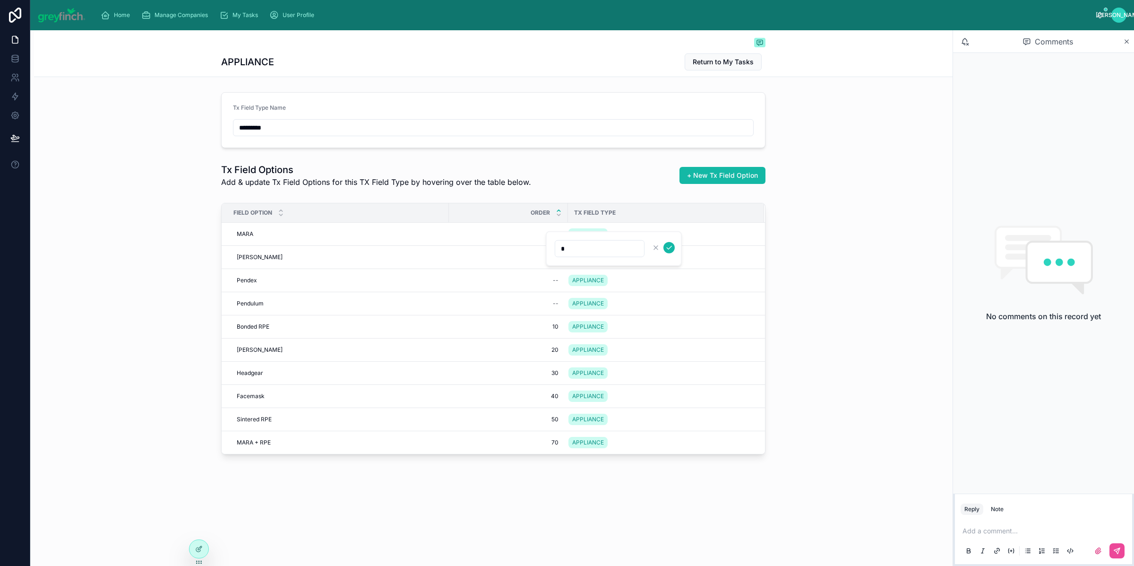
type input "**"
click button "submit" at bounding box center [669, 247] width 11 height 11
click at [547, 258] on div "--" at bounding box center [509, 257] width 108 height 15
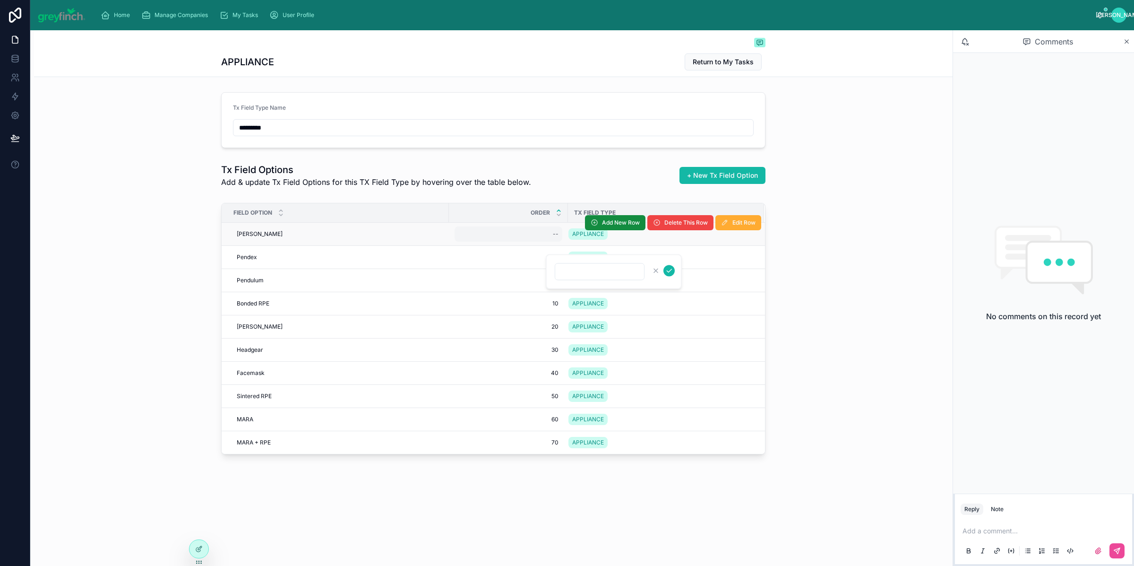
click at [554, 237] on div "--" at bounding box center [556, 234] width 6 height 8
type input "**"
click button "submit" at bounding box center [669, 247] width 11 height 11
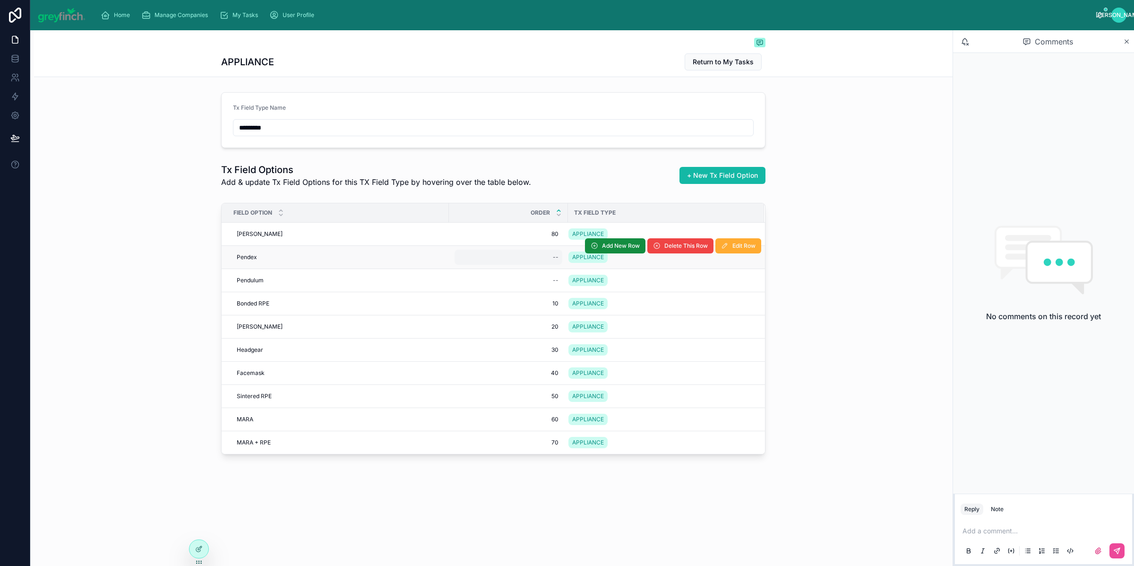
click at [543, 259] on div "--" at bounding box center [509, 257] width 108 height 15
click at [547, 258] on div "--" at bounding box center [509, 257] width 108 height 15
type input "***"
click button "submit" at bounding box center [669, 270] width 11 height 11
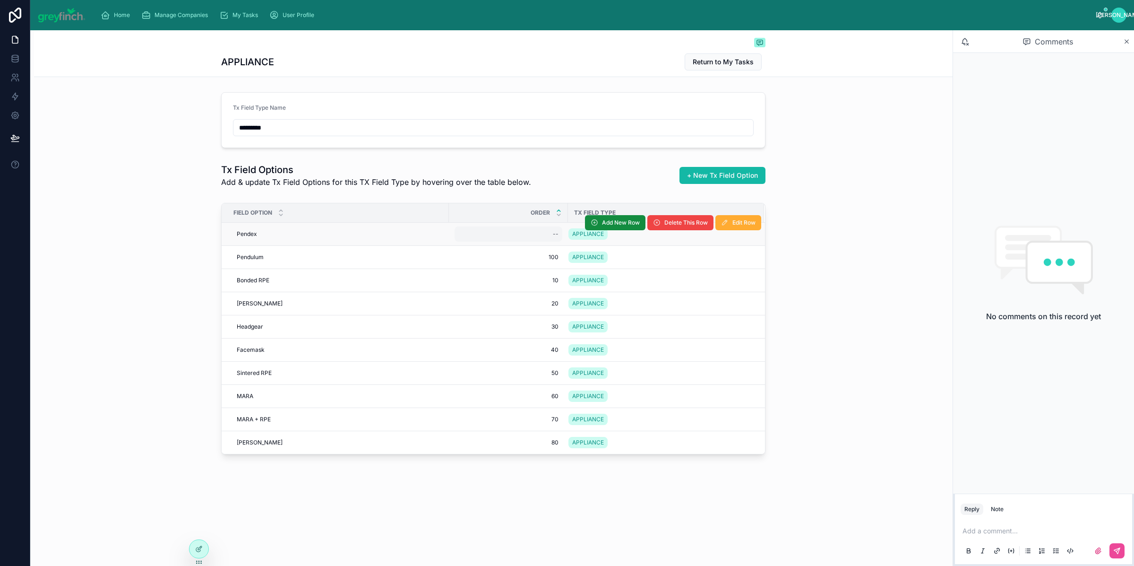
click at [554, 233] on div "--" at bounding box center [556, 234] width 6 height 8
type input "**"
click button "submit" at bounding box center [669, 247] width 11 height 11
